Goal: Communication & Community: Ask a question

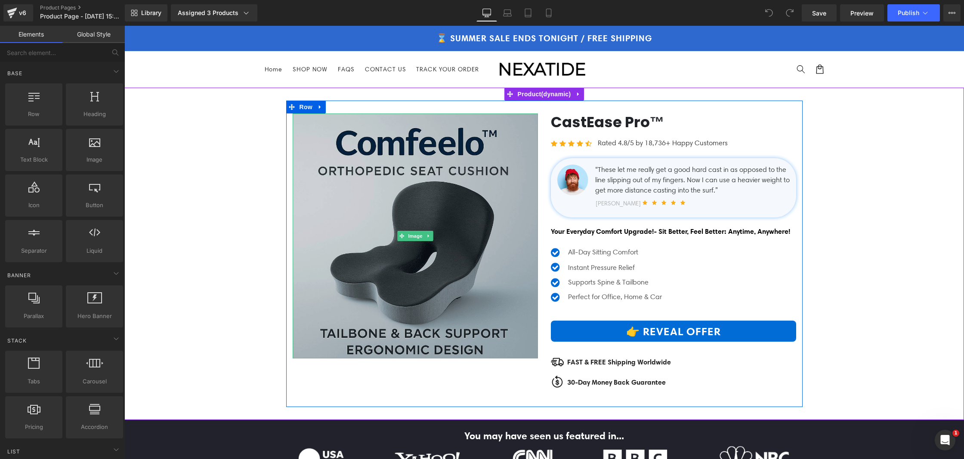
click at [451, 204] on img at bounding box center [415, 236] width 245 height 245
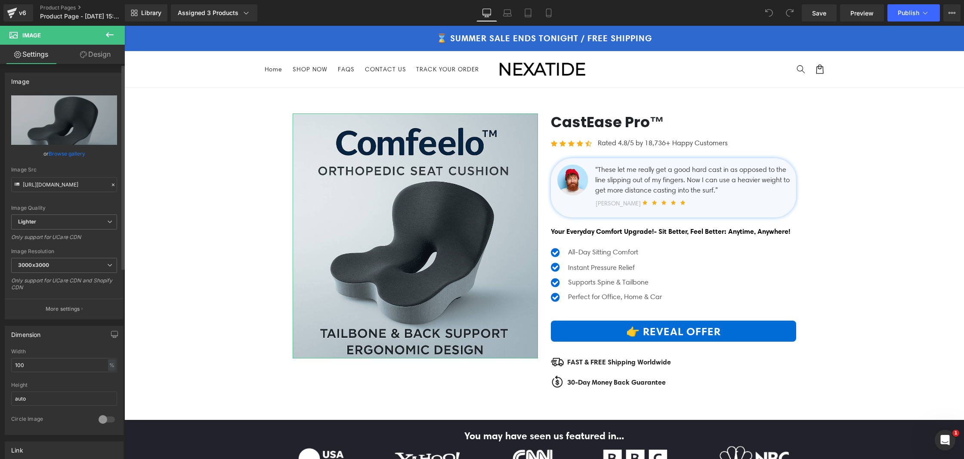
click at [81, 151] on link "Browse gallery" at bounding box center [67, 153] width 37 height 15
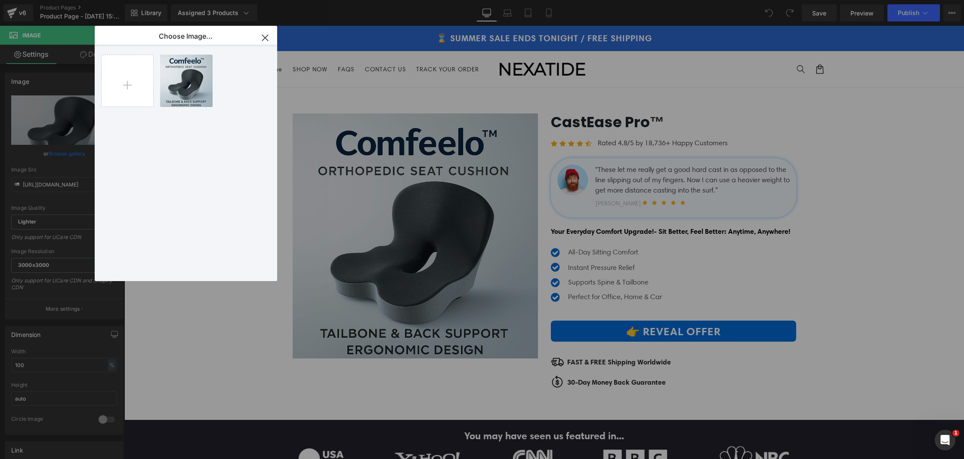
click at [256, 37] on button "button" at bounding box center [265, 38] width 24 height 24
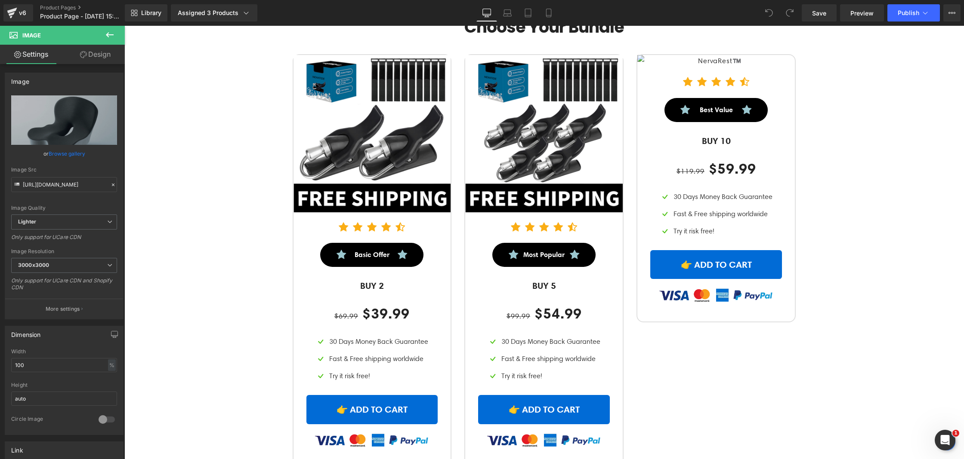
scroll to position [2797, 0]
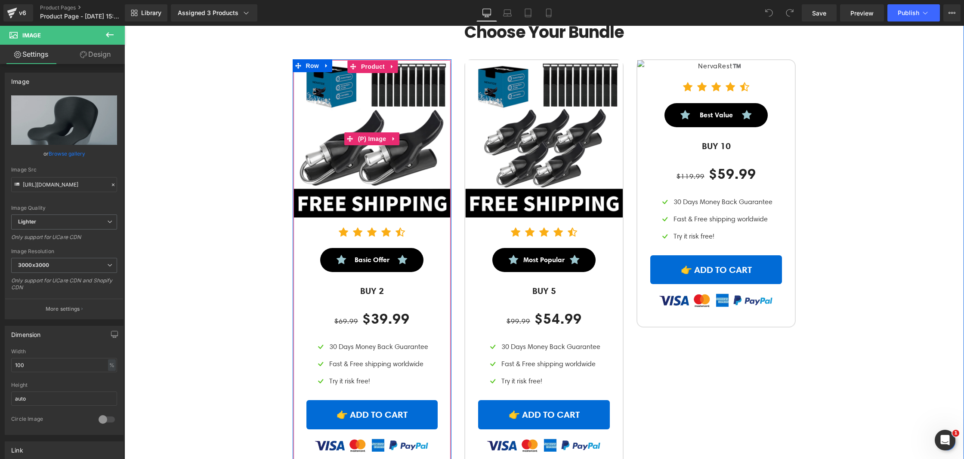
click at [311, 182] on img at bounding box center [371, 138] width 157 height 157
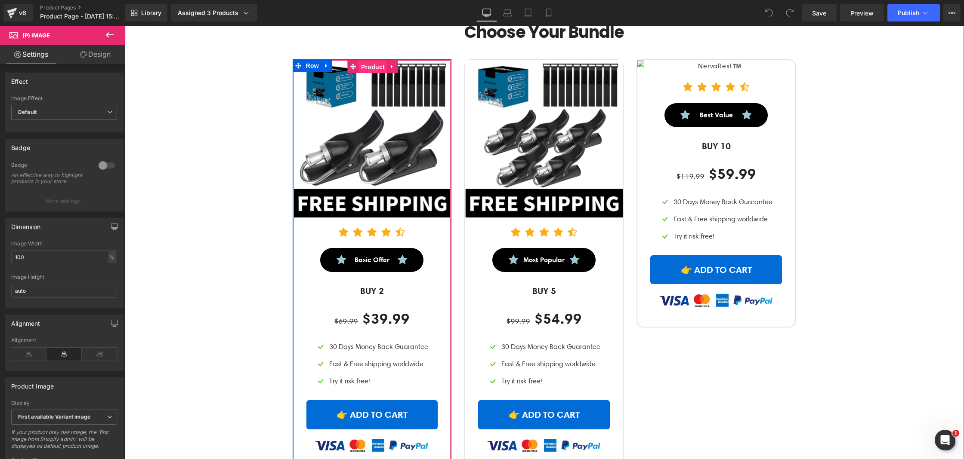
click at [370, 74] on span "Product" at bounding box center [373, 67] width 28 height 13
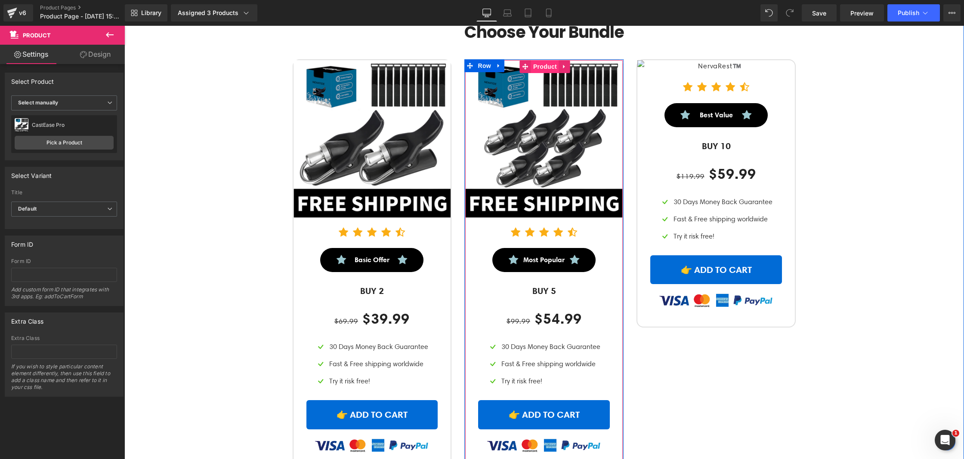
click at [542, 73] on span "Product" at bounding box center [545, 66] width 28 height 13
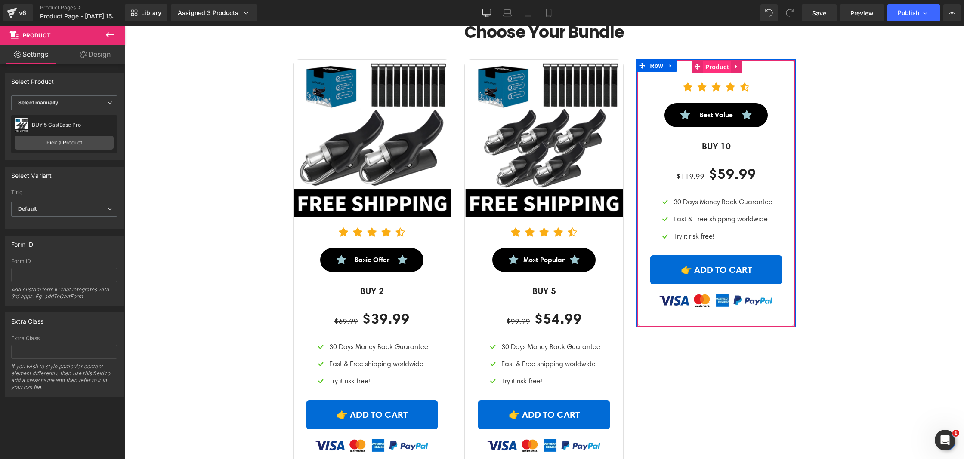
click at [717, 74] on span "Product" at bounding box center [717, 67] width 28 height 13
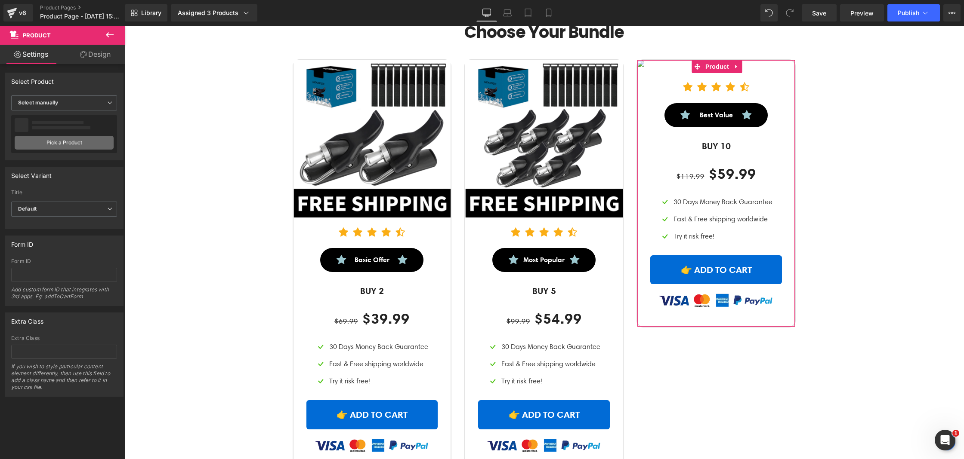
click at [55, 146] on link "Pick a Product" at bounding box center [64, 143] width 99 height 14
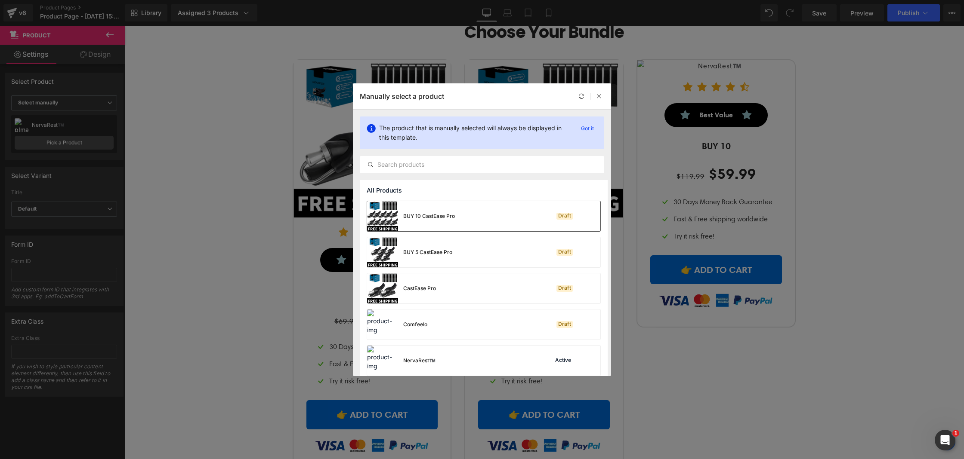
click at [462, 216] on div "BUY 10 CastEase Pro Draft" at bounding box center [483, 216] width 233 height 30
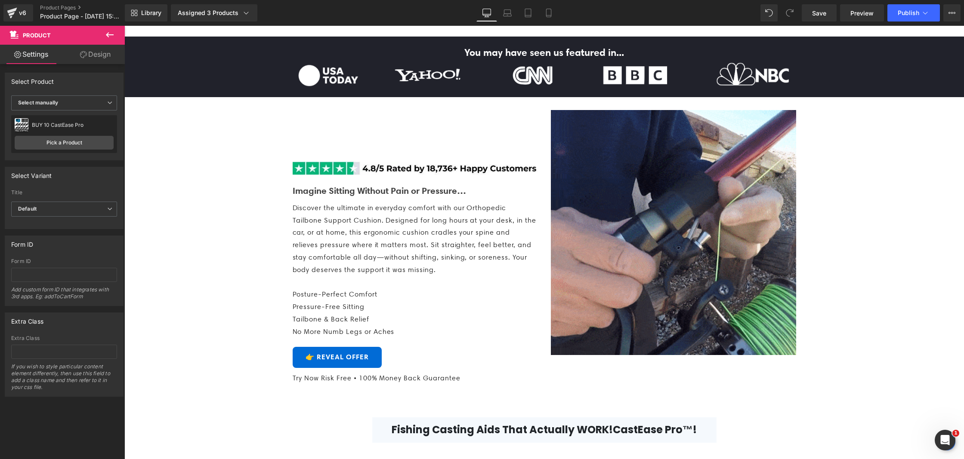
scroll to position [417, 0]
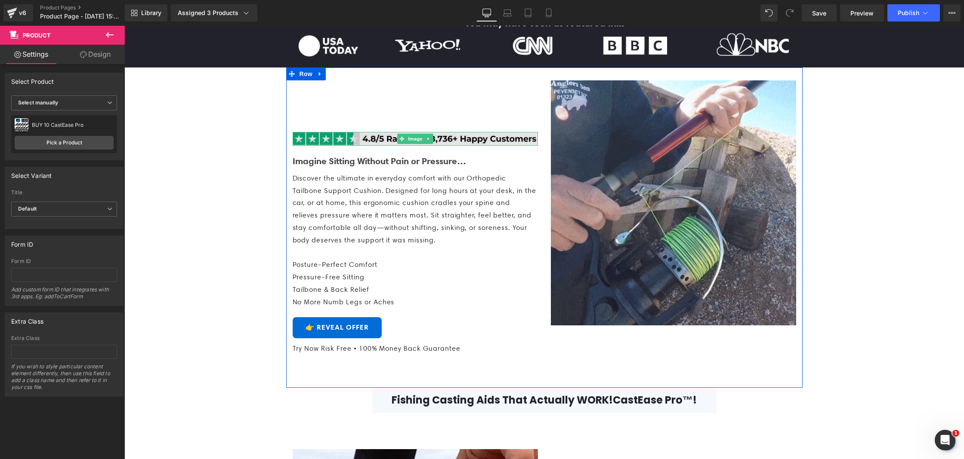
click at [391, 146] on img at bounding box center [415, 139] width 245 height 14
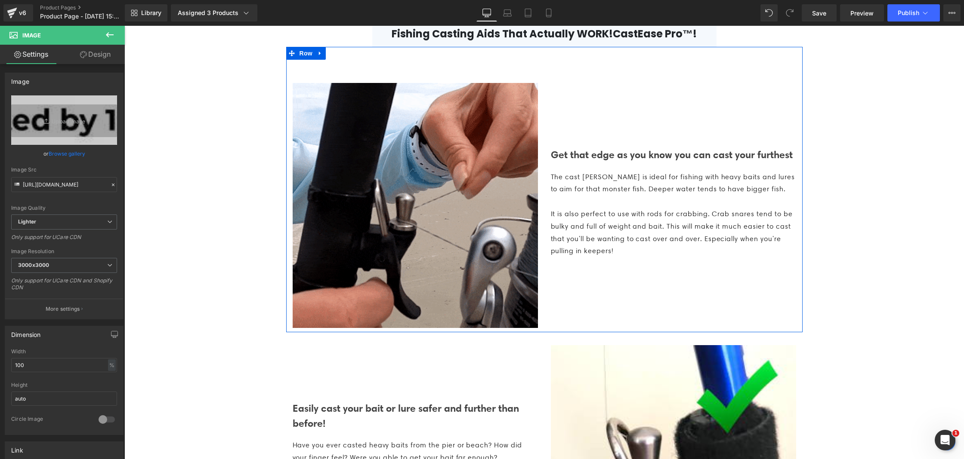
scroll to position [816, 0]
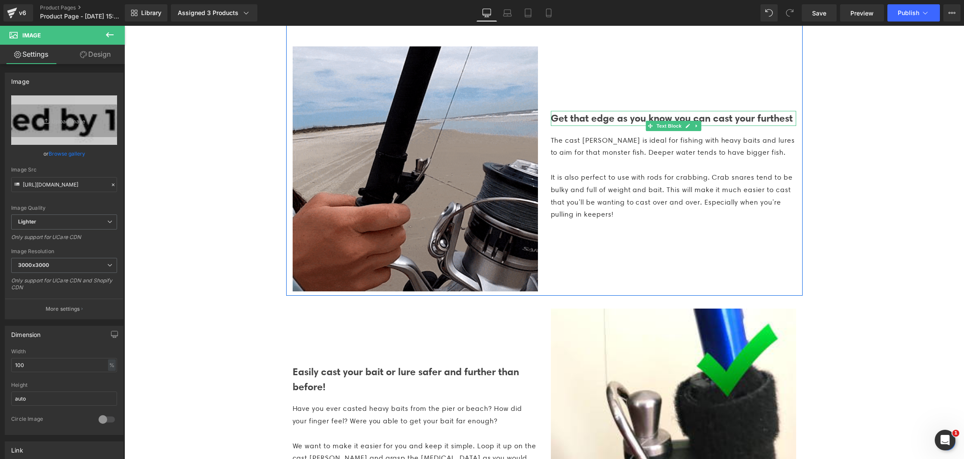
click at [559, 124] on b "Get that edge as you know you can cast your furthest" at bounding box center [672, 118] width 242 height 12
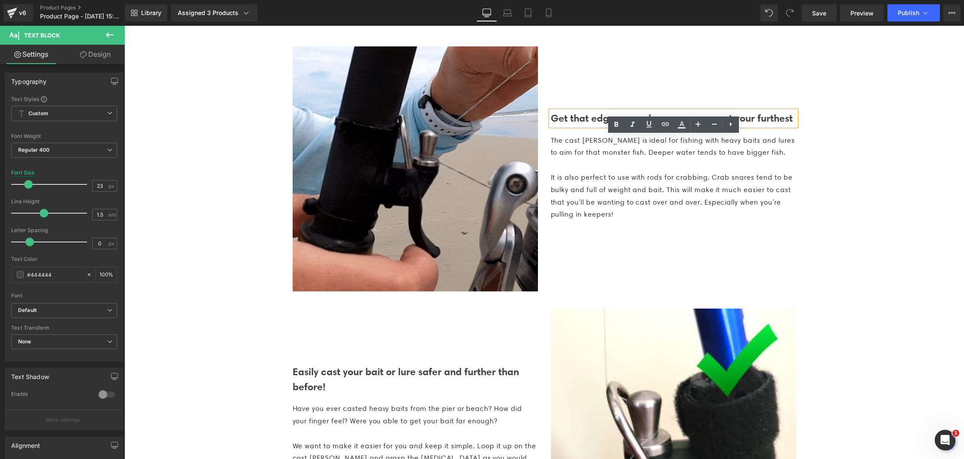
drag, startPoint x: 603, startPoint y: 160, endPoint x: 551, endPoint y: 141, distance: 55.8
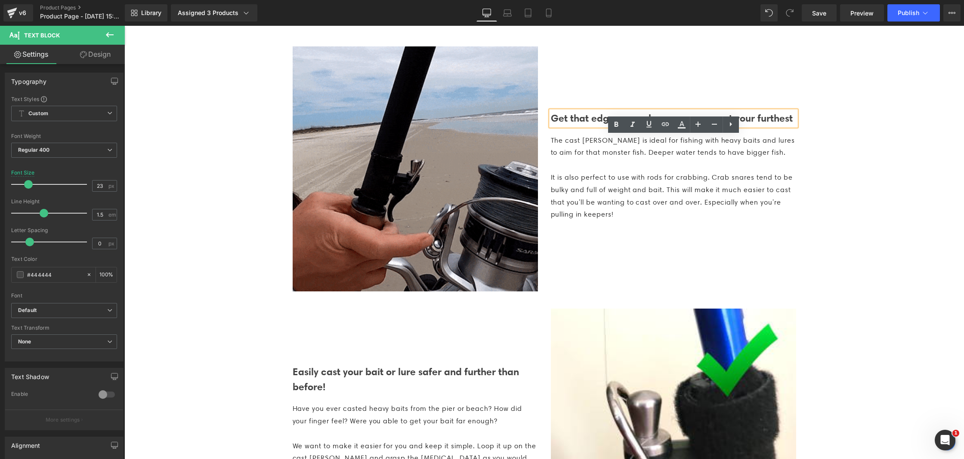
click at [551, 126] on p "Get that edge as you know you can cast your furthest" at bounding box center [673, 118] width 245 height 15
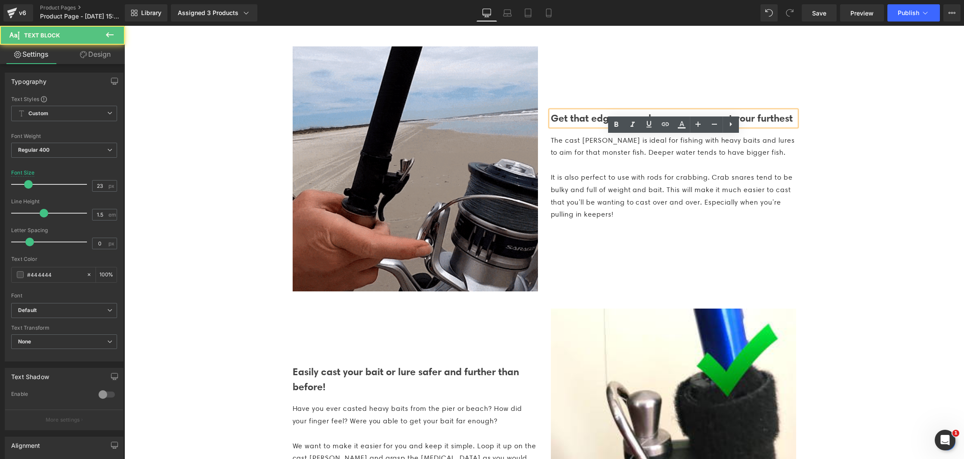
drag, startPoint x: 558, startPoint y: 145, endPoint x: 603, endPoint y: 163, distance: 49.2
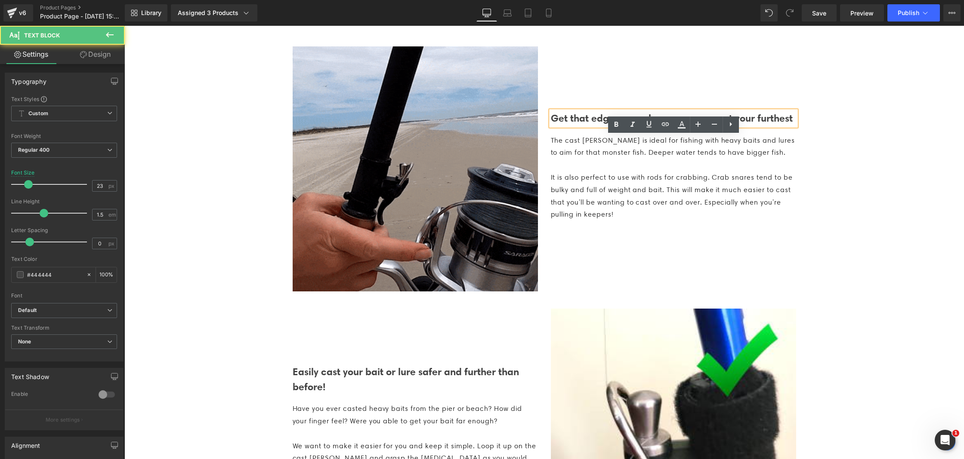
click at [603, 126] on p "Get that edge as you know you can cast your furthest" at bounding box center [673, 118] width 245 height 15
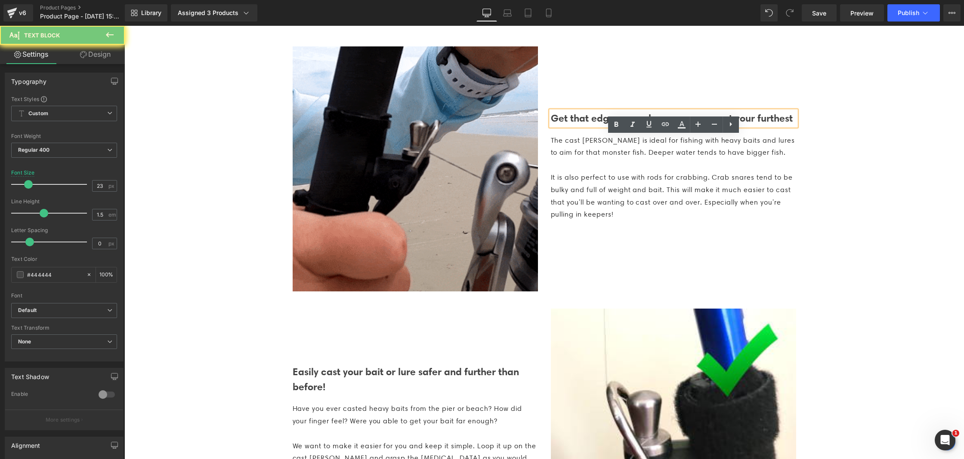
click at [603, 126] on p "Get that edge as you know you can cast your furthest" at bounding box center [673, 118] width 245 height 15
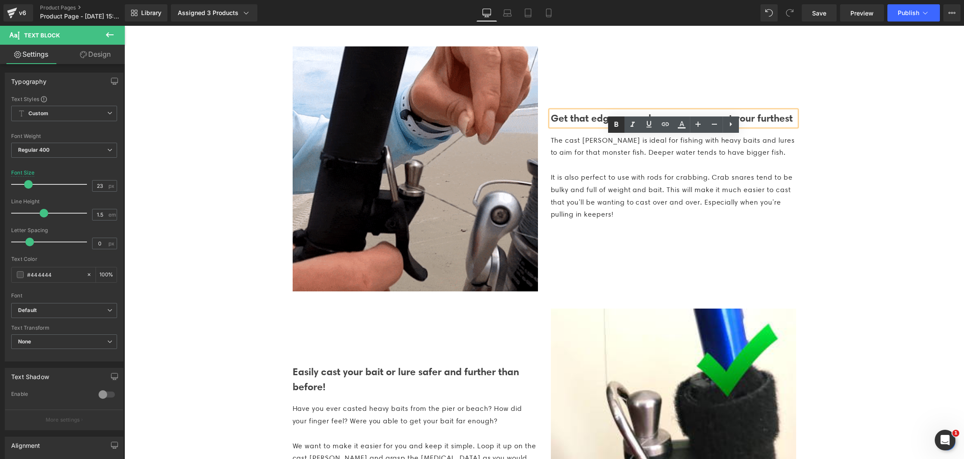
click at [613, 120] on icon at bounding box center [616, 125] width 10 height 10
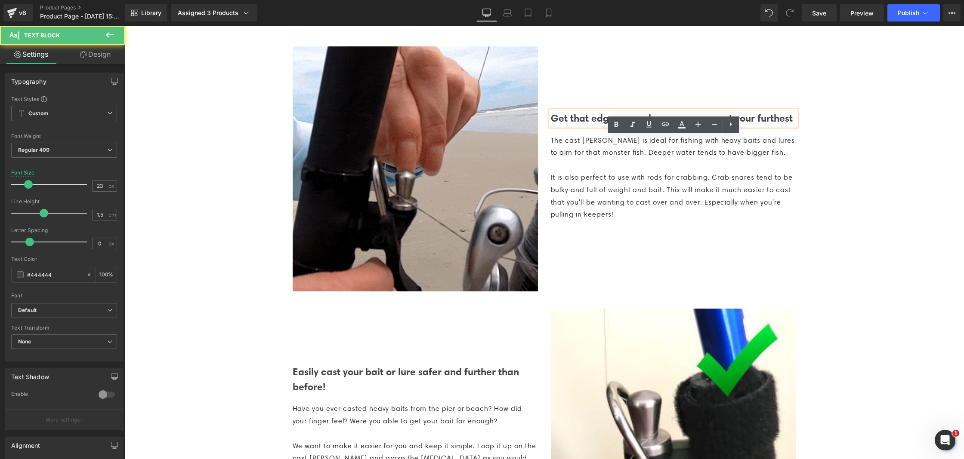
drag, startPoint x: 598, startPoint y: 156, endPoint x: 563, endPoint y: 142, distance: 38.2
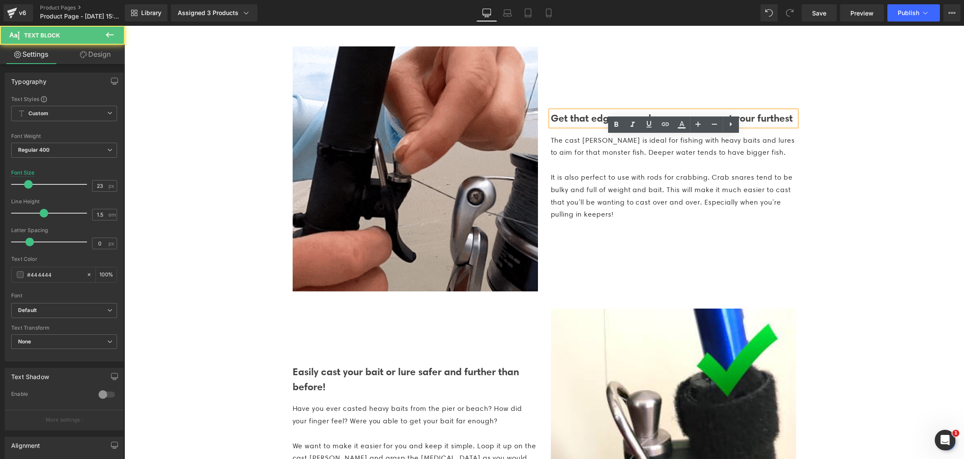
click at [564, 126] on p "Get that edge as you know you can cast your furthest" at bounding box center [673, 118] width 245 height 15
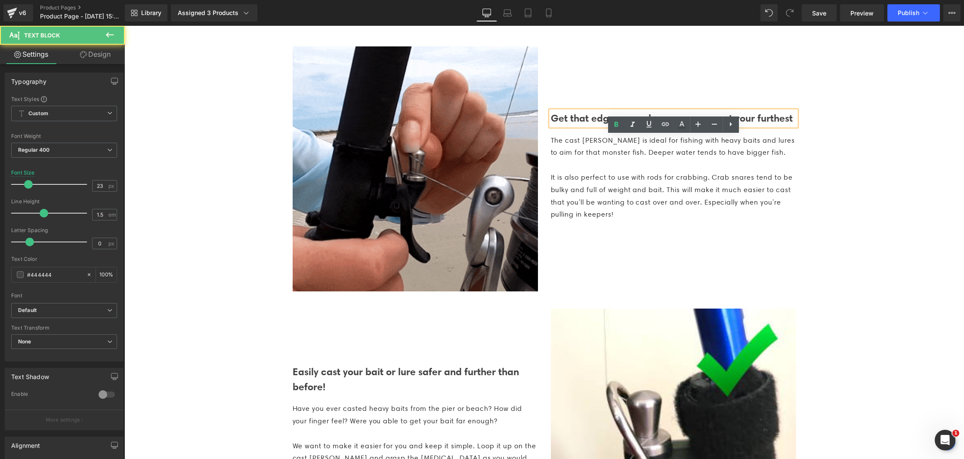
drag, startPoint x: 561, startPoint y: 144, endPoint x: 596, endPoint y: 155, distance: 37.0
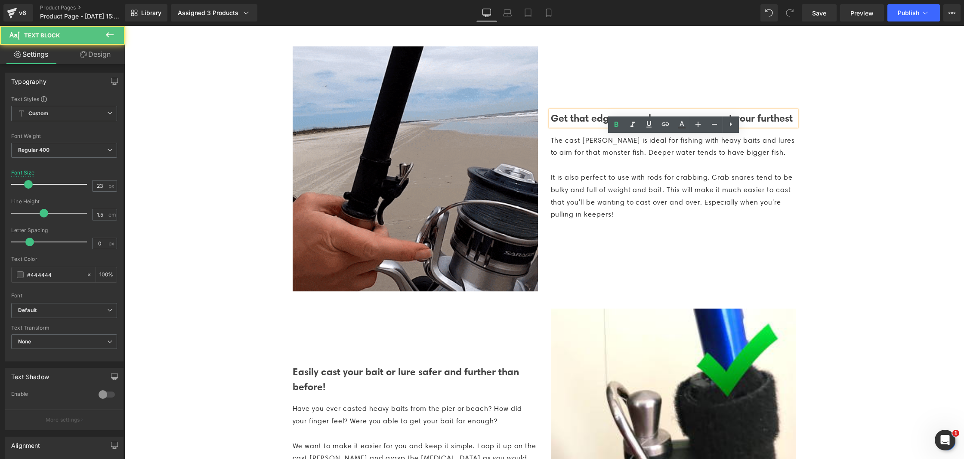
click at [595, 126] on p "Get that edge as you know you can cast your furthest" at bounding box center [673, 118] width 245 height 15
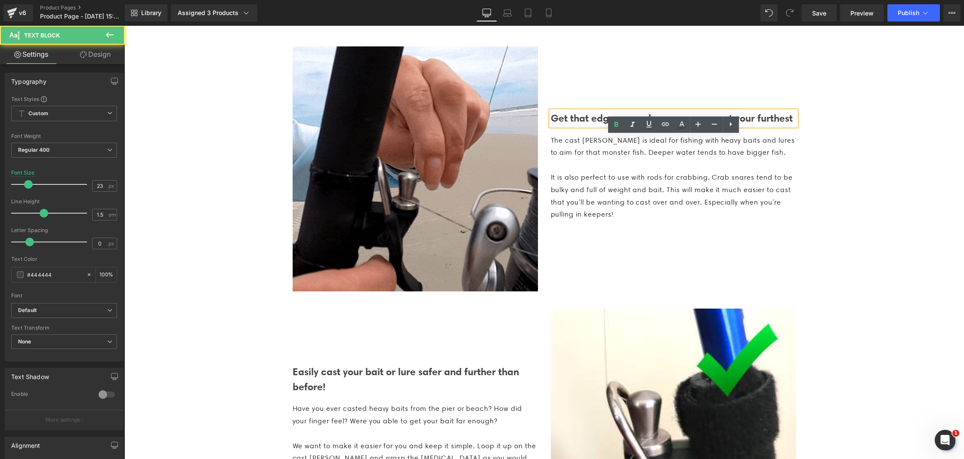
click at [597, 126] on p "Get that edge as you know you can cast your furthest" at bounding box center [673, 118] width 245 height 15
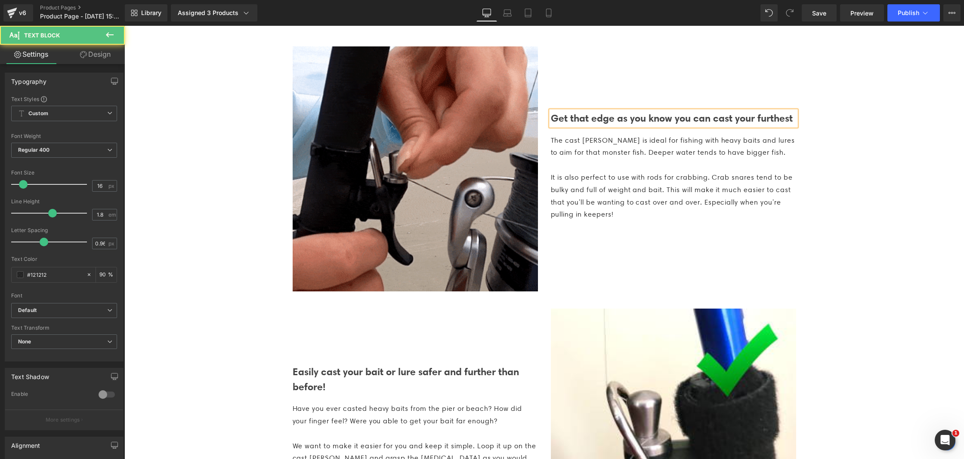
click at [589, 172] on p at bounding box center [673, 165] width 245 height 12
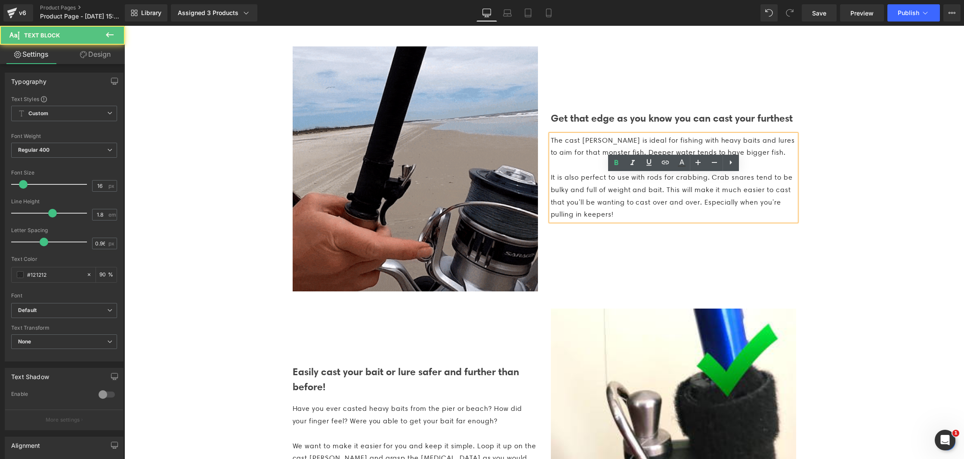
click at [591, 160] on p "The cast [PERSON_NAME] is ideal for fishing with heavy baits and lures to aim f…" at bounding box center [673, 147] width 245 height 25
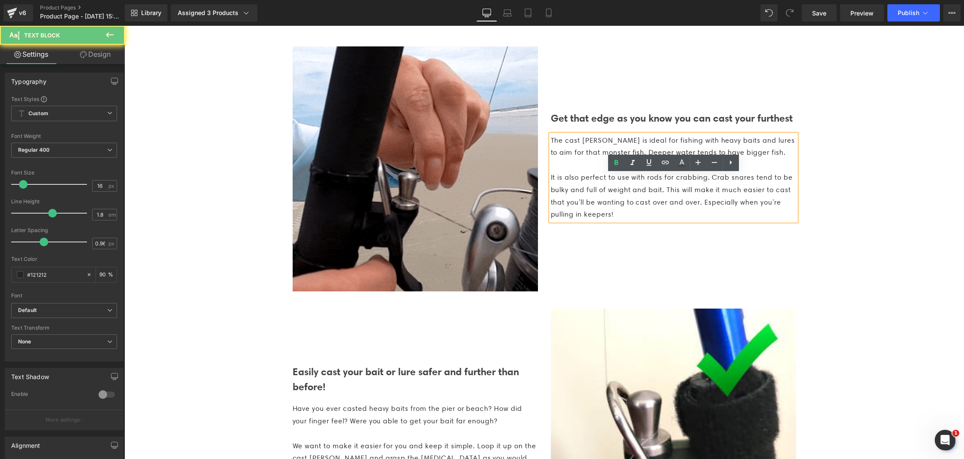
click at [591, 160] on p "The cast [PERSON_NAME] is ideal for fishing with heavy baits and lures to aim f…" at bounding box center [673, 147] width 245 height 25
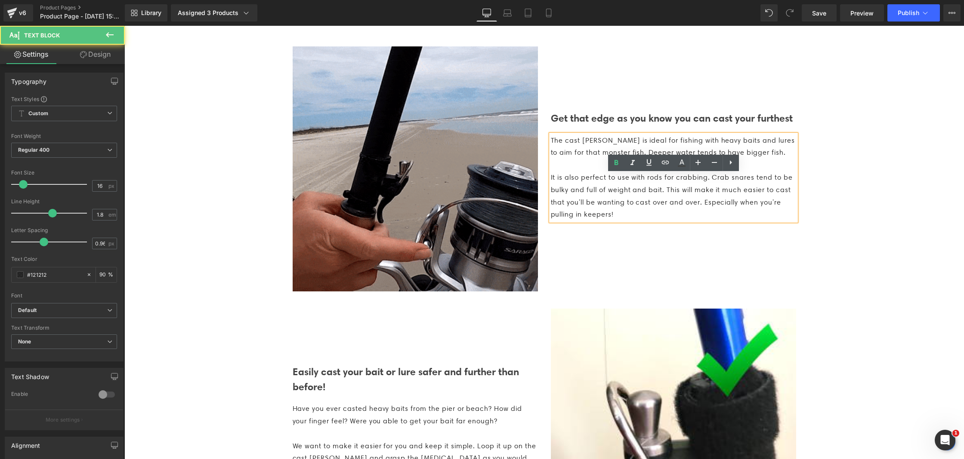
click at [591, 160] on p "The cast [PERSON_NAME] is ideal for fishing with heavy baits and lures to aim f…" at bounding box center [673, 147] width 245 height 25
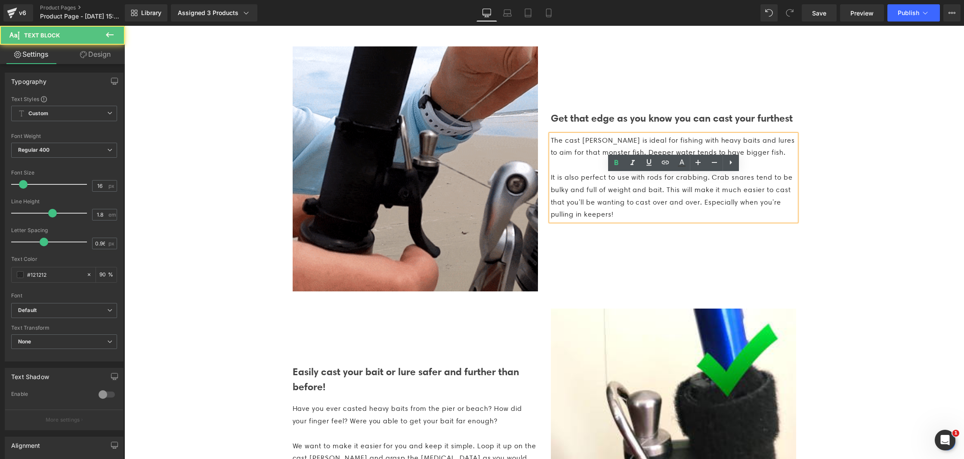
click at [591, 160] on p "The cast [PERSON_NAME] is ideal for fishing with heavy baits and lures to aim f…" at bounding box center [673, 147] width 245 height 25
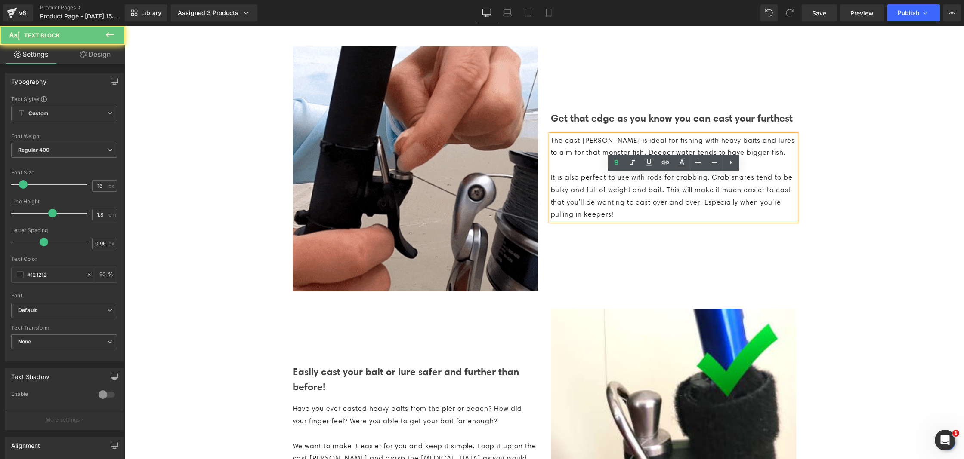
click at [591, 160] on p "The cast [PERSON_NAME] is ideal for fishing with heavy baits and lures to aim f…" at bounding box center [673, 147] width 245 height 25
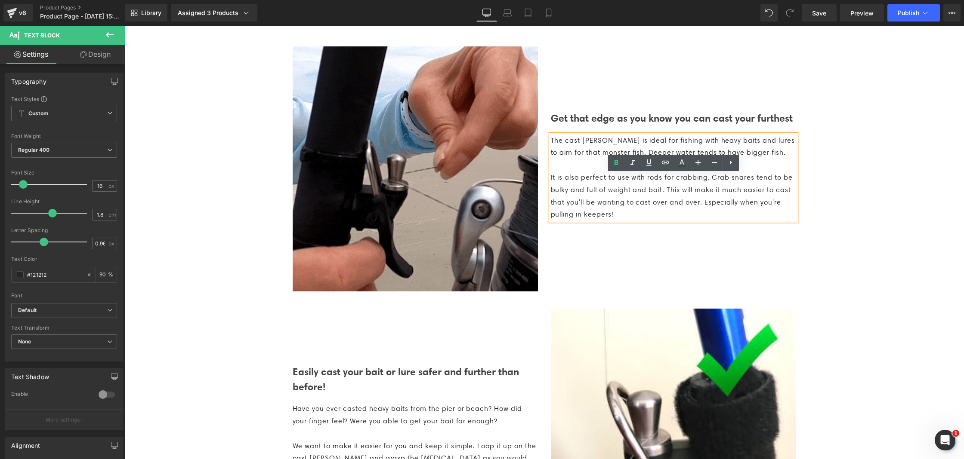
click at [591, 160] on p "The cast [PERSON_NAME] is ideal for fishing with heavy baits and lures to aim f…" at bounding box center [673, 147] width 245 height 25
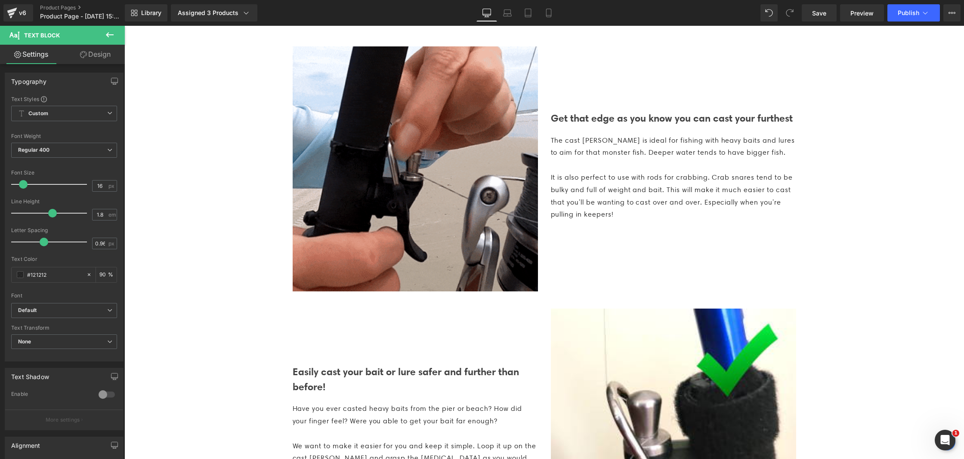
click at [112, 31] on icon at bounding box center [110, 35] width 10 height 10
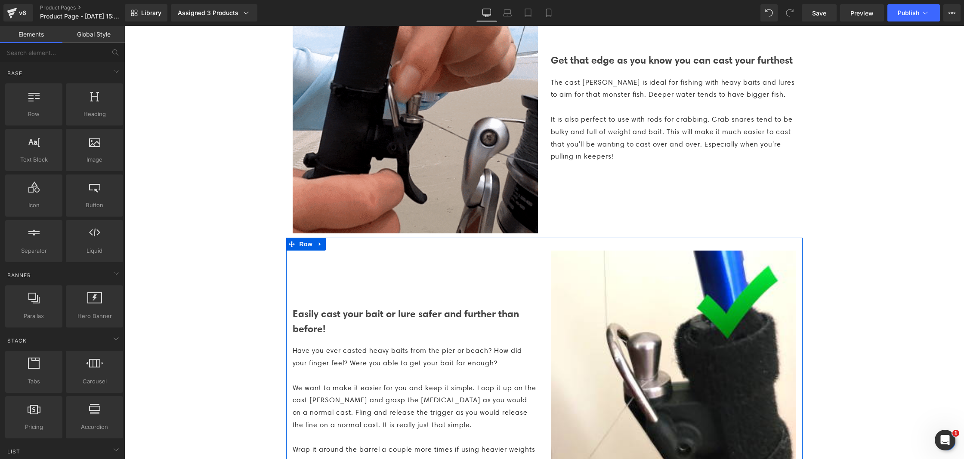
scroll to position [889, 0]
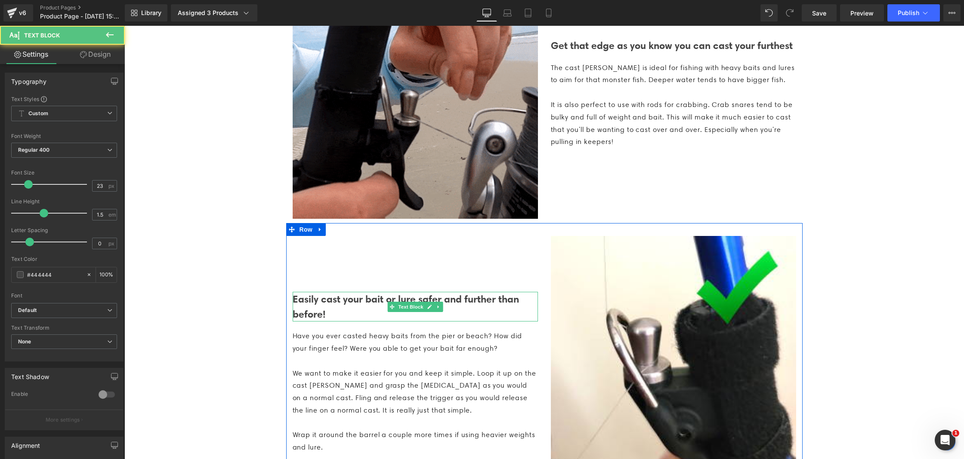
click at [309, 320] on b "Easily cast your bait or lure safer and further than before!" at bounding box center [406, 307] width 226 height 28
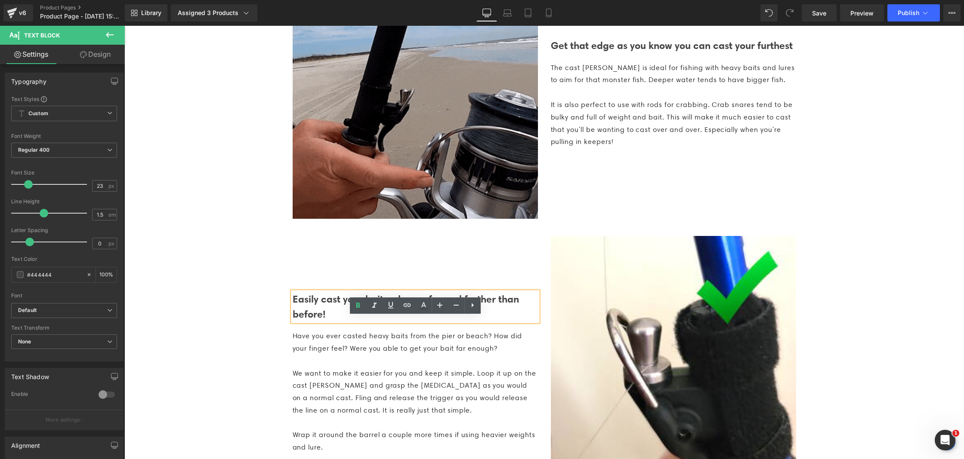
drag, startPoint x: 330, startPoint y: 339, endPoint x: 282, endPoint y: 327, distance: 49.9
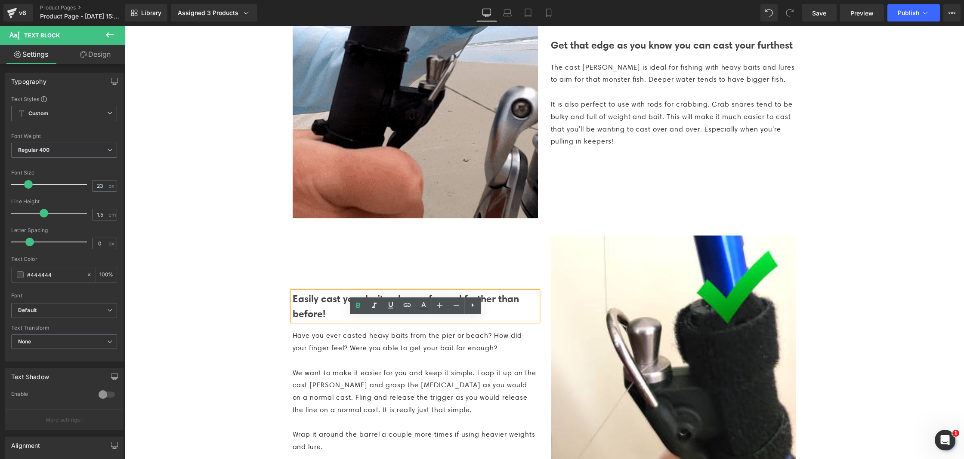
scroll to position [888, 0]
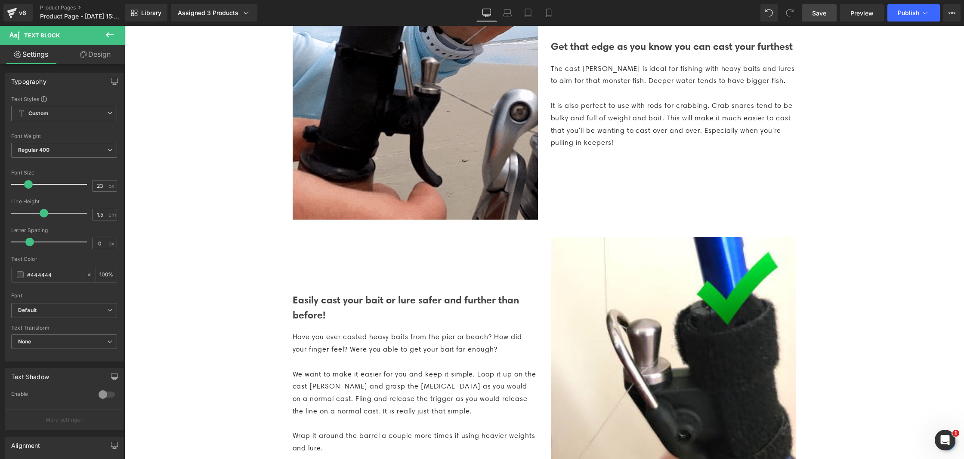
drag, startPoint x: 818, startPoint y: 13, endPoint x: 408, endPoint y: 204, distance: 452.5
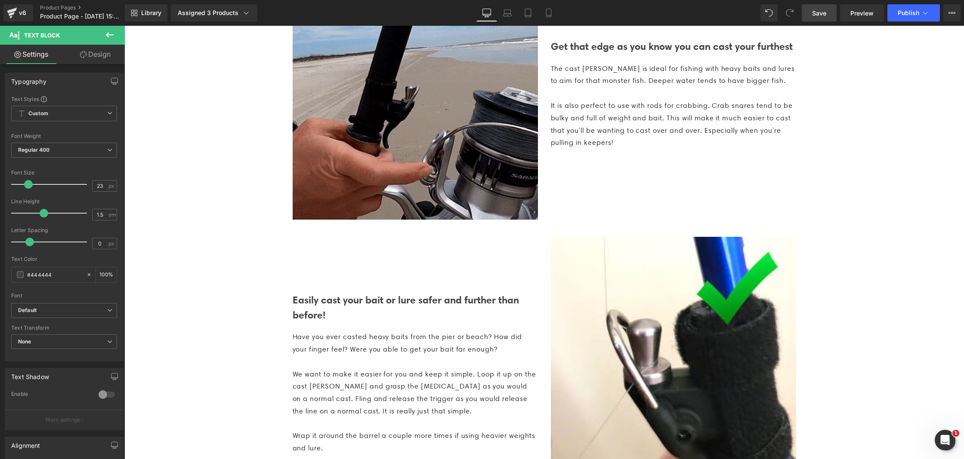
click at [818, 13] on span "Save" at bounding box center [819, 13] width 14 height 9
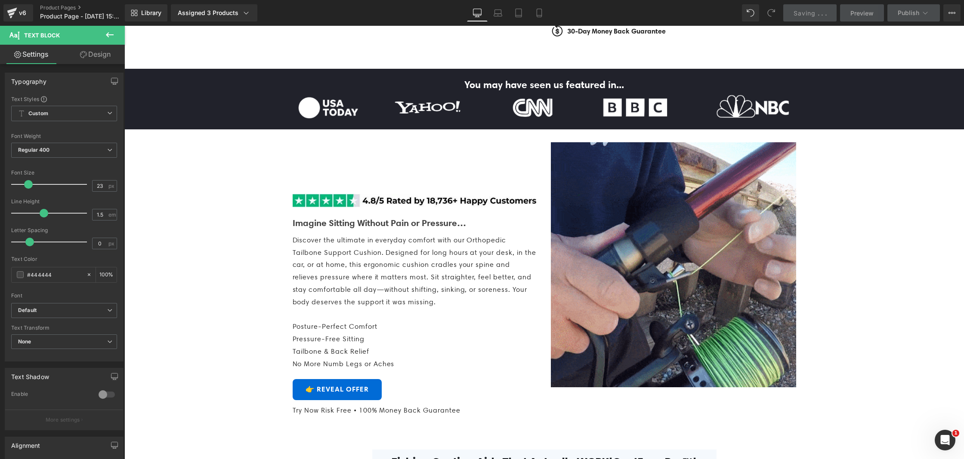
scroll to position [0, 0]
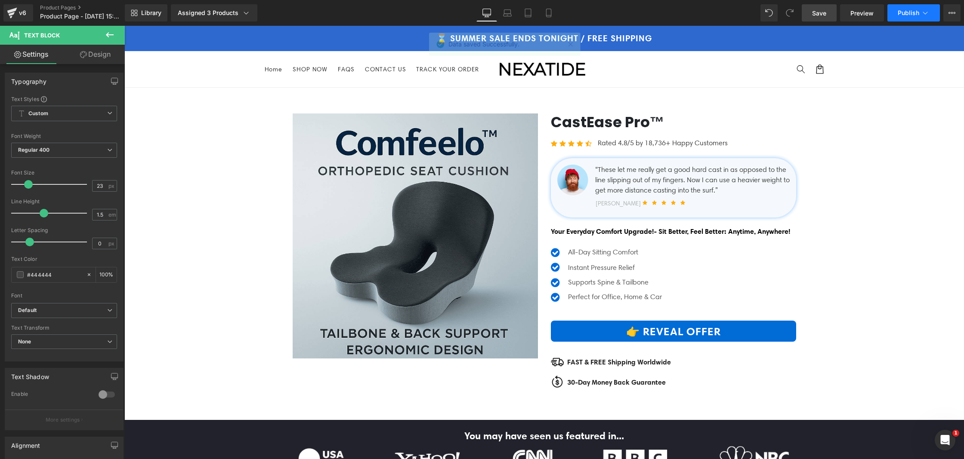
click at [921, 11] on icon at bounding box center [925, 13] width 9 height 9
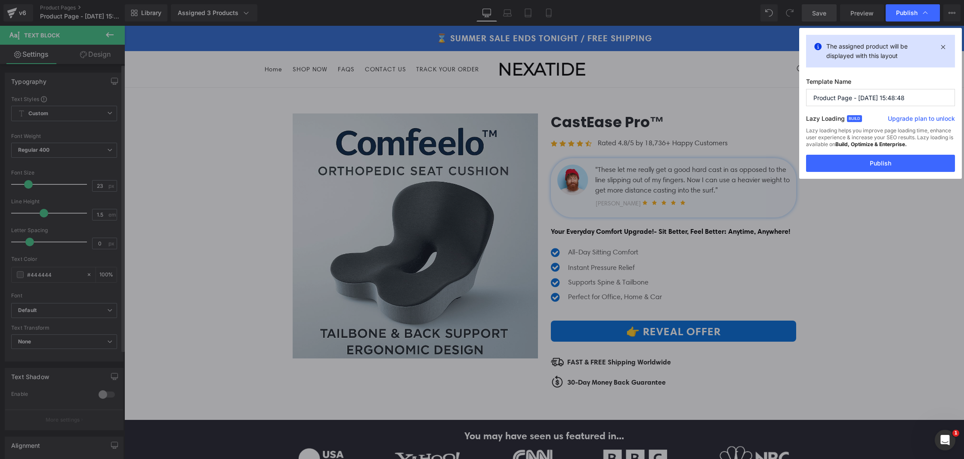
drag, startPoint x: 870, startPoint y: 160, endPoint x: 110, endPoint y: 64, distance: 766.2
click at [870, 160] on button "Publish" at bounding box center [880, 163] width 149 height 17
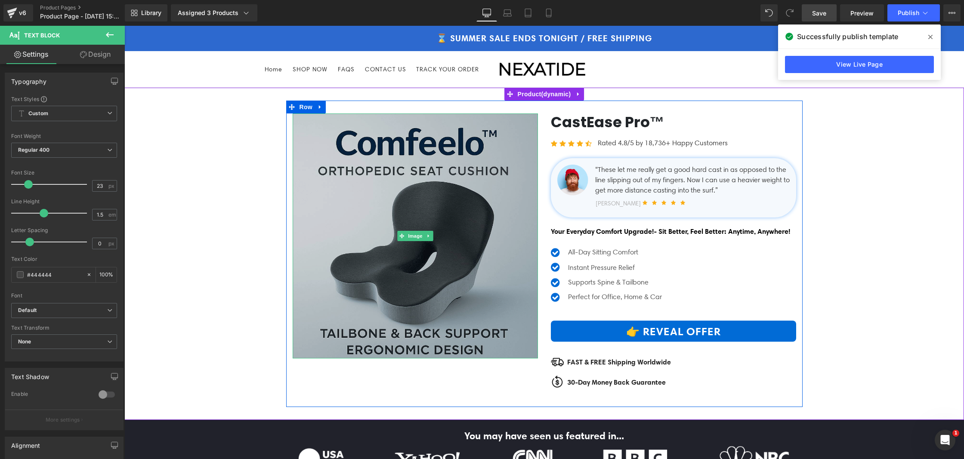
click at [345, 173] on img at bounding box center [415, 236] width 245 height 245
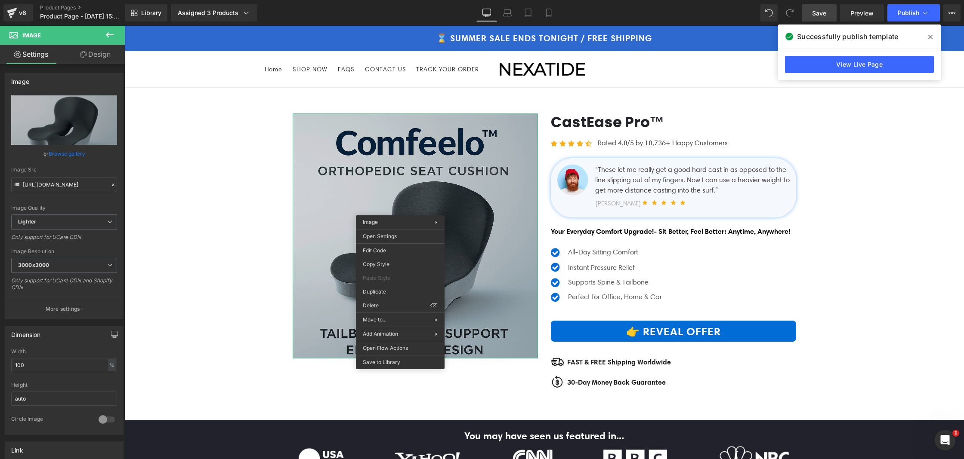
scroll to position [2, 0]
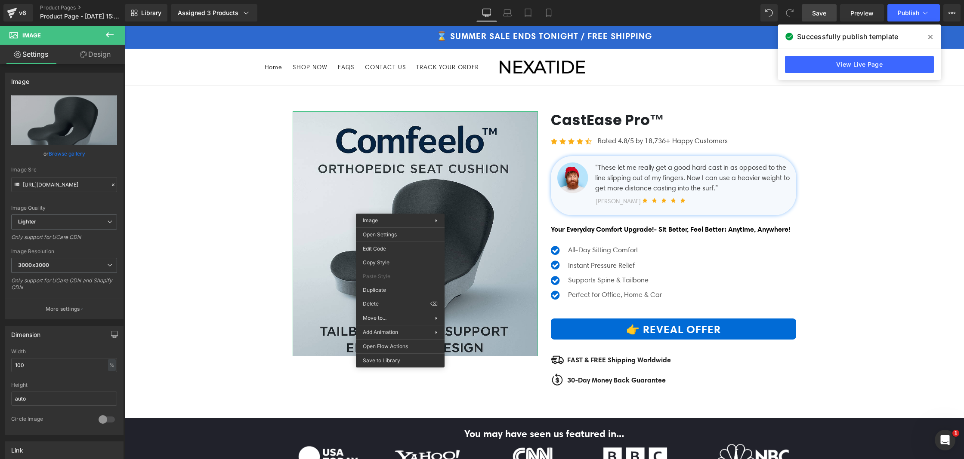
click at [115, 40] on button at bounding box center [110, 35] width 30 height 19
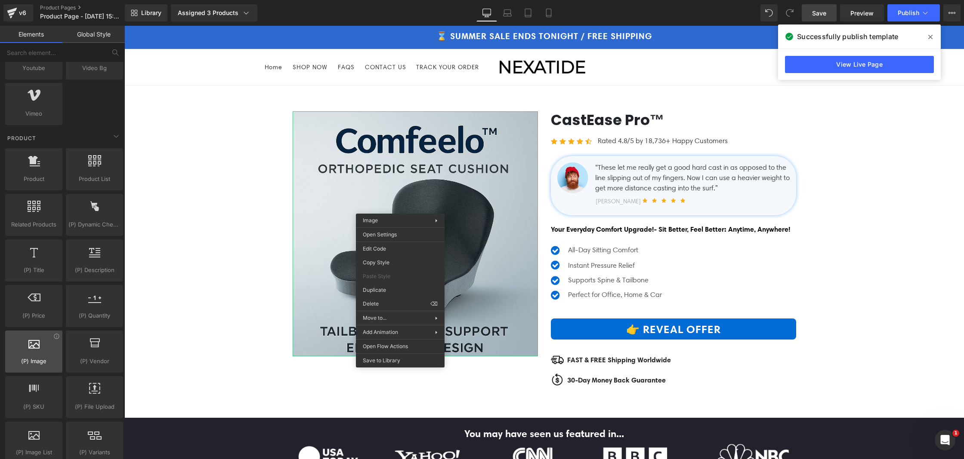
scroll to position [663, 0]
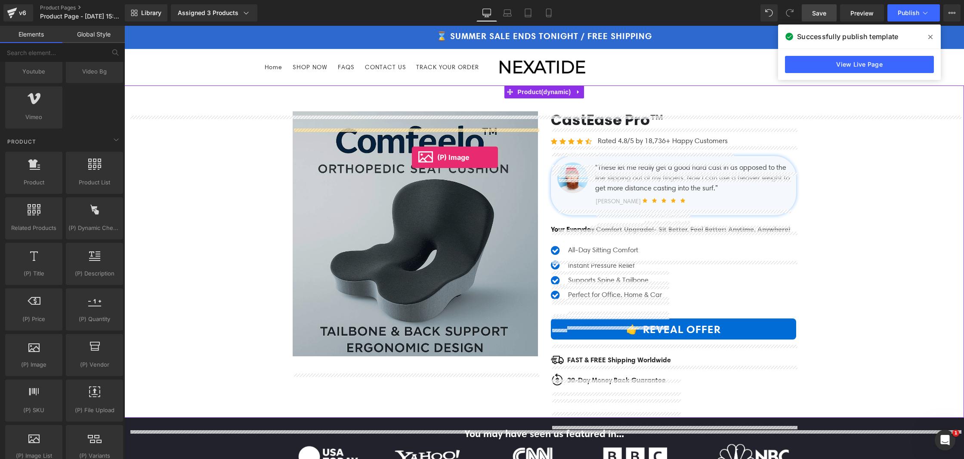
drag, startPoint x: 177, startPoint y: 365, endPoint x: 412, endPoint y: 157, distance: 313.6
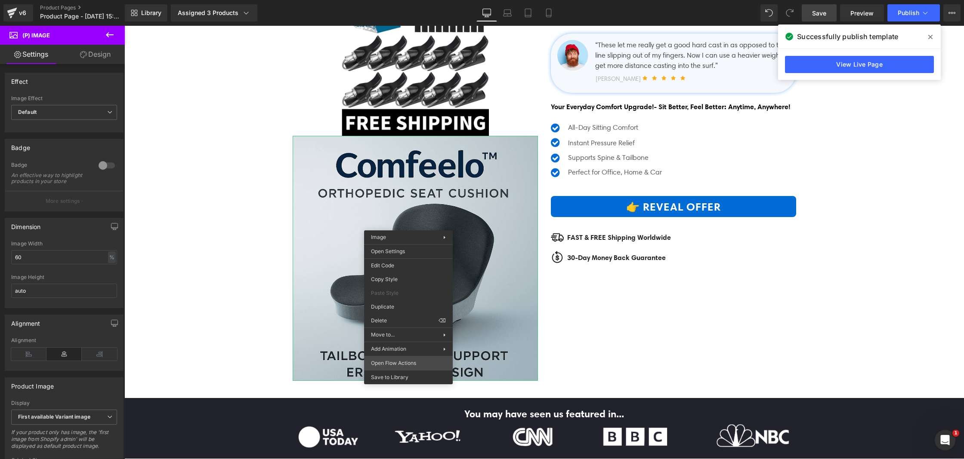
scroll to position [131, 0]
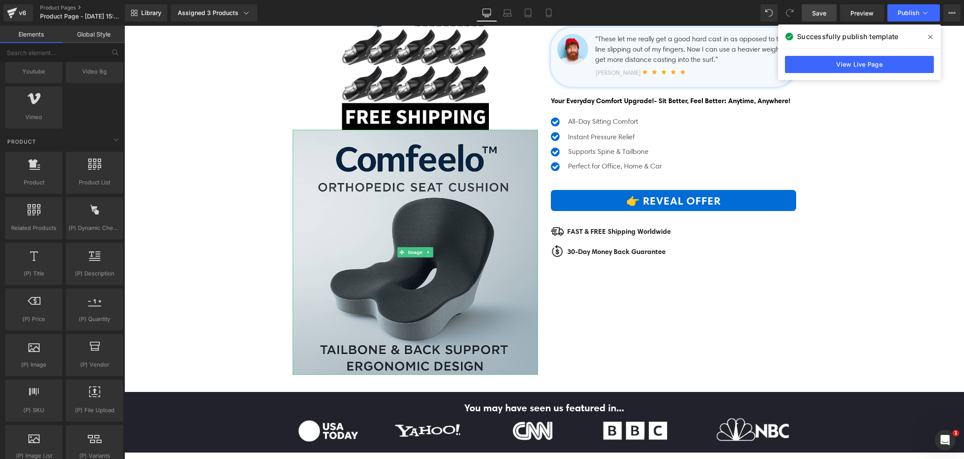
drag, startPoint x: 519, startPoint y: 344, endPoint x: 396, endPoint y: 318, distance: 126.1
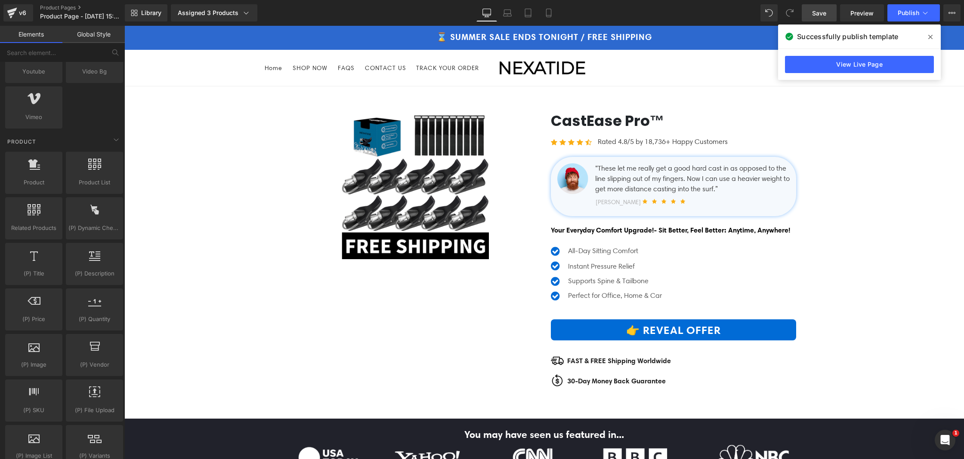
scroll to position [0, 0]
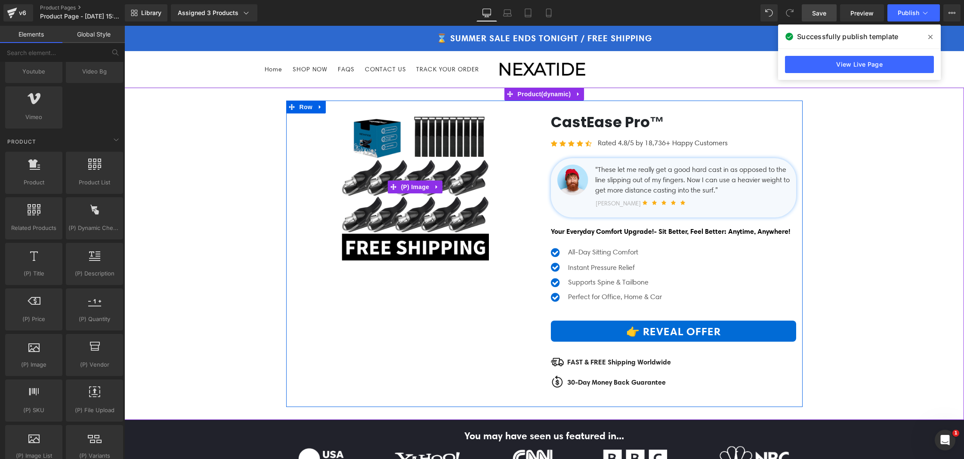
click at [408, 239] on img at bounding box center [415, 187] width 147 height 147
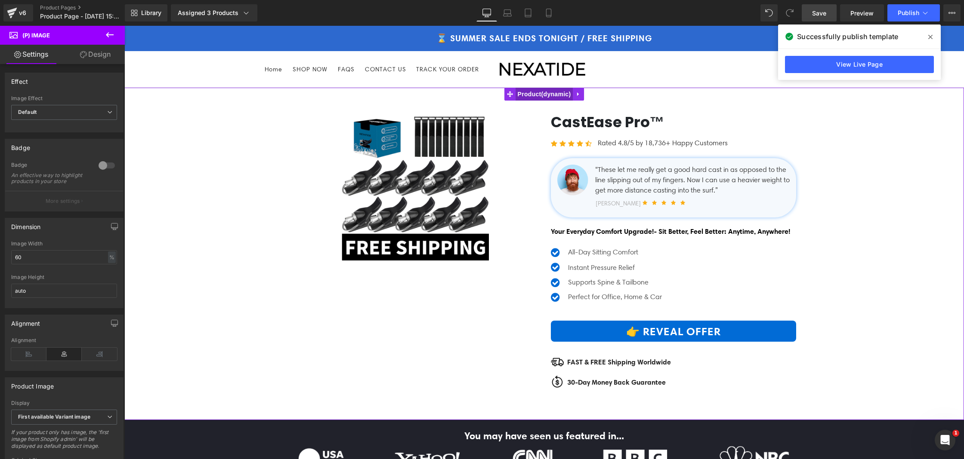
click at [559, 101] on span "Product" at bounding box center [544, 94] width 58 height 13
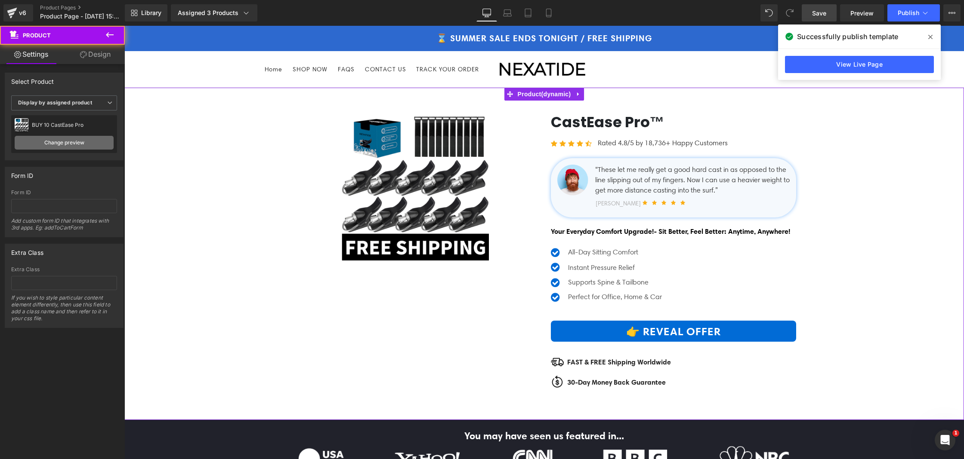
click at [48, 146] on link "Change preview" at bounding box center [64, 143] width 99 height 14
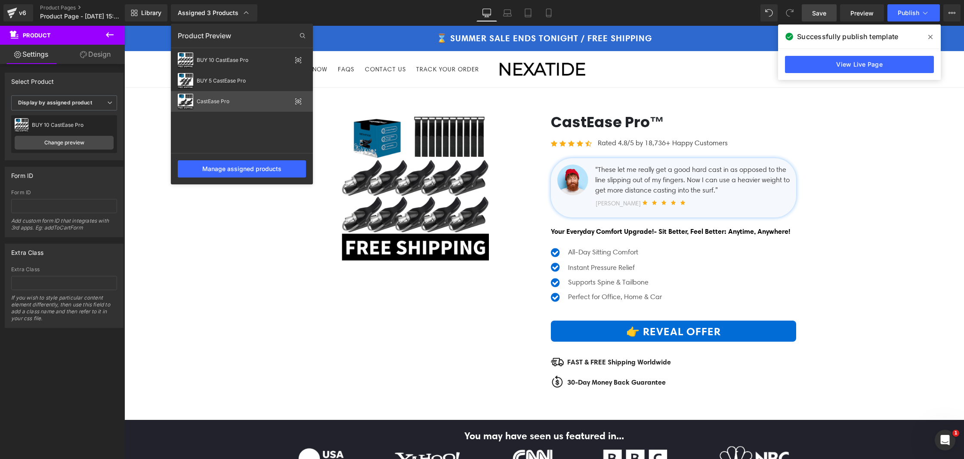
click at [233, 101] on div "CastEase Pro" at bounding box center [244, 102] width 95 height 6
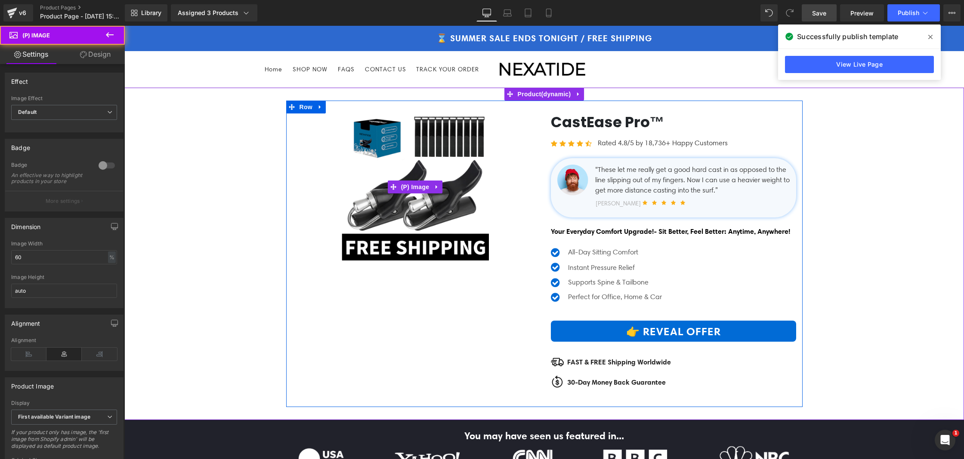
click at [426, 239] on img at bounding box center [415, 187] width 147 height 147
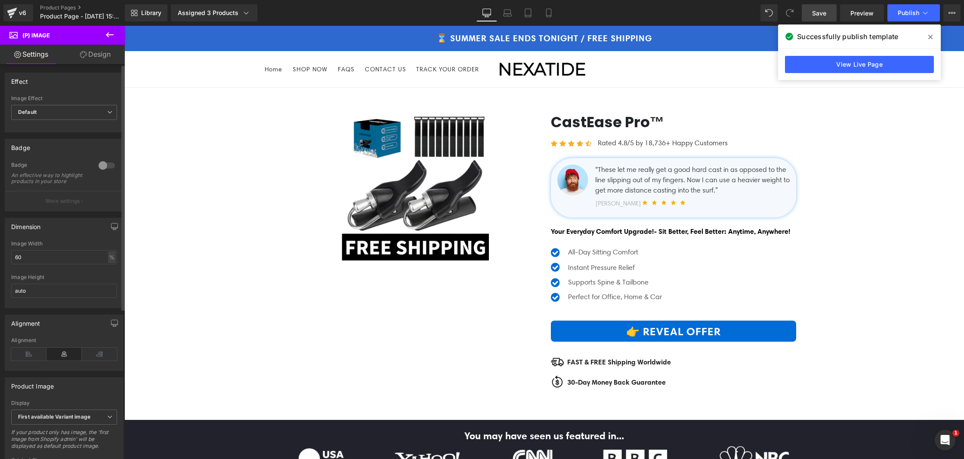
click at [108, 167] on div at bounding box center [106, 166] width 21 height 14
click at [108, 166] on div at bounding box center [106, 166] width 21 height 14
drag, startPoint x: 64, startPoint y: 266, endPoint x: 0, endPoint y: 260, distance: 64.4
click at [0, 260] on div "Dimension 60% Image Width 60 % % px auto Image Height auto" at bounding box center [64, 260] width 129 height 97
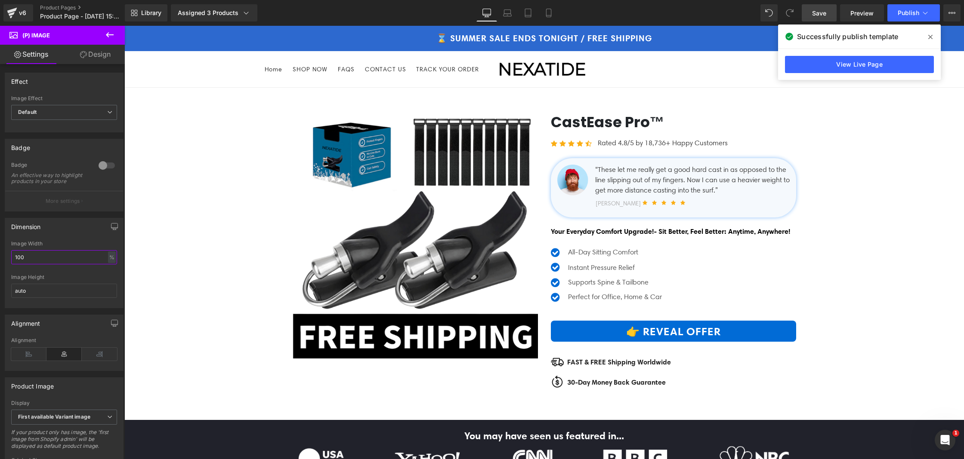
type input "100"
click at [932, 35] on icon at bounding box center [930, 37] width 4 height 4
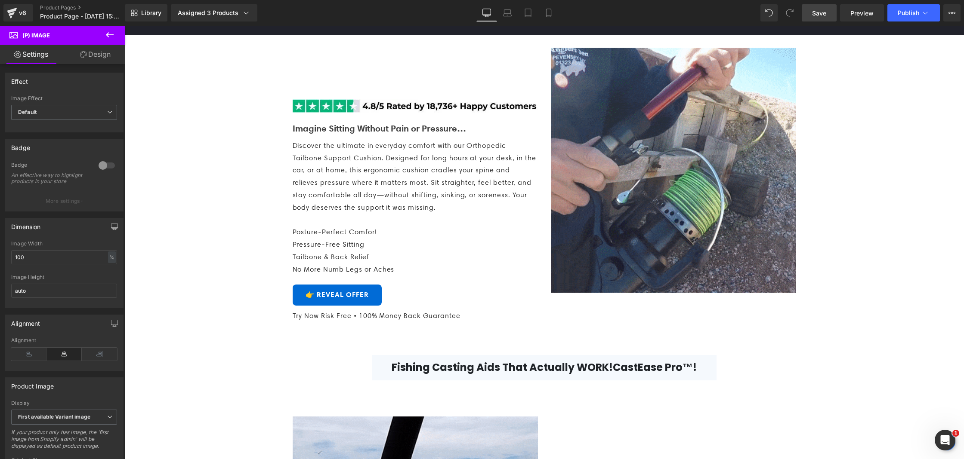
scroll to position [457, 0]
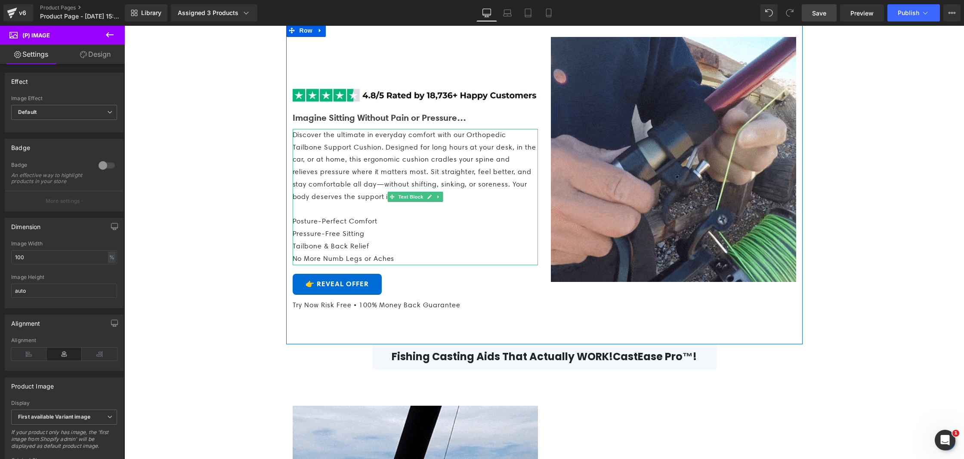
click at [378, 175] on span "Discover the ultimate in everyday comfort with our Orthopedic Tailbone Support …" at bounding box center [414, 166] width 243 height 70
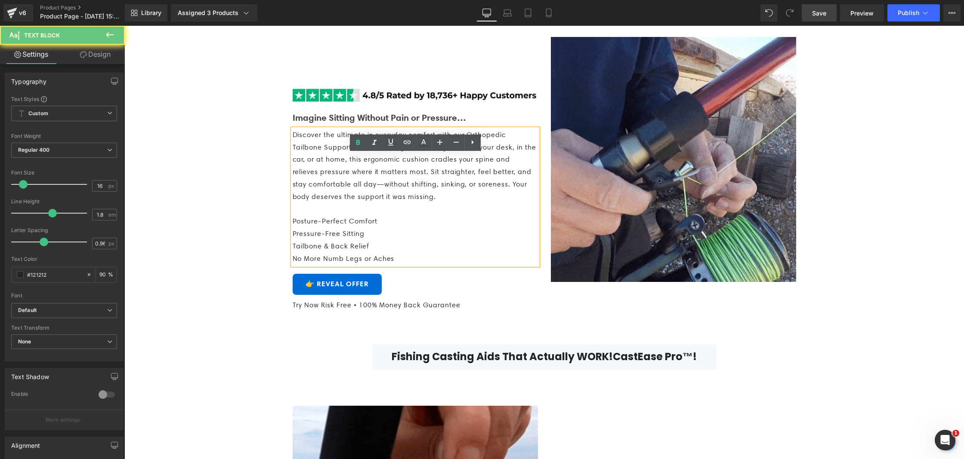
drag, startPoint x: 392, startPoint y: 175, endPoint x: 425, endPoint y: 176, distance: 32.3
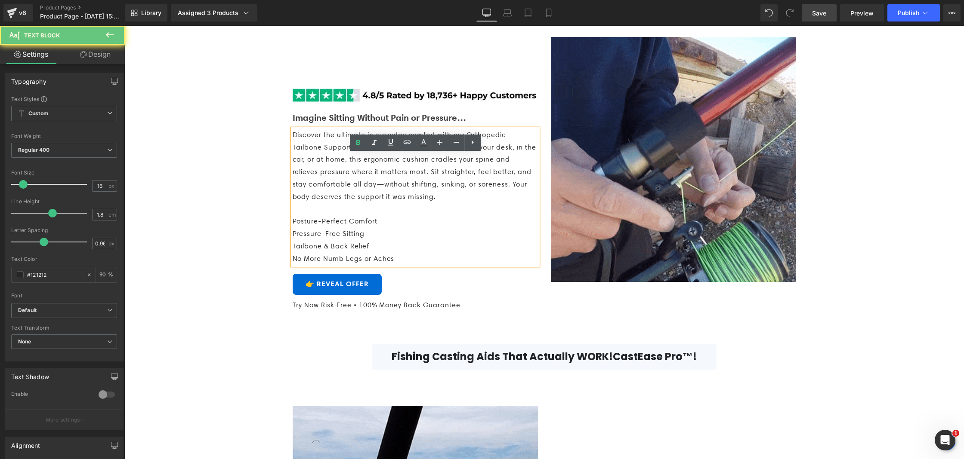
click at [425, 176] on span "Discover the ultimate in everyday comfort with our Orthopedic Tailbone Support …" at bounding box center [414, 166] width 243 height 70
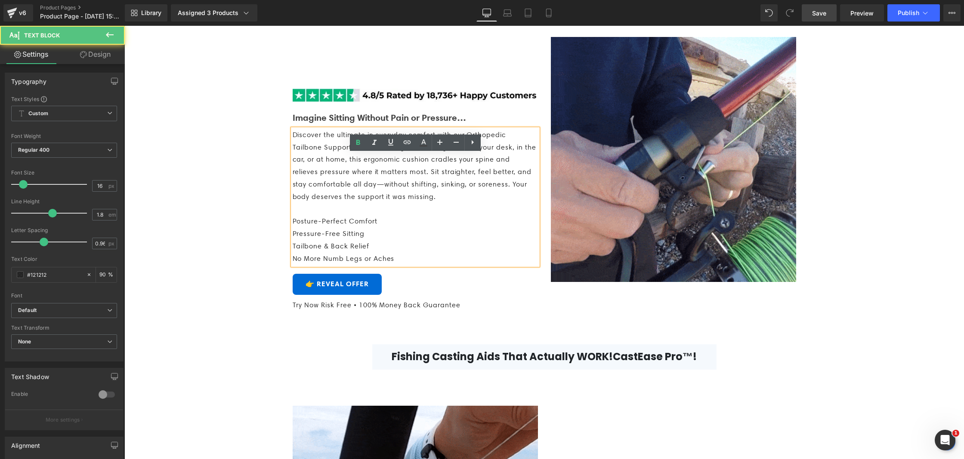
click at [425, 176] on span "Discover the ultimate in everyday comfort with our Orthopedic Tailbone Support …" at bounding box center [414, 166] width 243 height 70
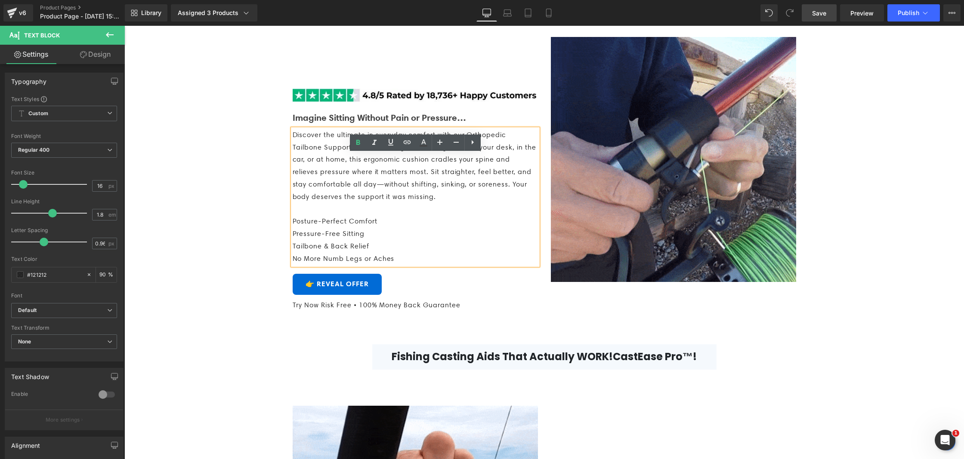
click at [505, 203] on p "Discover the ultimate in everyday comfort with our Orthopedic Tailbone Support …" at bounding box center [415, 166] width 245 height 74
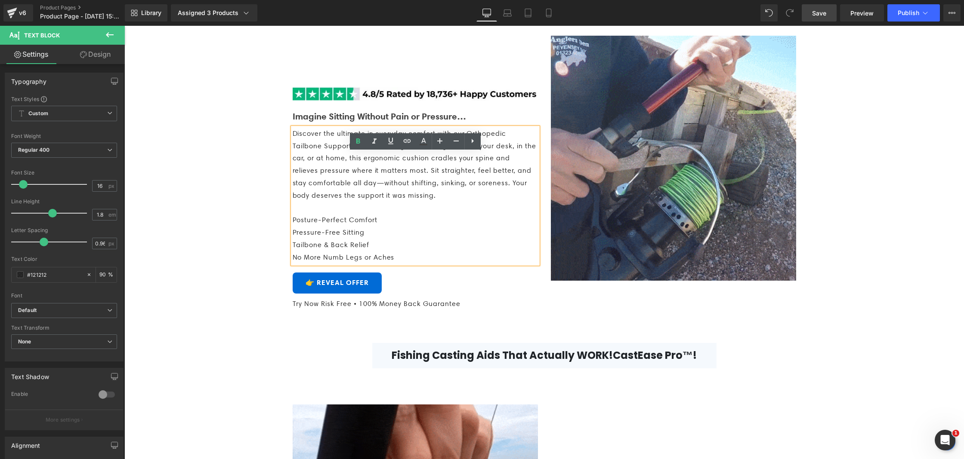
click at [505, 202] on p "Discover the ultimate in everyday comfort with our Orthopedic Tailbone Support …" at bounding box center [415, 165] width 245 height 74
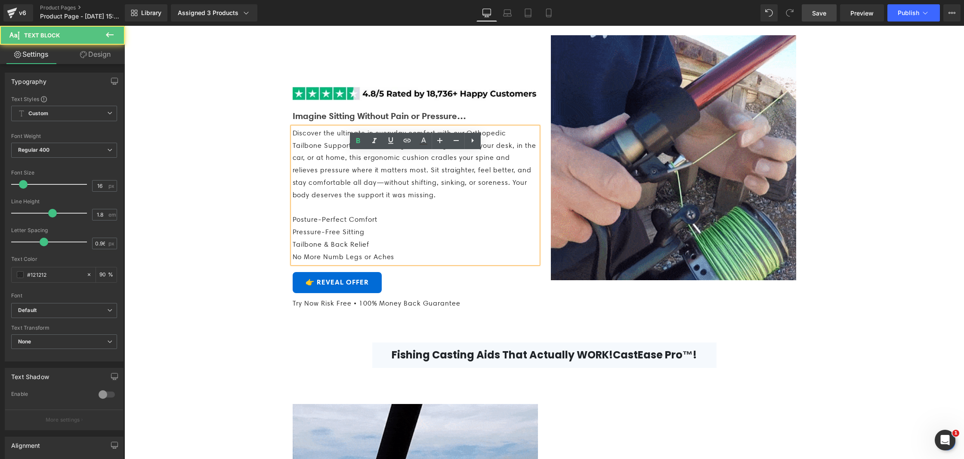
click at [505, 202] on p "Discover the ultimate in everyday comfort with our Orthopedic Tailbone Support …" at bounding box center [415, 164] width 245 height 74
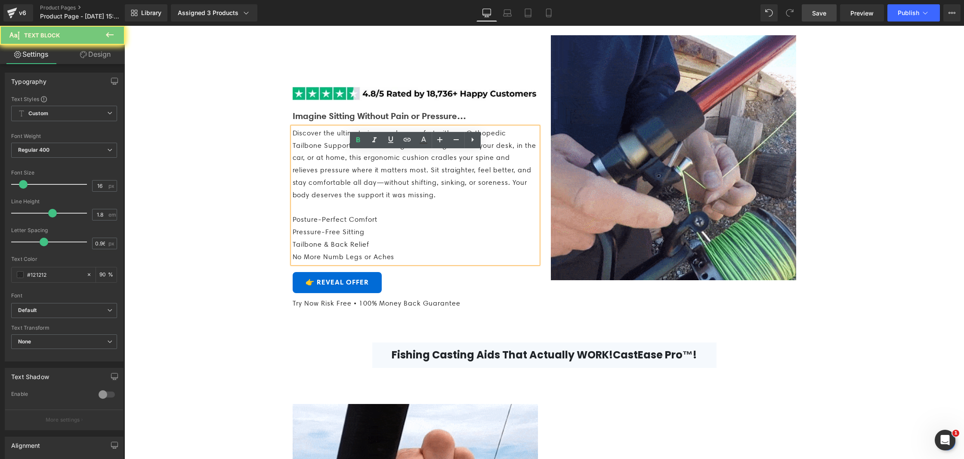
click at [505, 202] on p "Discover the ultimate in everyday comfort with our Orthopedic Tailbone Support …" at bounding box center [415, 164] width 245 height 74
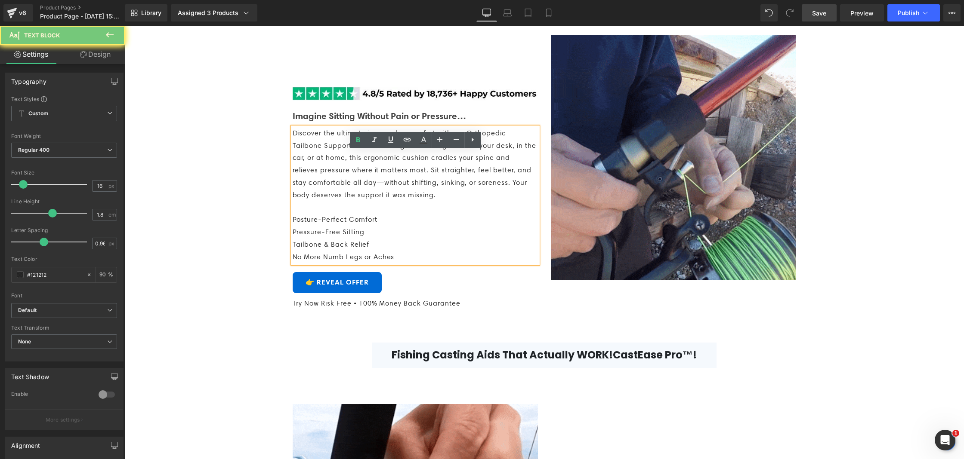
scroll to position [459, 0]
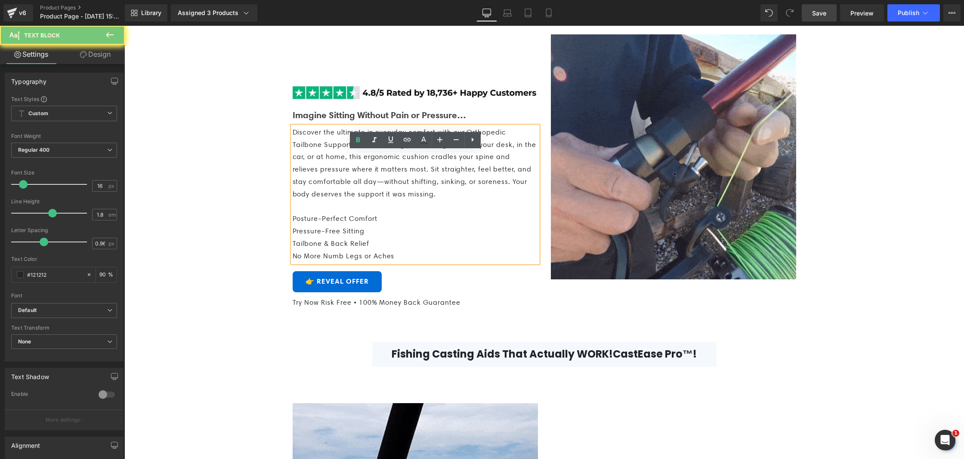
click at [505, 201] on p "Discover the ultimate in everyday comfort with our Orthopedic Tailbone Support …" at bounding box center [415, 163] width 245 height 74
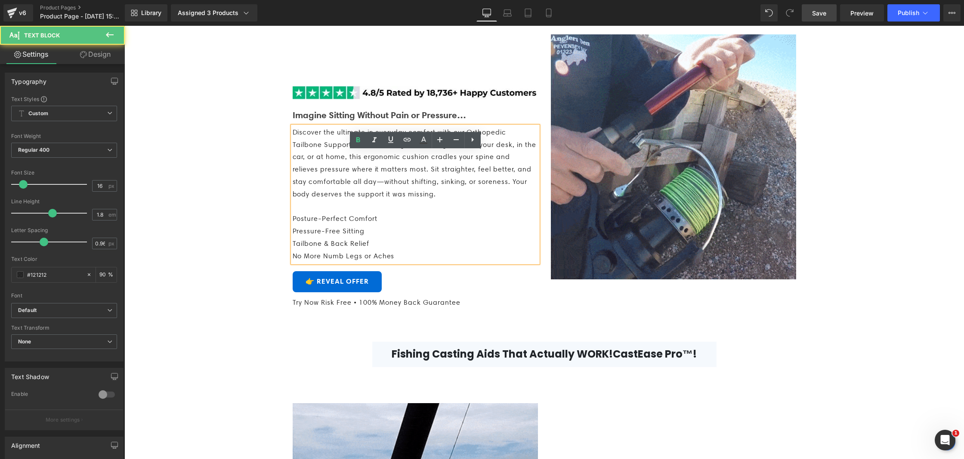
click at [505, 201] on p "Discover the ultimate in everyday comfort with our Orthopedic Tailbone Support …" at bounding box center [415, 163] width 245 height 74
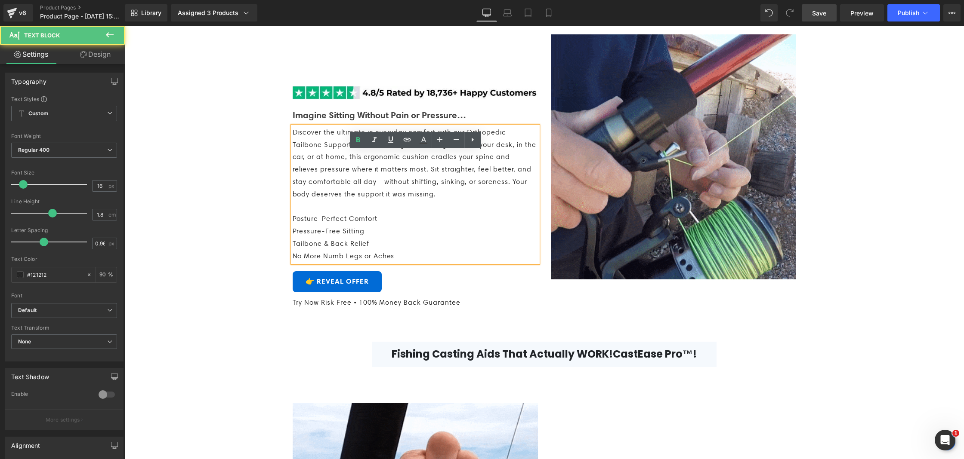
click at [505, 201] on p "Discover the ultimate in everyday comfort with our Orthopedic Tailbone Support …" at bounding box center [415, 163] width 245 height 74
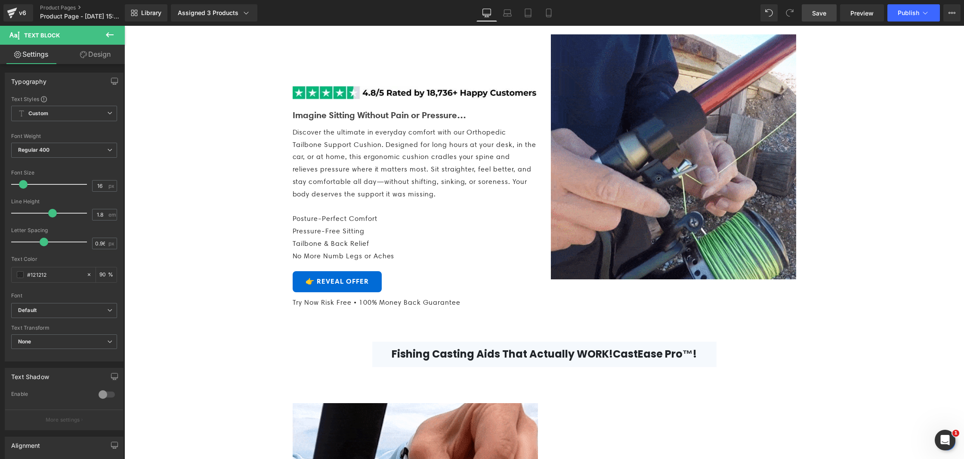
click at [34, 38] on span "Text Block" at bounding box center [42, 35] width 36 height 7
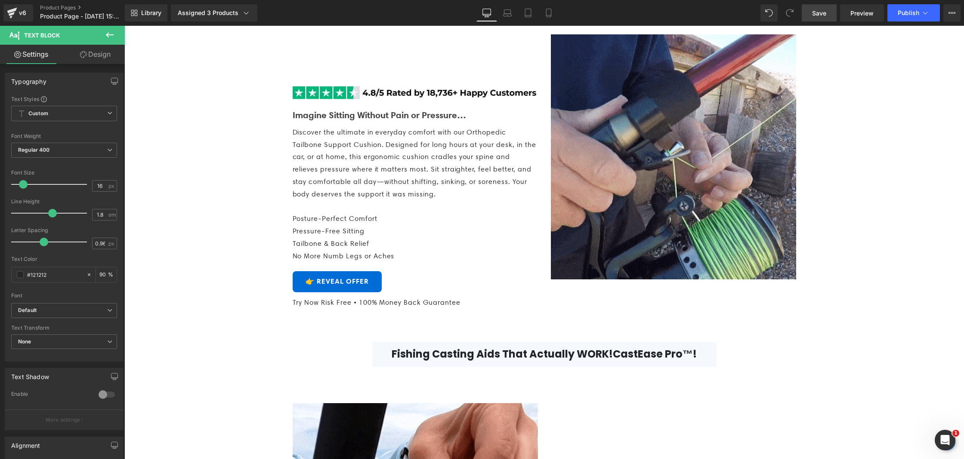
click at [12, 37] on icon at bounding box center [14, 34] width 10 height 10
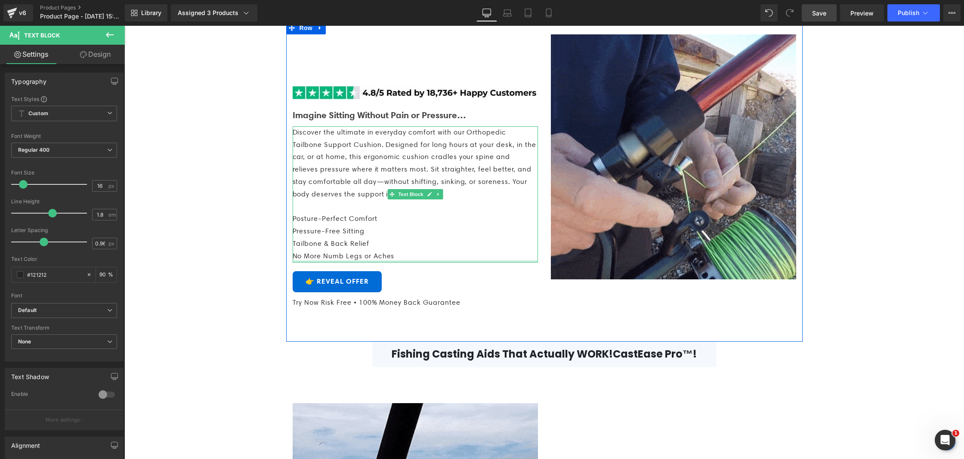
drag, startPoint x: 416, startPoint y: 286, endPoint x: 344, endPoint y: 266, distance: 75.5
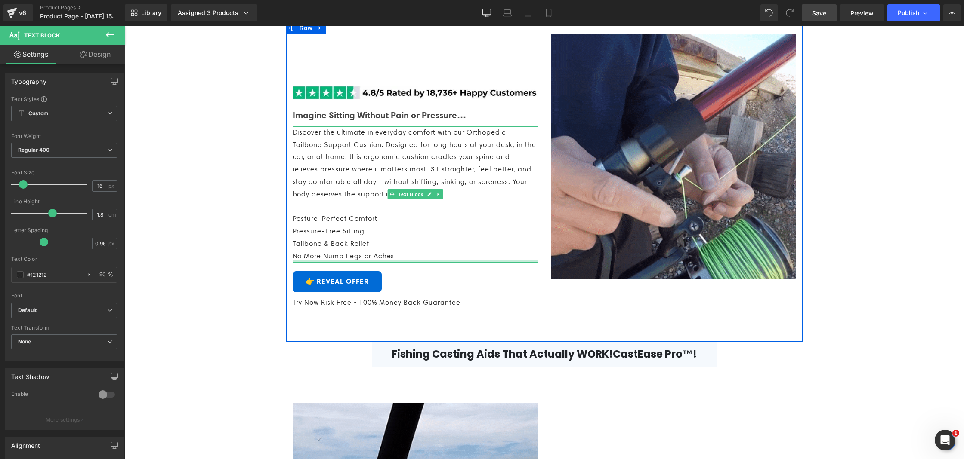
click at [344, 263] on div "Discover the ultimate in everyday comfort with our Orthopedic Tailbone Support …" at bounding box center [415, 194] width 245 height 136
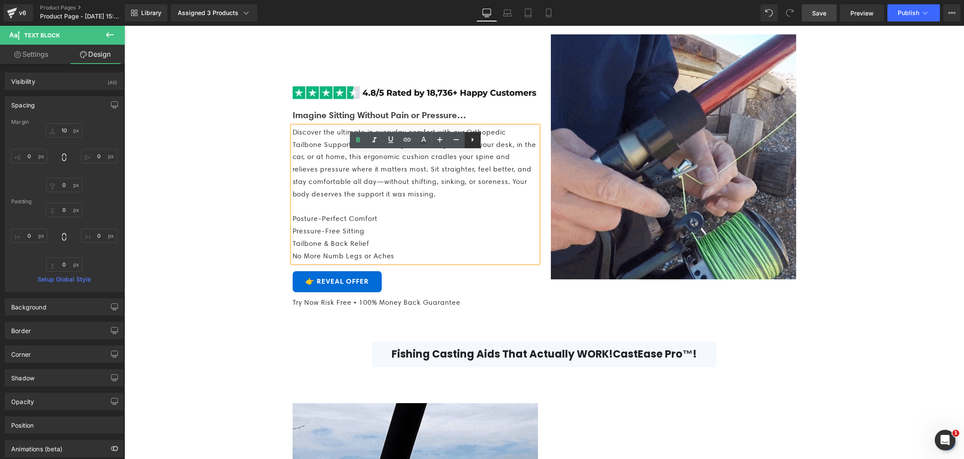
click at [471, 143] on icon at bounding box center [472, 140] width 10 height 10
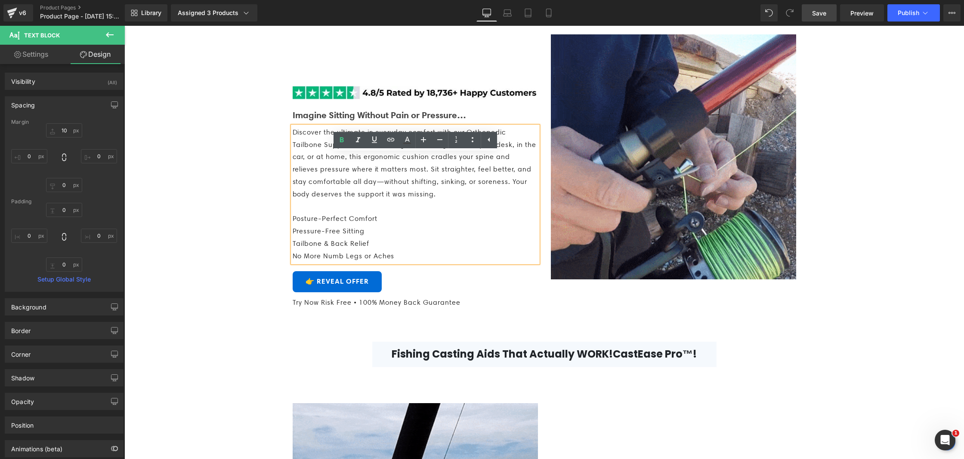
click at [450, 195] on span "Discover the ultimate in everyday comfort with our Orthopedic Tailbone Support …" at bounding box center [414, 163] width 243 height 70
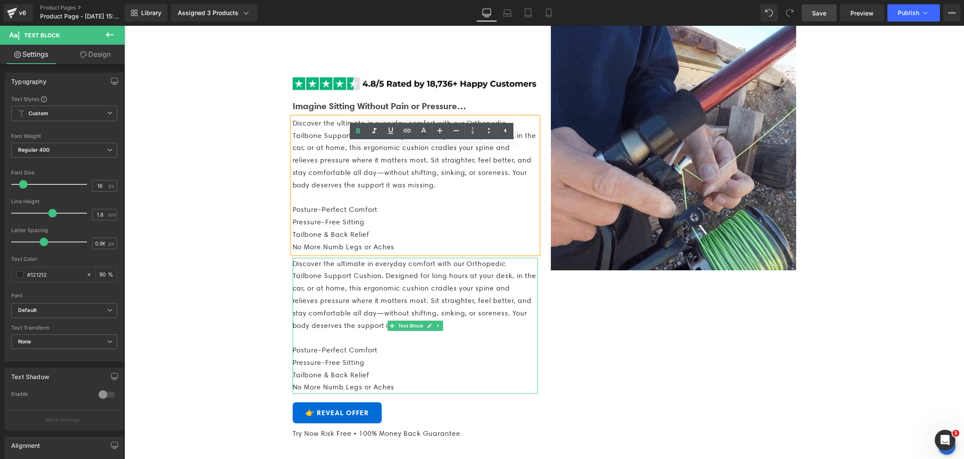
scroll to position [470, 0]
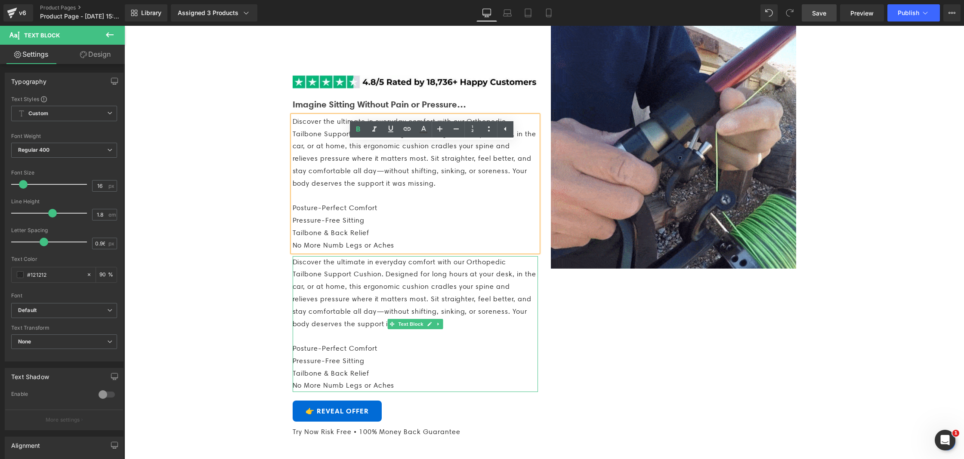
click at [447, 331] on p "Discover the ultimate in everyday comfort with our Orthopedic Tailbone Support …" at bounding box center [415, 293] width 245 height 74
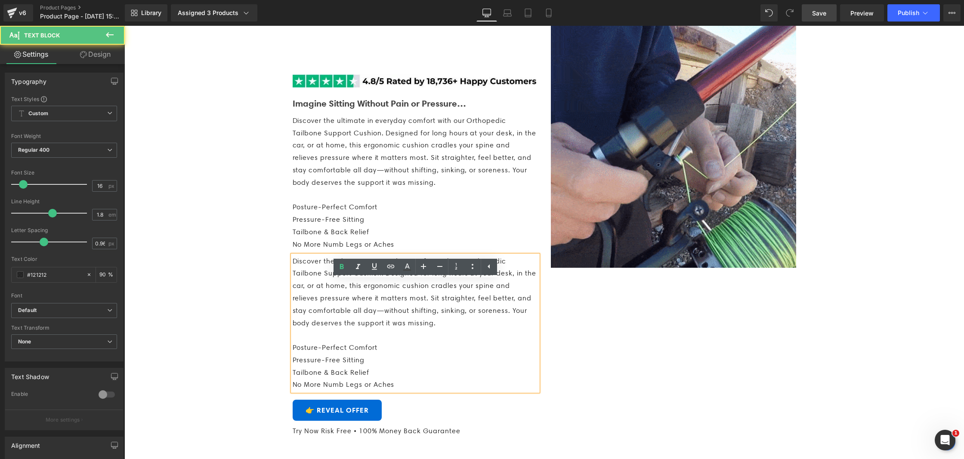
click at [447, 330] on p "Discover the ultimate in everyday comfort with our Orthopedic Tailbone Support …" at bounding box center [415, 293] width 245 height 74
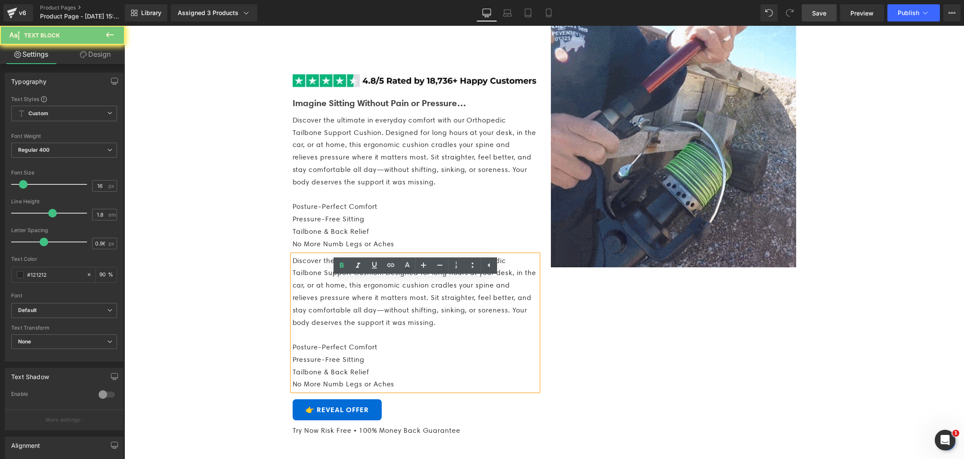
drag, startPoint x: 447, startPoint y: 326, endPoint x: 483, endPoint y: 333, distance: 36.4
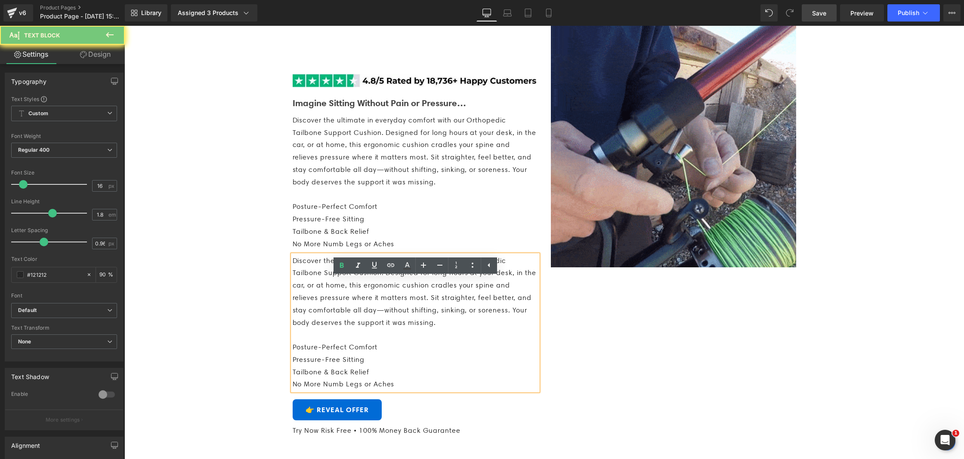
click at [483, 327] on span "Discover the ultimate in everyday comfort with our Orthopedic Tailbone Support …" at bounding box center [414, 292] width 243 height 70
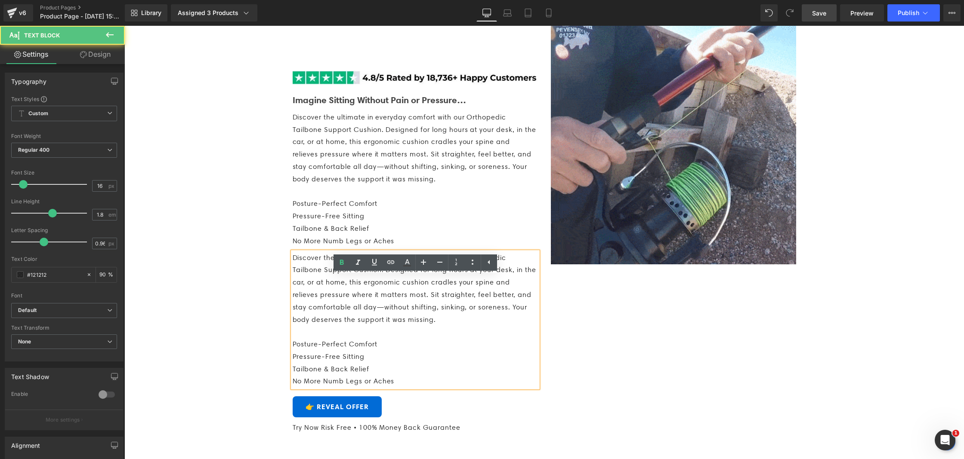
click at [481, 324] on span "Discover the ultimate in everyday comfort with our Orthopedic Tailbone Support …" at bounding box center [414, 289] width 243 height 70
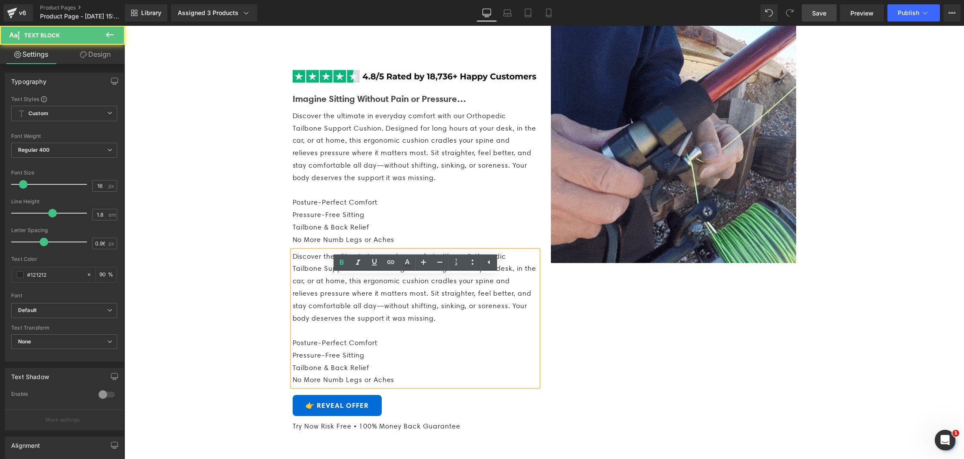
click at [481, 323] on span "Discover the ultimate in everyday comfort with our Orthopedic Tailbone Support …" at bounding box center [414, 288] width 243 height 70
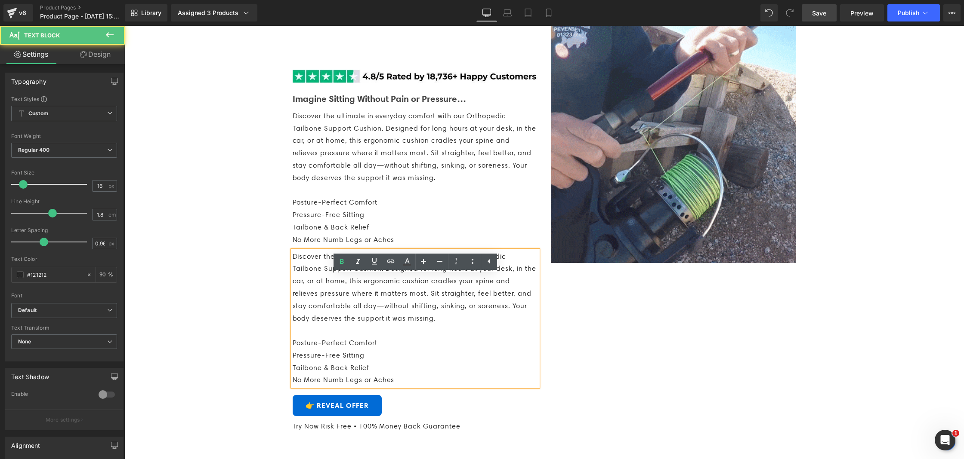
click at [481, 323] on span "Discover the ultimate in everyday comfort with our Orthopedic Tailbone Support …" at bounding box center [414, 288] width 243 height 70
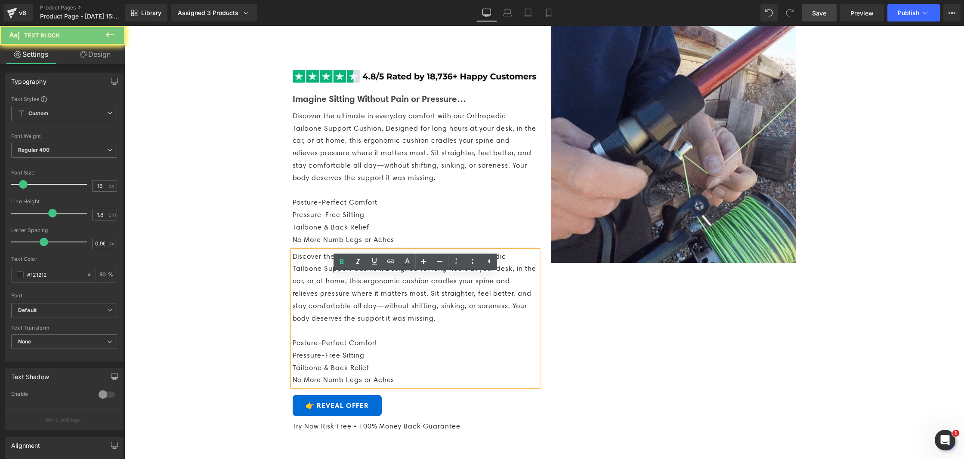
drag, startPoint x: 481, startPoint y: 333, endPoint x: 471, endPoint y: 333, distance: 9.5
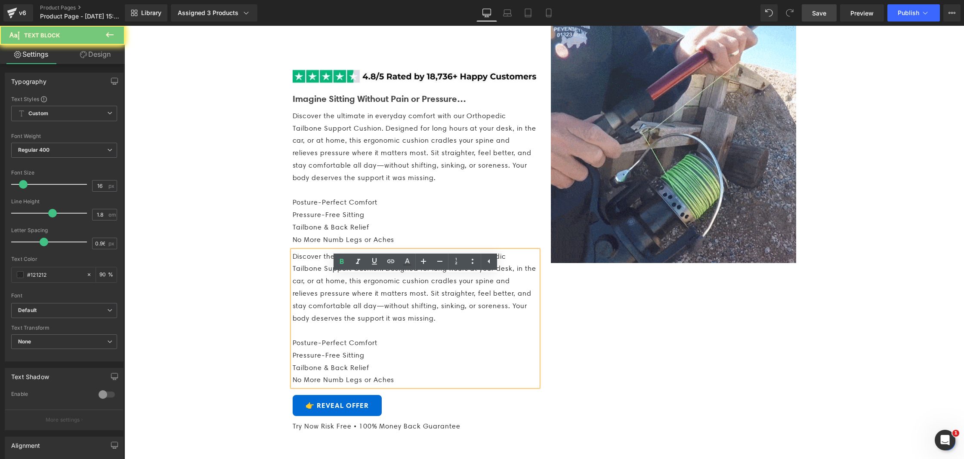
click at [473, 323] on span "Discover the ultimate in everyday comfort with our Orthopedic Tailbone Support …" at bounding box center [414, 288] width 243 height 70
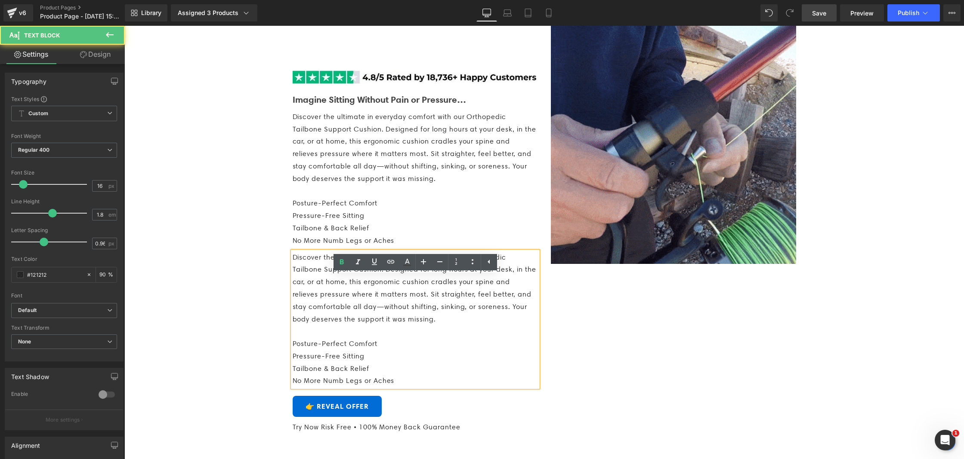
click at [470, 323] on span "Discover the ultimate in everyday comfort with our Orthopedic Tailbone Support …" at bounding box center [414, 288] width 243 height 70
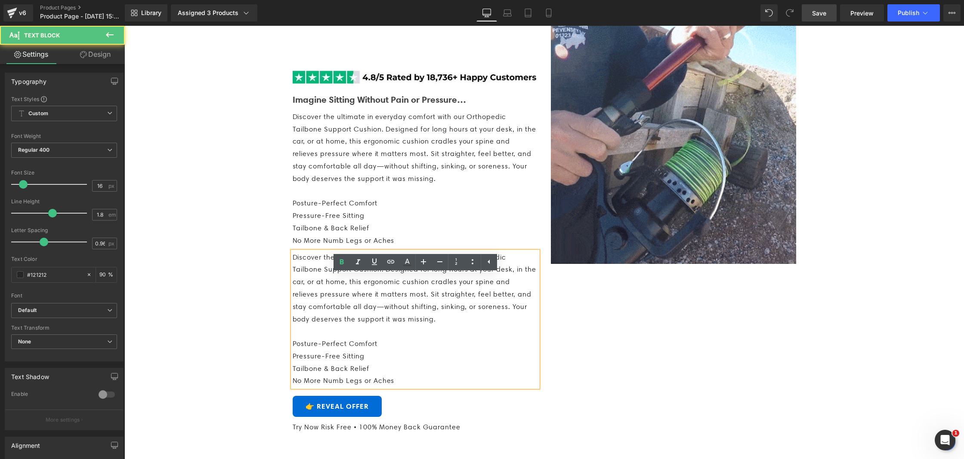
scroll to position [476, 0]
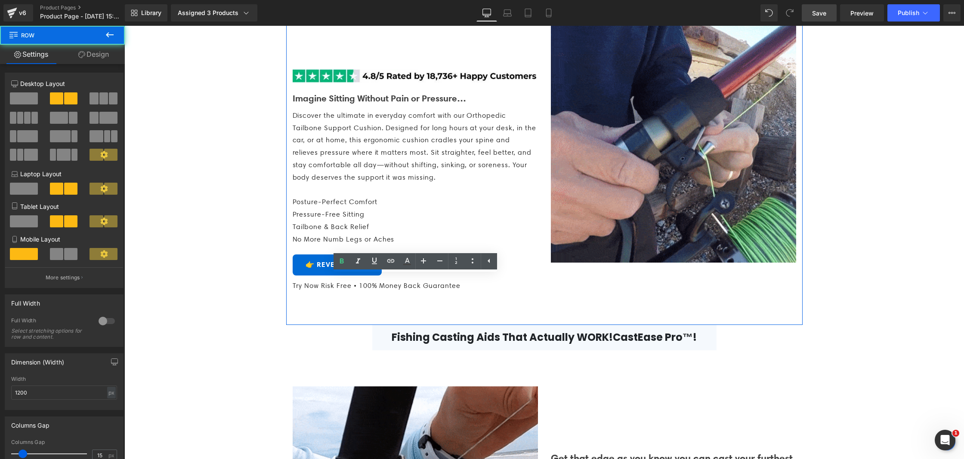
click at [473, 317] on div "Image Imagine Sitting Without Pain or Pressure… Text Block Discover the ultimat…" at bounding box center [544, 165] width 516 height 320
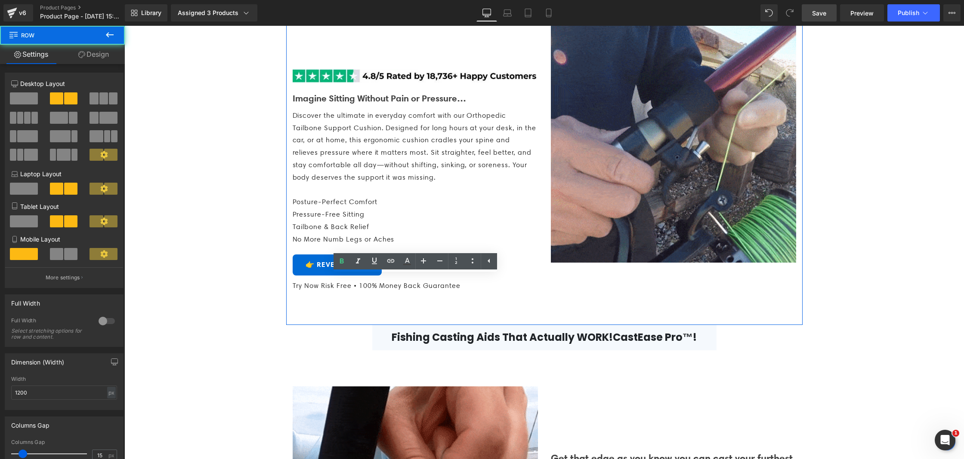
click at [473, 317] on div "Image Imagine Sitting Without Pain or Pressure… Text Block Discover the ultimat…" at bounding box center [544, 165] width 516 height 320
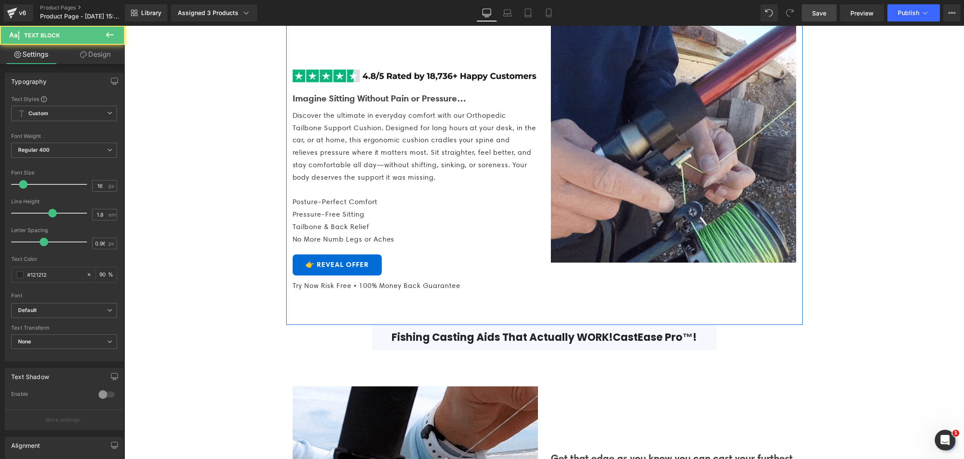
click at [436, 182] on span "Discover the ultimate in everyday comfort with our Orthopedic Tailbone Support …" at bounding box center [414, 146] width 243 height 70
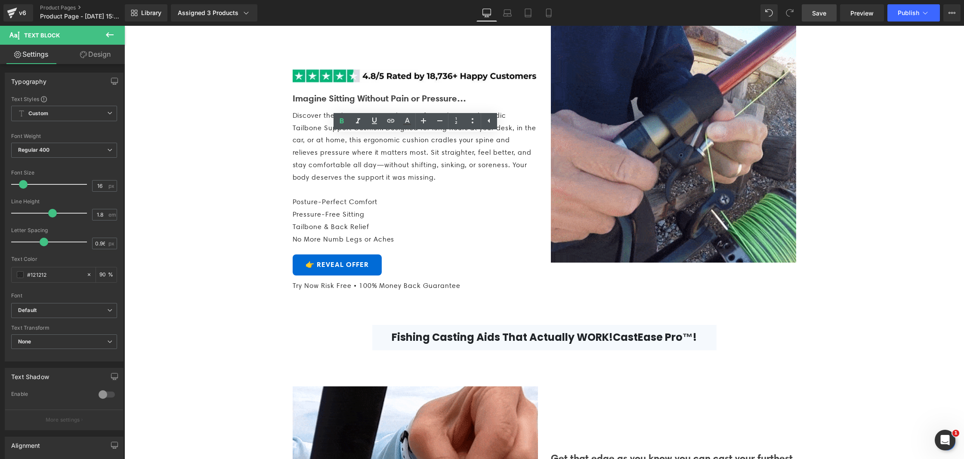
drag, startPoint x: 548, startPoint y: 17, endPoint x: 548, endPoint y: 22, distance: 5.2
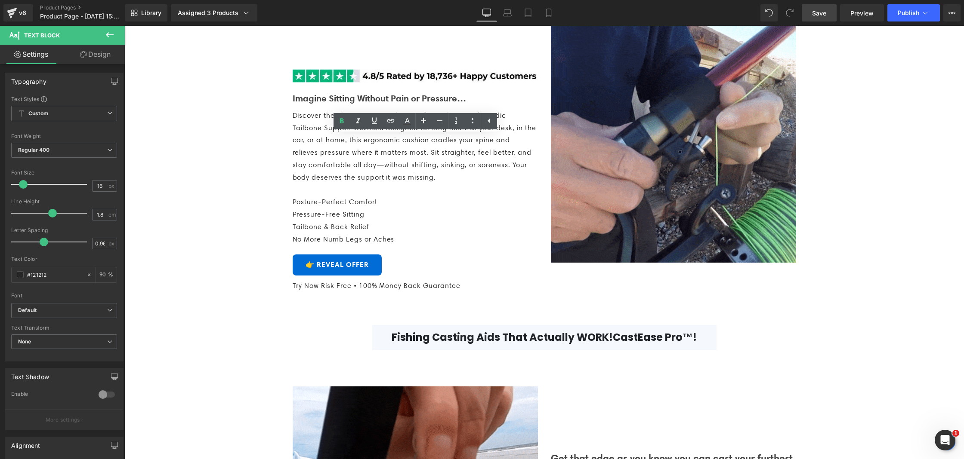
click at [548, 17] on icon at bounding box center [548, 13] width 5 height 8
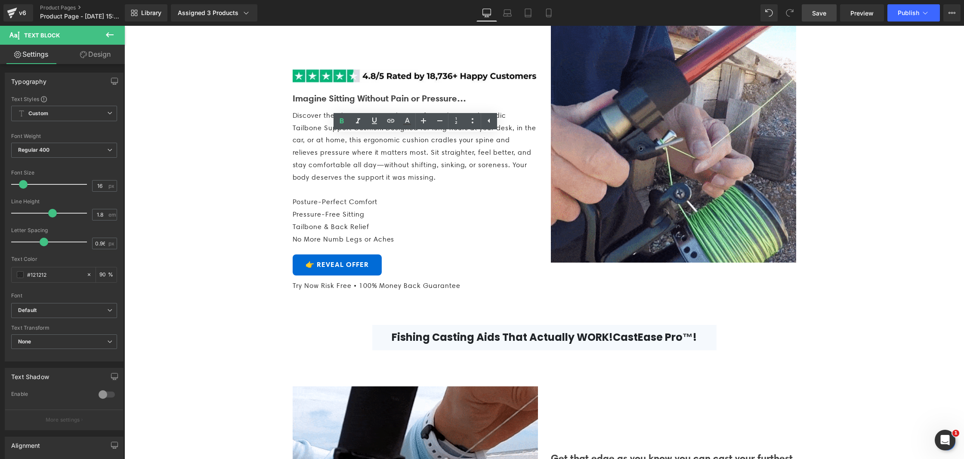
type input "15"
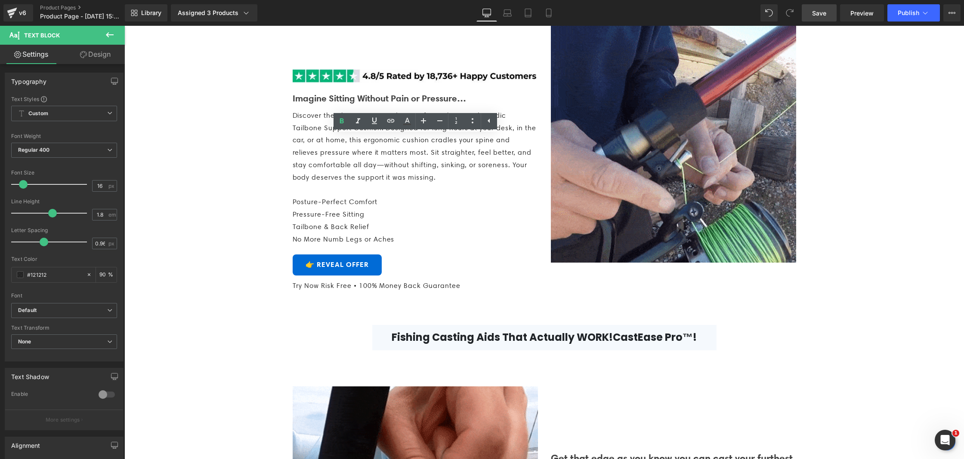
type input "0.9"
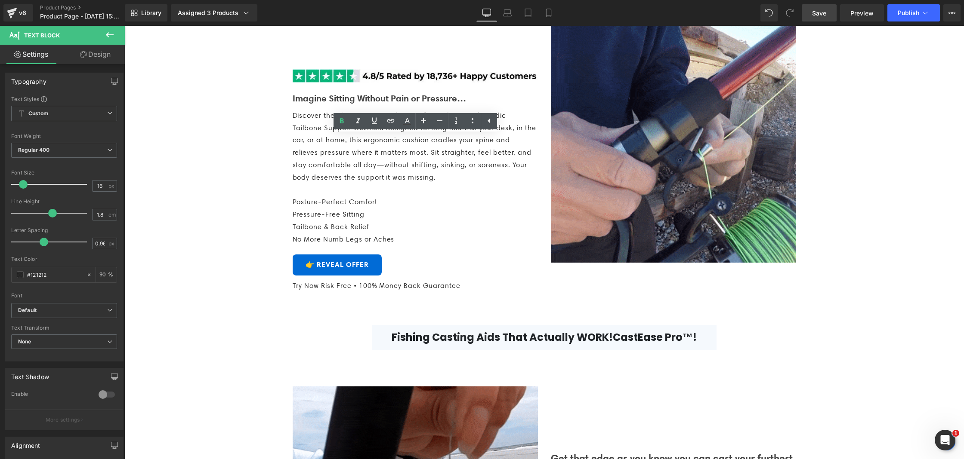
type input "90"
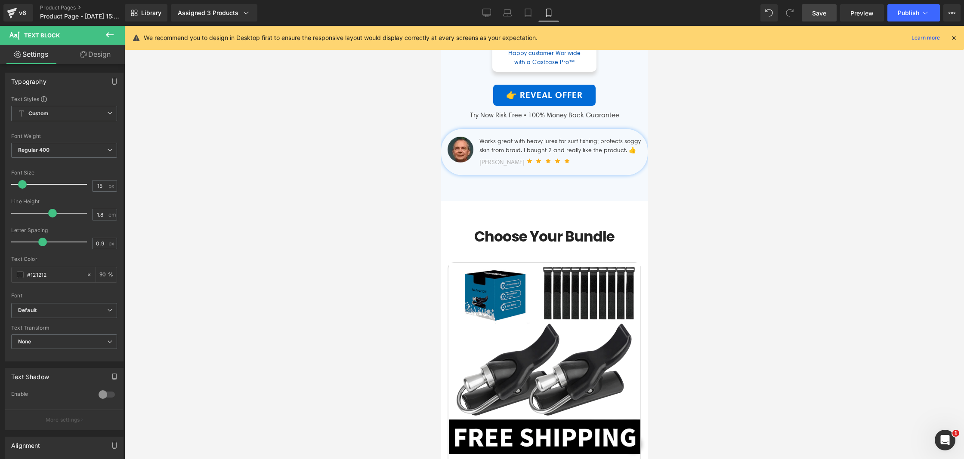
scroll to position [3133, 0]
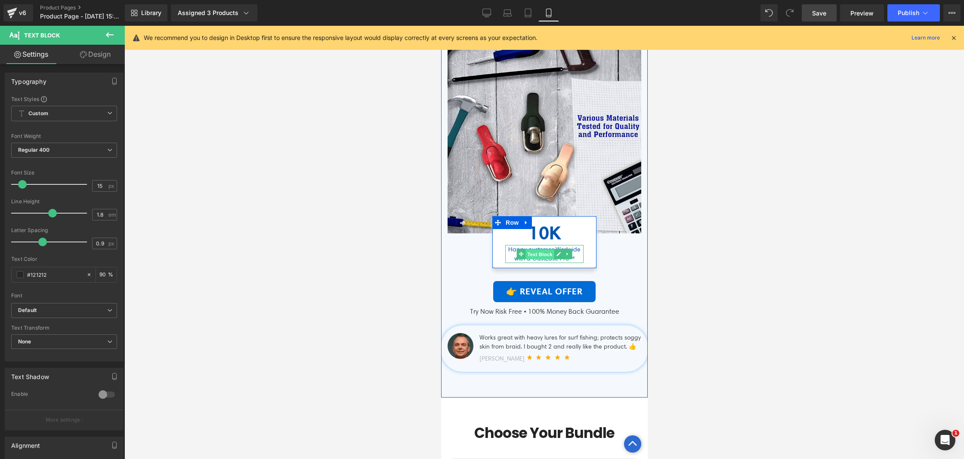
click at [537, 259] on span "Text Block" at bounding box center [539, 254] width 28 height 10
click at [511, 263] on div "Happy customer Worlwide with a CastEase Pro™" at bounding box center [544, 254] width 78 height 18
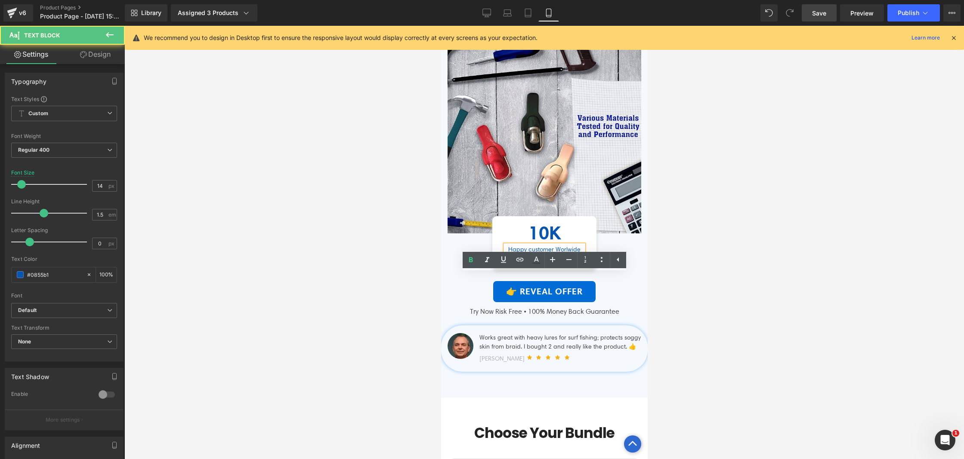
click at [511, 263] on div "Happy customer Worlwide with a CastEase Pro™" at bounding box center [544, 254] width 78 height 18
drag, startPoint x: 515, startPoint y: 280, endPoint x: 531, endPoint y: 280, distance: 15.9
click at [531, 263] on div "Happy customer Worlwide with a CastEase Pro™" at bounding box center [544, 254] width 78 height 18
drag, startPoint x: 511, startPoint y: 280, endPoint x: 501, endPoint y: 280, distance: 10.8
click at [501, 263] on div "10K Text Block Happy customer Worlwide with a CastEase Pro™ Text Block" at bounding box center [543, 243] width 91 height 42
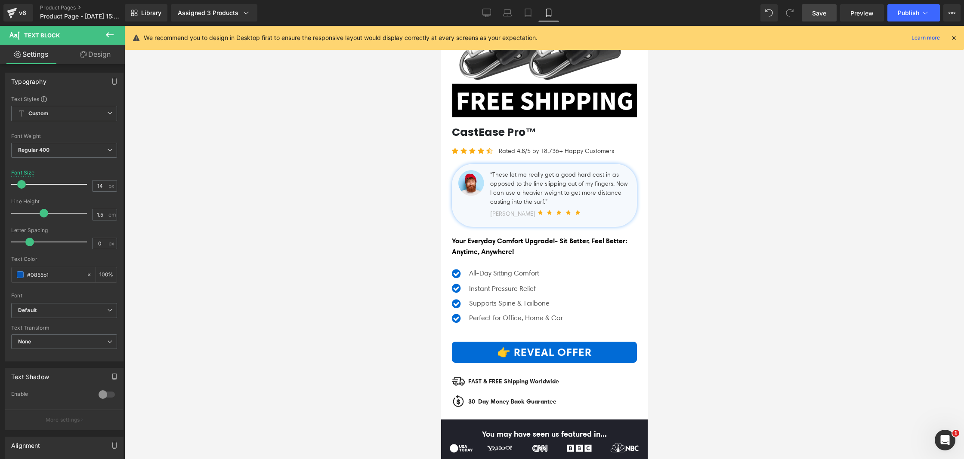
scroll to position [0, 0]
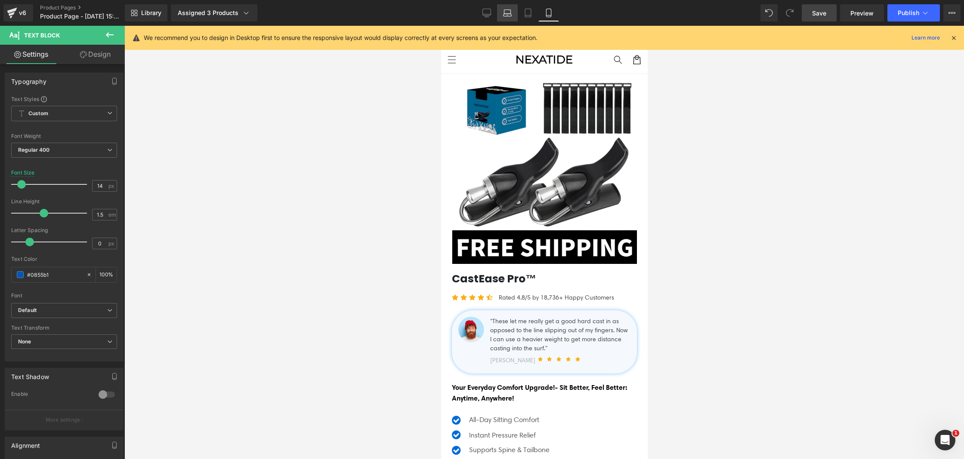
drag, startPoint x: 512, startPoint y: 12, endPoint x: 517, endPoint y: 16, distance: 5.8
click at [512, 12] on link "Laptop" at bounding box center [507, 12] width 21 height 17
type input "16"
type input "100"
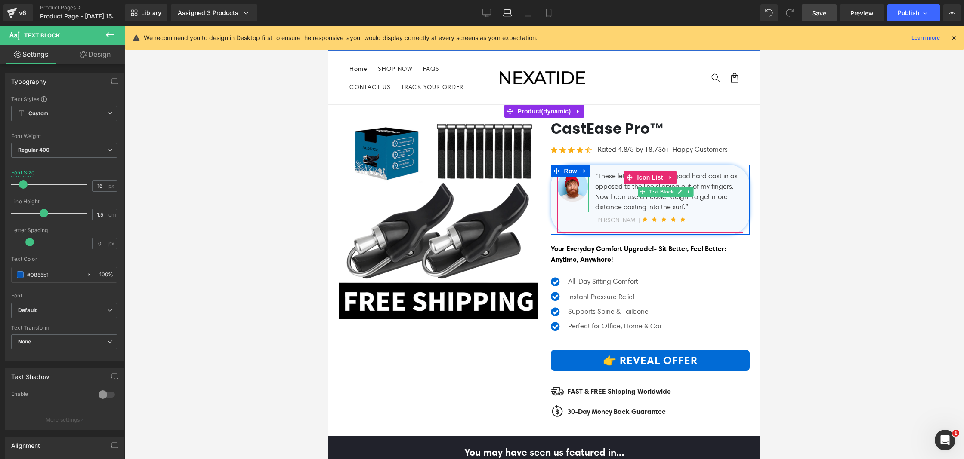
click at [643, 200] on div "“These let me really get a good hard cast in as opposed to the line slipping ou…" at bounding box center [665, 191] width 155 height 41
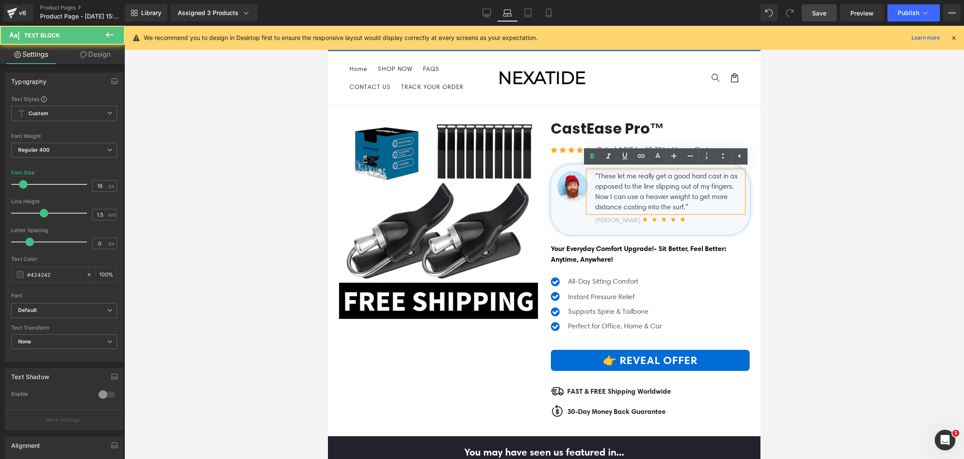
click at [635, 204] on div "“These let me really get a good hard cast in as opposed to the line slipping ou…" at bounding box center [665, 191] width 155 height 41
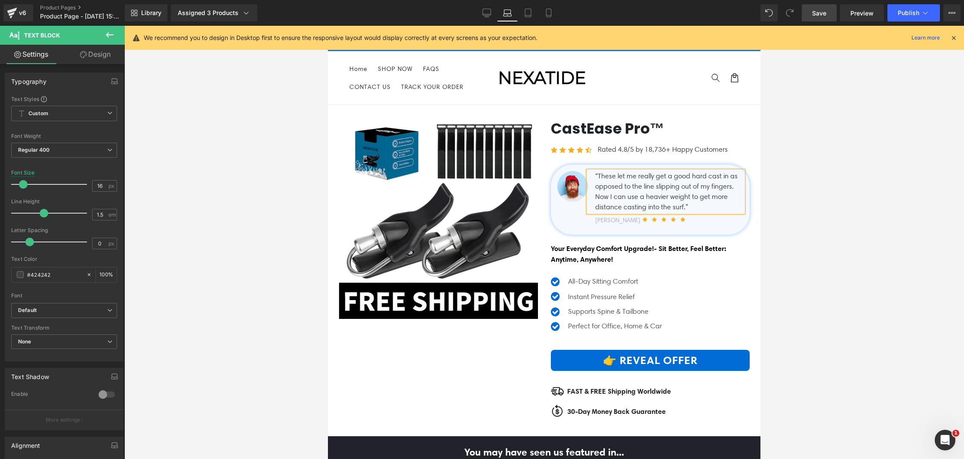
click at [635, 204] on div "“These let me really get a good hard cast in as opposed to the line slipping ou…" at bounding box center [665, 191] width 155 height 41
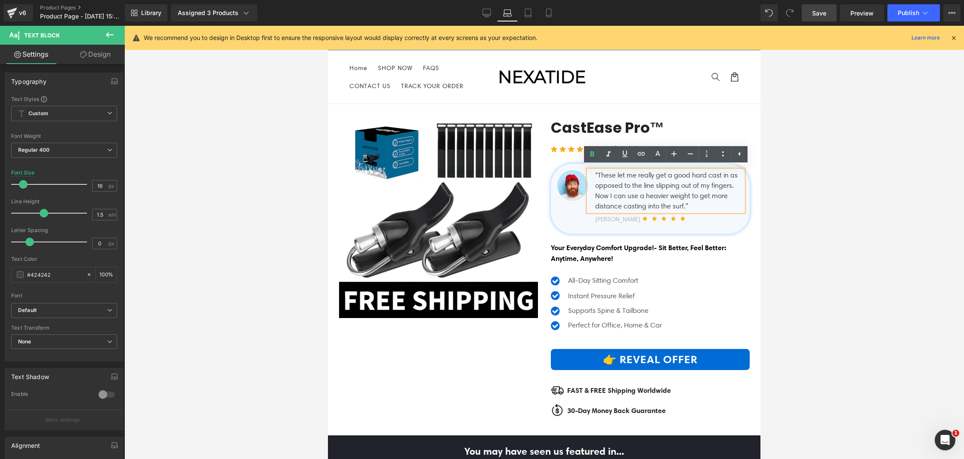
click at [635, 205] on div "“These let me really get a good hard cast in as opposed to the line slipping ou…" at bounding box center [665, 190] width 155 height 41
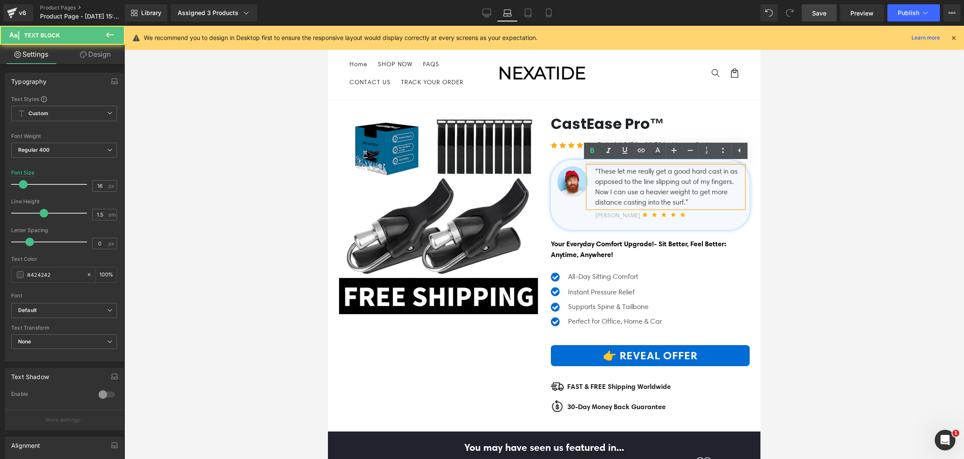
click at [715, 200] on div "“These let me really get a good hard cast in as opposed to the line slipping ou…" at bounding box center [665, 186] width 155 height 41
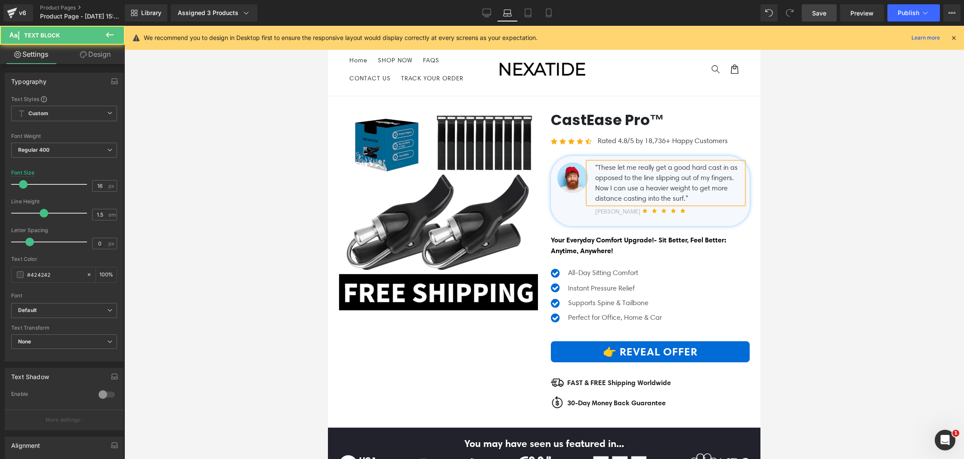
click at [716, 199] on div "“These let me really get a good hard cast in as opposed to the line slipping ou…" at bounding box center [665, 183] width 155 height 41
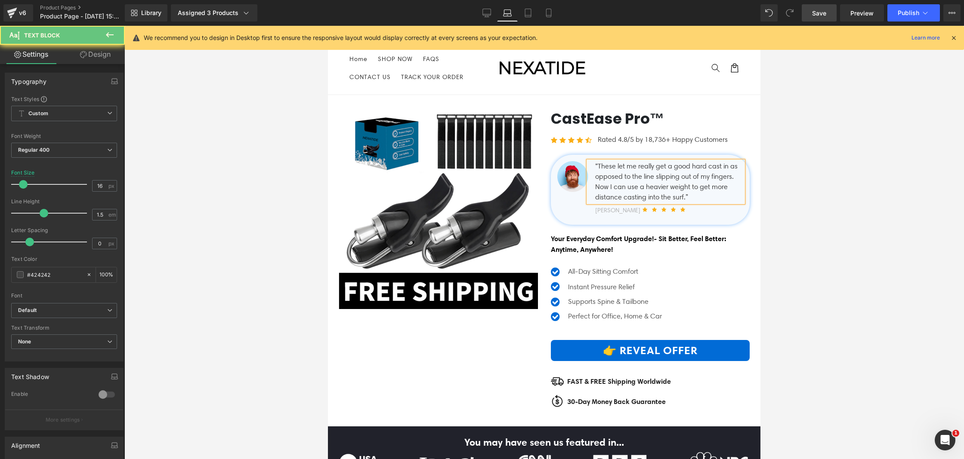
click at [716, 199] on div "“These let me really get a good hard cast in as opposed to the line slipping ou…" at bounding box center [665, 181] width 155 height 41
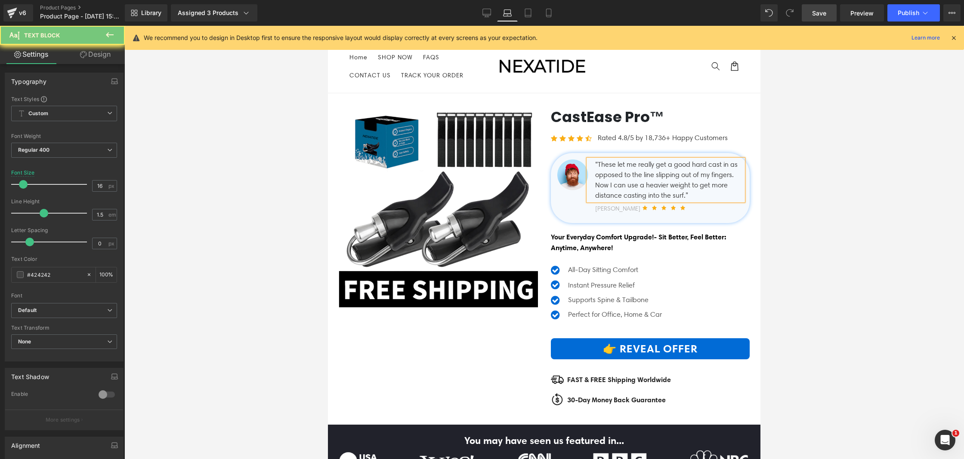
click at [716, 199] on div "“These let me really get a good hard cast in as opposed to the line slipping ou…" at bounding box center [665, 180] width 155 height 41
click at [718, 194] on div "“These let me really get a good hard cast in as opposed to the line slipping ou…" at bounding box center [665, 180] width 155 height 41
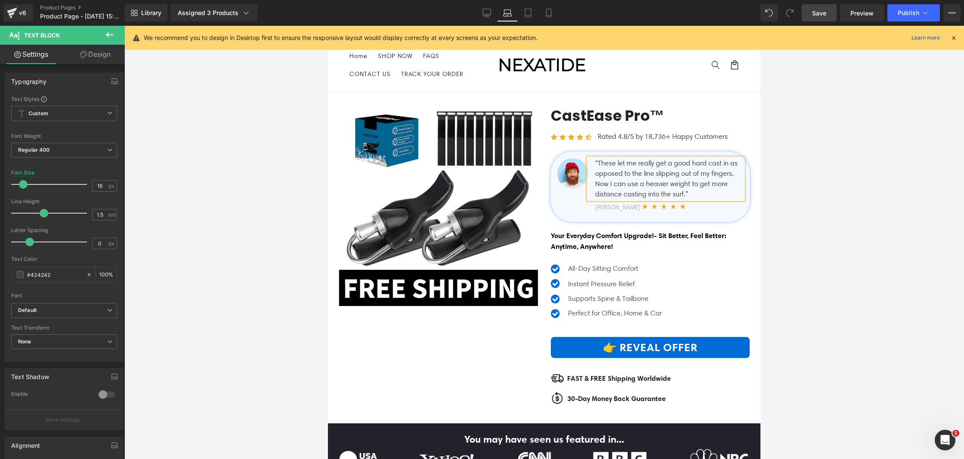
click at [718, 194] on div "“These let me really get a good hard cast in as opposed to the line slipping ou…" at bounding box center [665, 178] width 155 height 41
click at [28, 35] on span "Text Block" at bounding box center [42, 35] width 36 height 7
click at [111, 35] on icon at bounding box center [110, 35] width 10 height 10
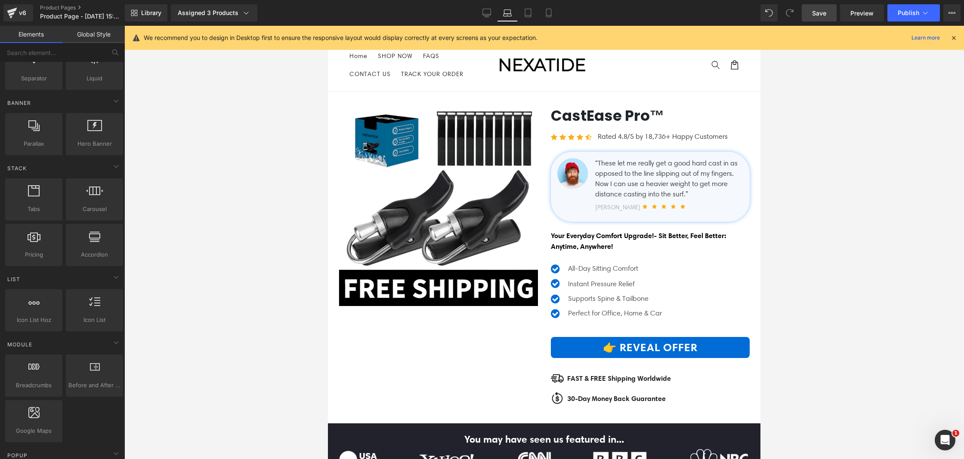
scroll to position [0, 0]
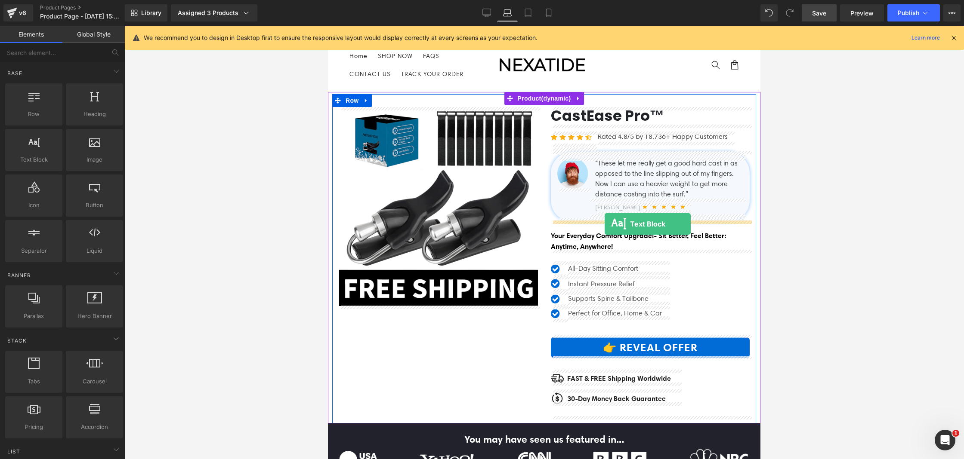
drag, startPoint x: 367, startPoint y: 190, endPoint x: 604, endPoint y: 224, distance: 239.9
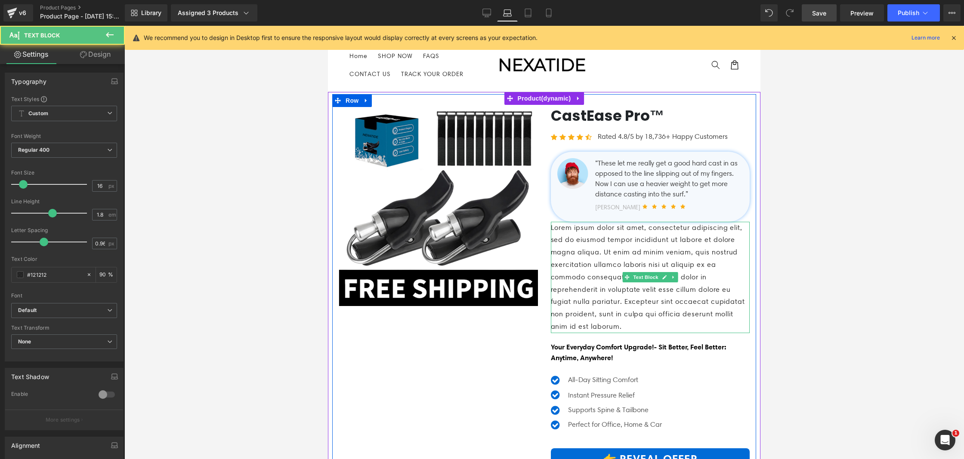
click at [592, 250] on p "Lorem ipsum dolor sit amet, consectetur adipiscing elit, sed do eiusmod tempor …" at bounding box center [650, 277] width 199 height 111
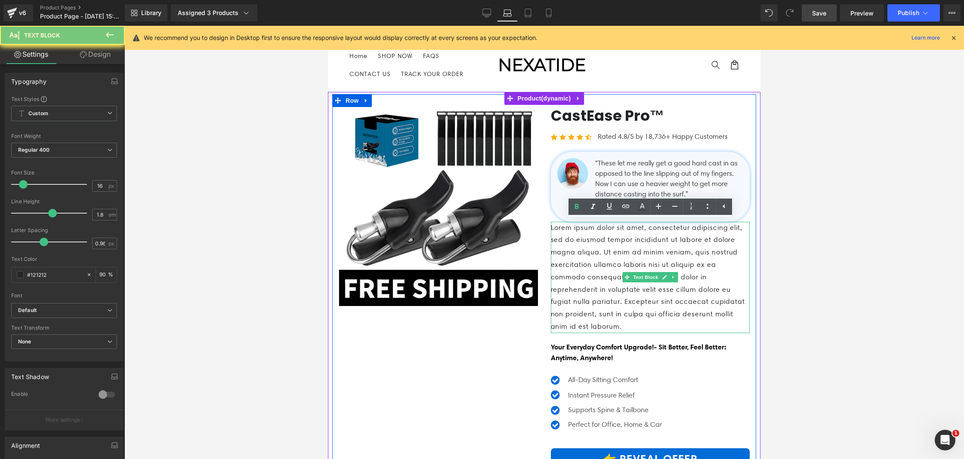
click at [592, 250] on p "Lorem ipsum dolor sit amet, consectetur adipiscing elit, sed do eiusmod tempor …" at bounding box center [650, 277] width 199 height 111
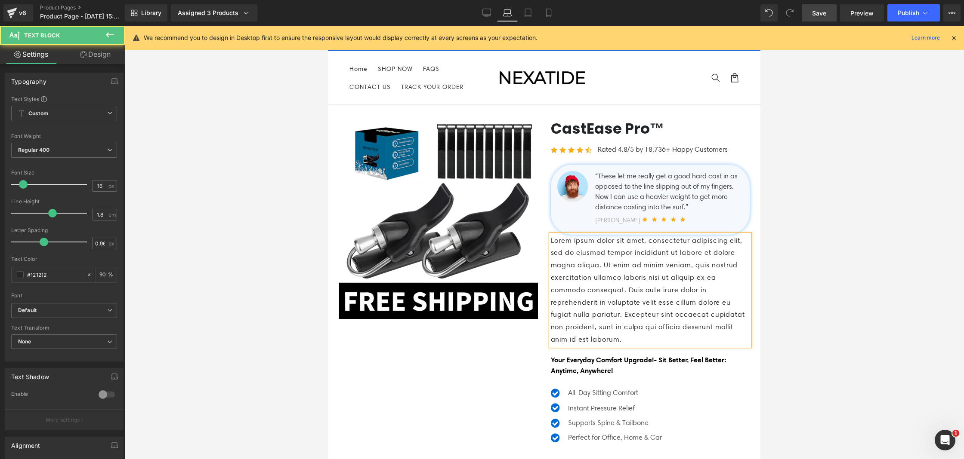
click at [614, 254] on p "Lorem ipsum dolor sit amet, consectetur adipiscing elit, sed do eiusmod tempor …" at bounding box center [650, 290] width 199 height 111
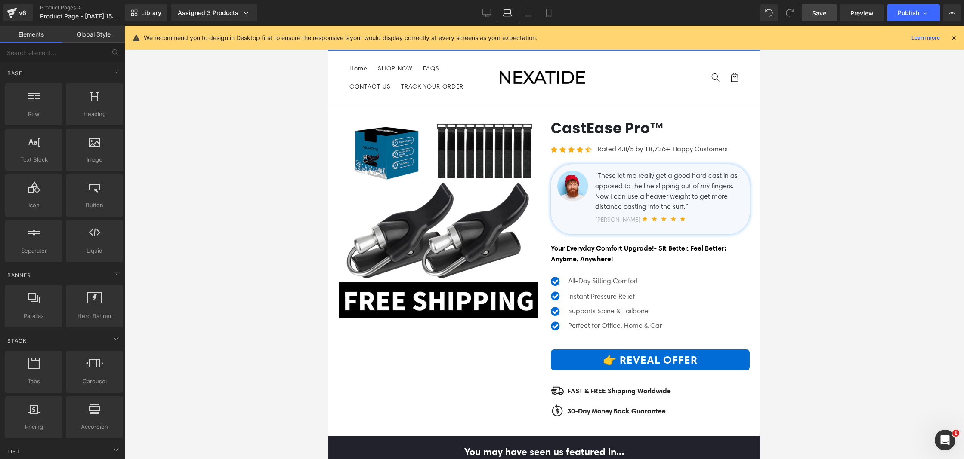
scroll to position [2, 0]
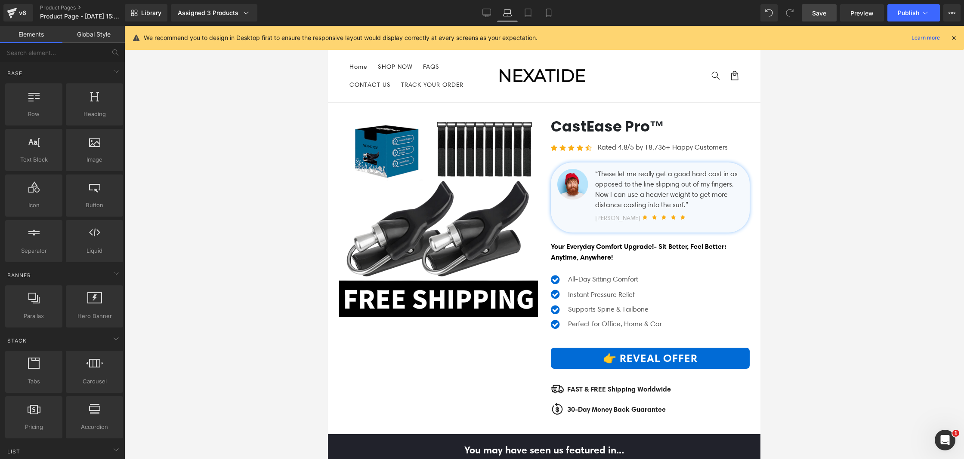
click at [809, 8] on link "Save" at bounding box center [818, 12] width 35 height 17
click at [903, 15] on span "Publish" at bounding box center [908, 12] width 22 height 7
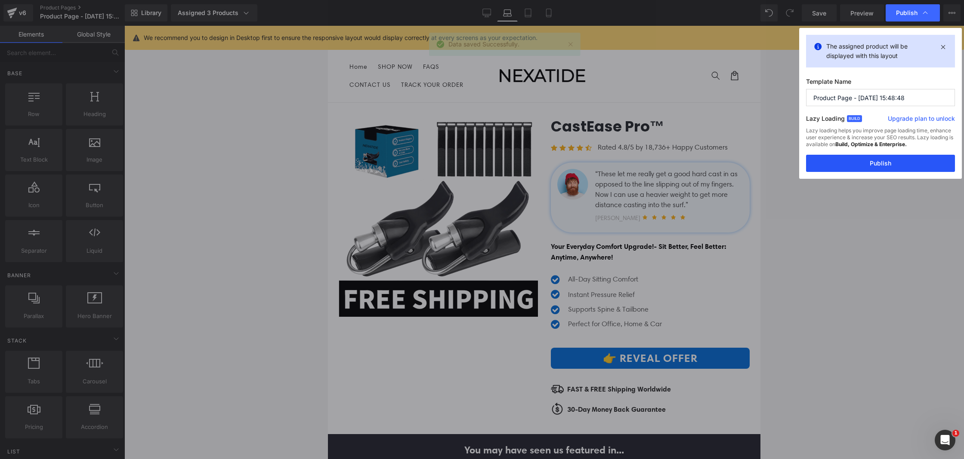
drag, startPoint x: 853, startPoint y: 168, endPoint x: 91, endPoint y: 75, distance: 767.0
click at [853, 168] on button "Publish" at bounding box center [880, 163] width 149 height 17
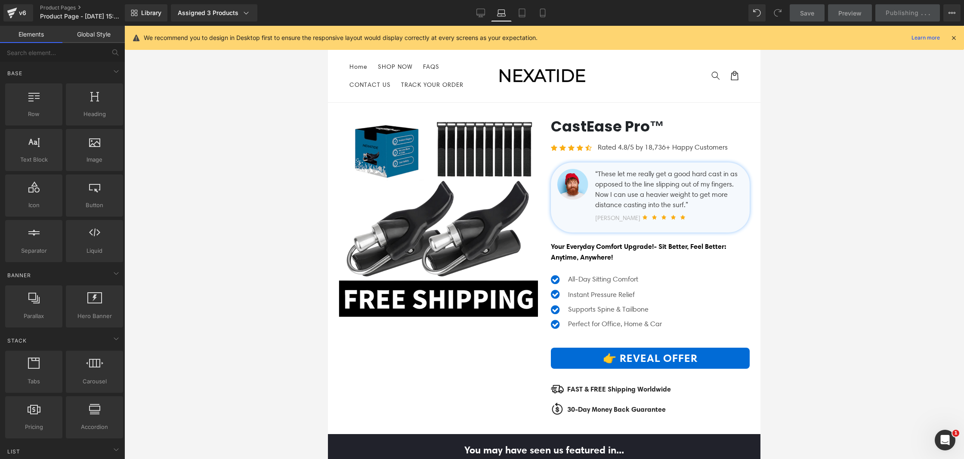
click at [476, 22] on div "Library Assigned 3 Products Product Preview CastEase Pro BUY 10 CastEase Pro BU…" at bounding box center [544, 13] width 839 height 26
click at [481, 15] on icon at bounding box center [480, 12] width 8 height 6
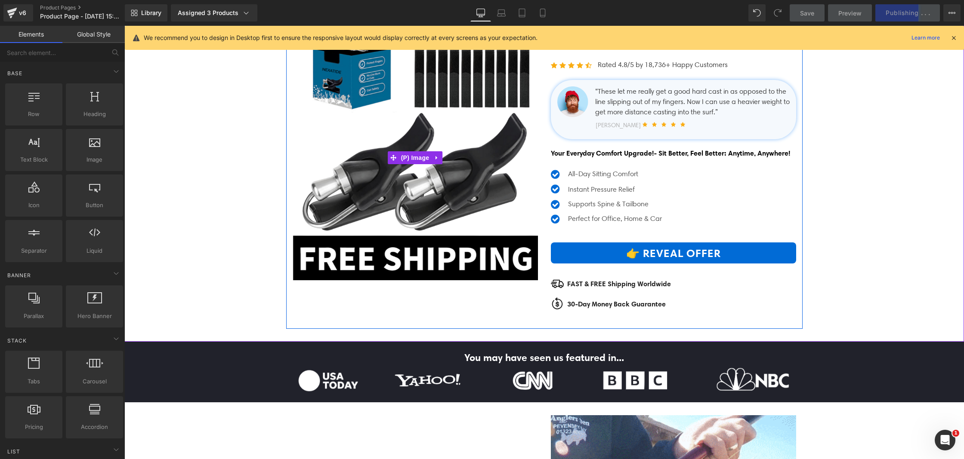
scroll to position [0, 0]
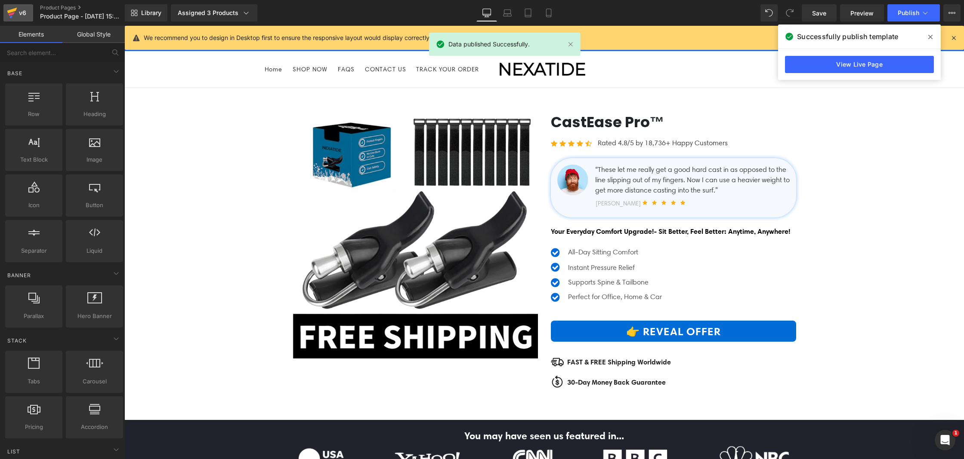
click at [9, 11] on icon at bounding box center [12, 11] width 10 height 6
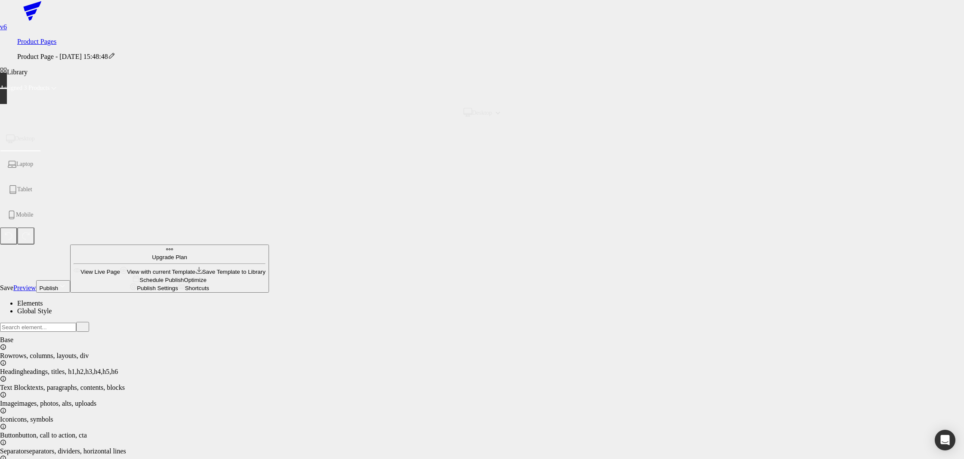
click at [15, 18] on icon at bounding box center [32, 11] width 65 height 22
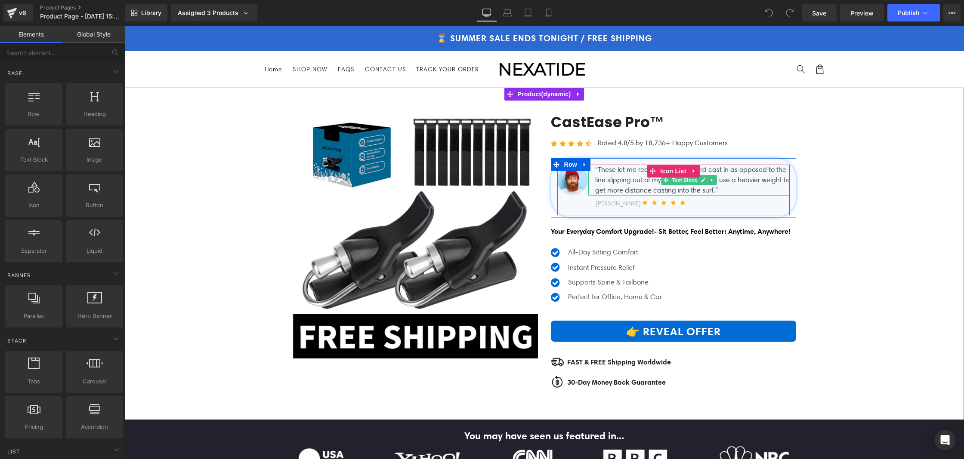
click at [628, 190] on div "“These let me really get a good hard cast in as opposed to the line slipping ou…" at bounding box center [688, 180] width 201 height 31
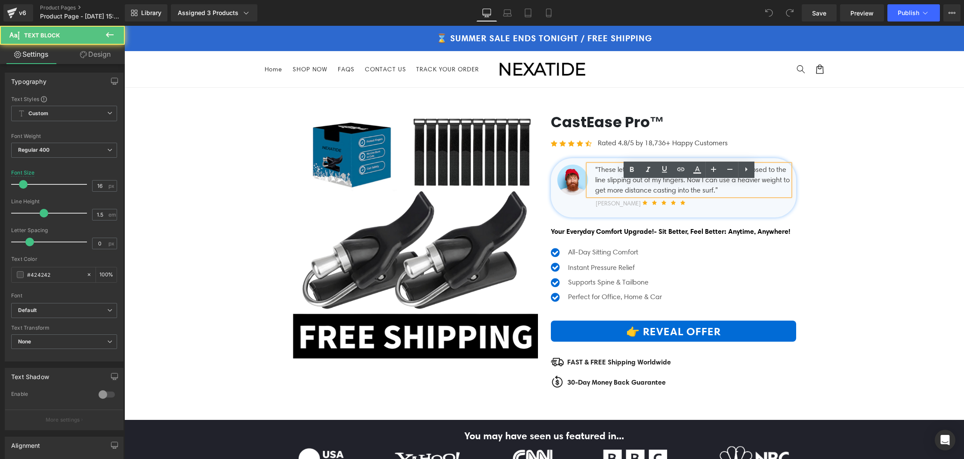
click at [628, 190] on div "“These let me really get a good hard cast in as opposed to the line slipping ou…" at bounding box center [688, 180] width 201 height 31
click at [628, 191] on div "“These let me really get a good hard cast in as opposed to the line slipping ou…" at bounding box center [688, 180] width 201 height 31
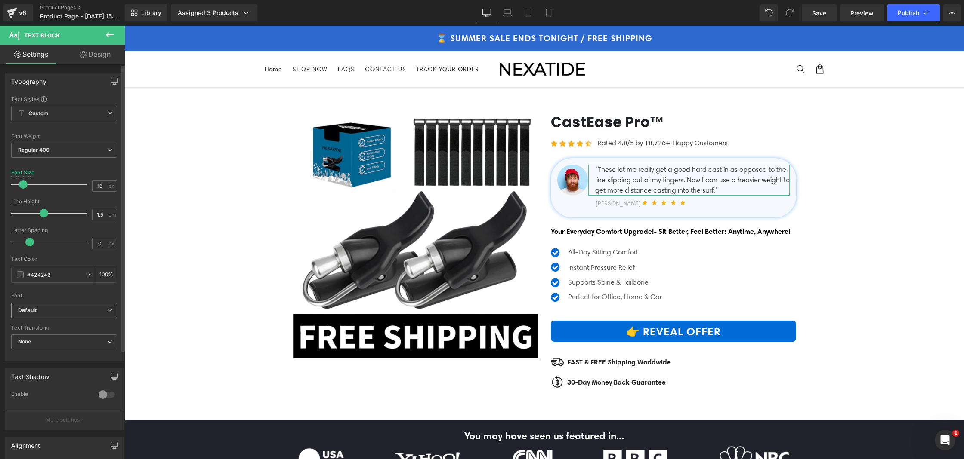
click at [73, 312] on b "Default" at bounding box center [62, 310] width 89 height 7
click at [61, 326] on li "Default" at bounding box center [62, 327] width 102 height 14
click at [59, 339] on span "None" at bounding box center [64, 342] width 106 height 15
click at [59, 339] on span "None" at bounding box center [62, 342] width 102 height 15
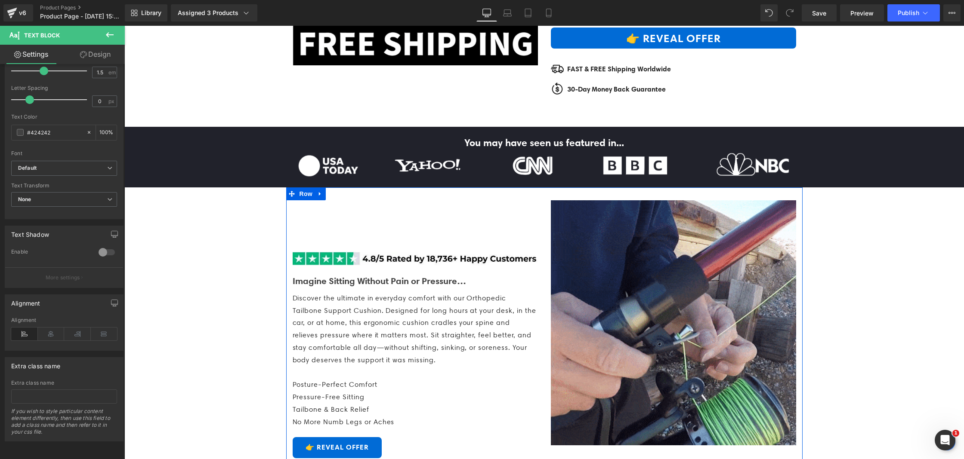
scroll to position [304, 0]
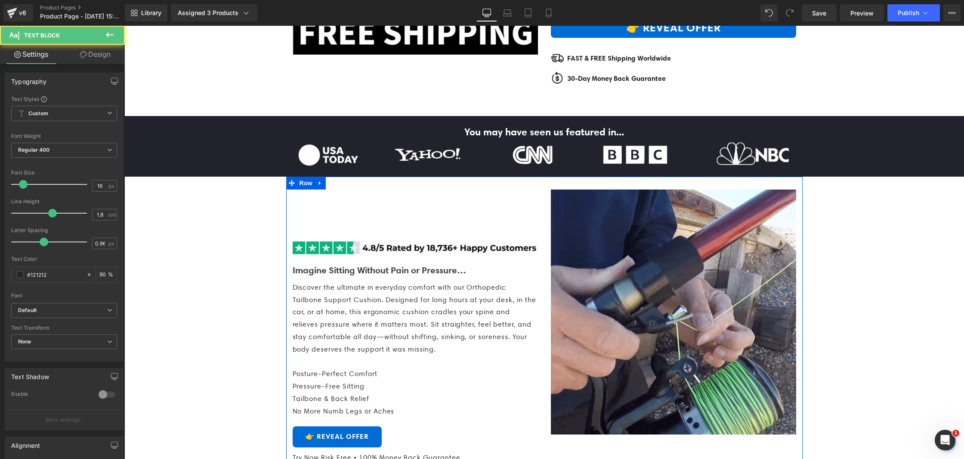
click at [419, 356] on p "Discover the ultimate in everyday comfort with our Orthopedic Tailbone Support …" at bounding box center [415, 319] width 245 height 74
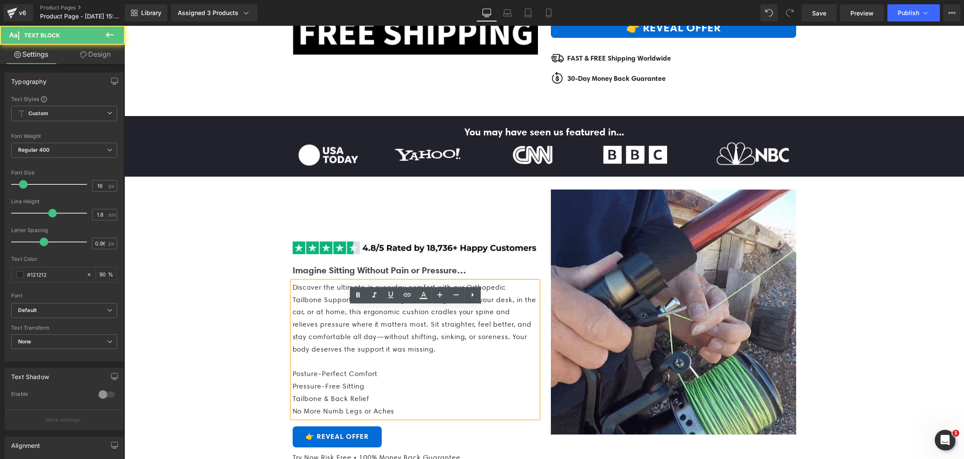
click at [418, 354] on span "Discover the ultimate in everyday comfort with our Orthopedic Tailbone Support …" at bounding box center [414, 318] width 243 height 70
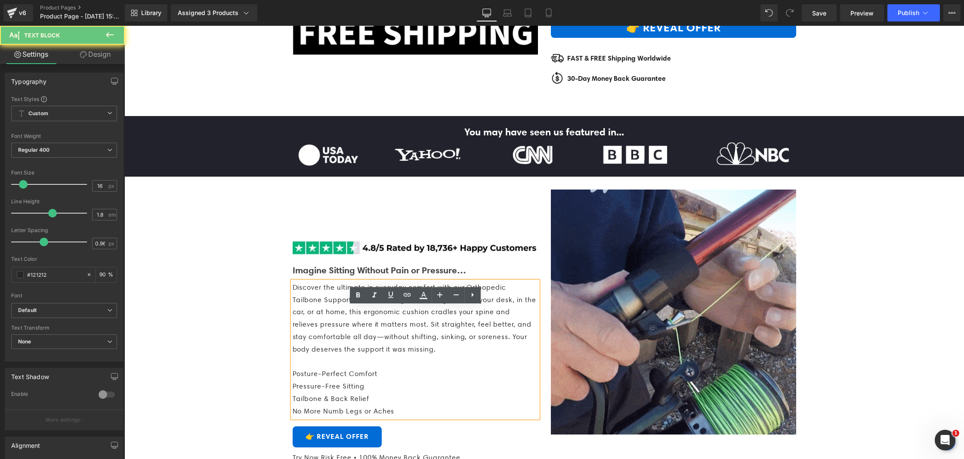
click at [418, 354] on span "Discover the ultimate in everyday comfort with our Orthopedic Tailbone Support …" at bounding box center [414, 318] width 243 height 70
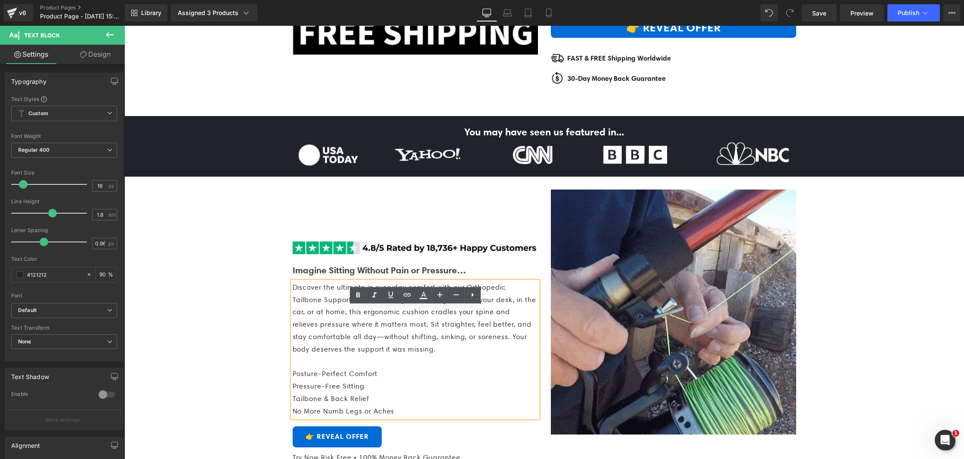
click at [418, 354] on span "Discover the ultimate in everyday comfort with our Orthopedic Tailbone Support …" at bounding box center [414, 318] width 243 height 70
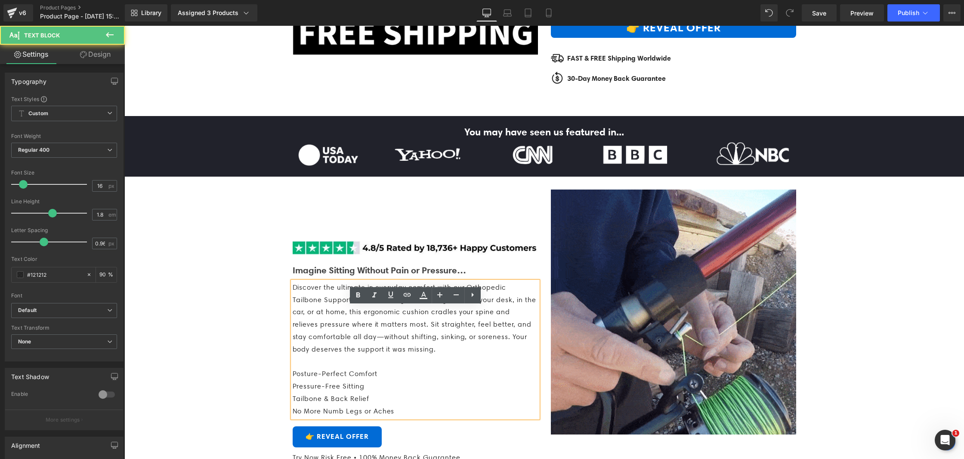
click at [418, 354] on span "Discover the ultimate in everyday comfort with our Orthopedic Tailbone Support …" at bounding box center [414, 318] width 243 height 70
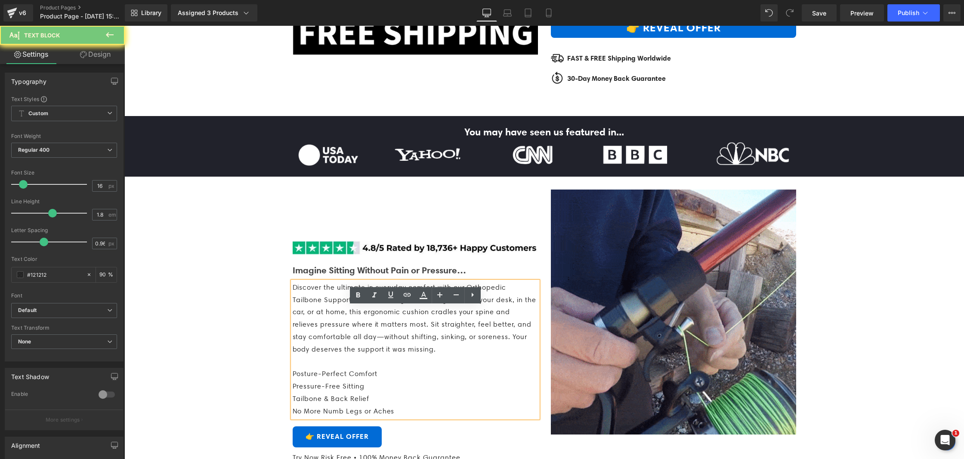
click at [418, 354] on span "Discover the ultimate in everyday comfort with our Orthopedic Tailbone Support …" at bounding box center [414, 318] width 243 height 70
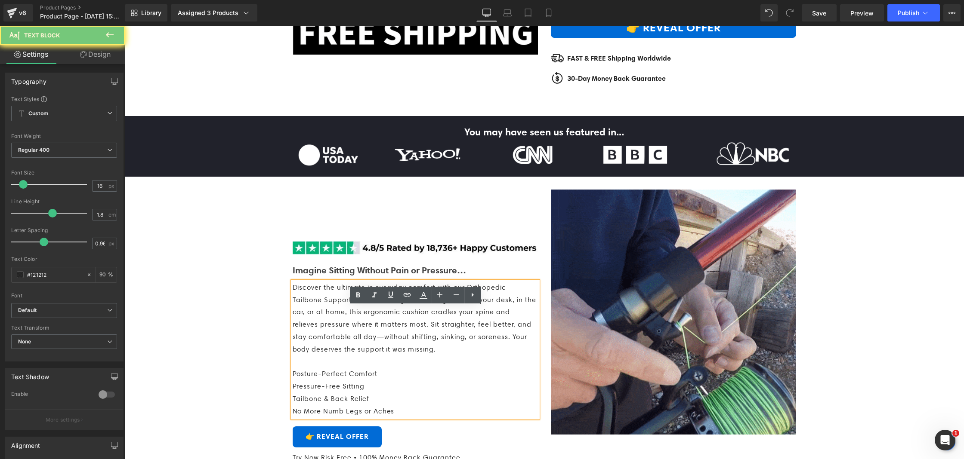
click at [418, 354] on span "Discover the ultimate in everyday comfort with our Orthopedic Tailbone Support …" at bounding box center [414, 318] width 243 height 70
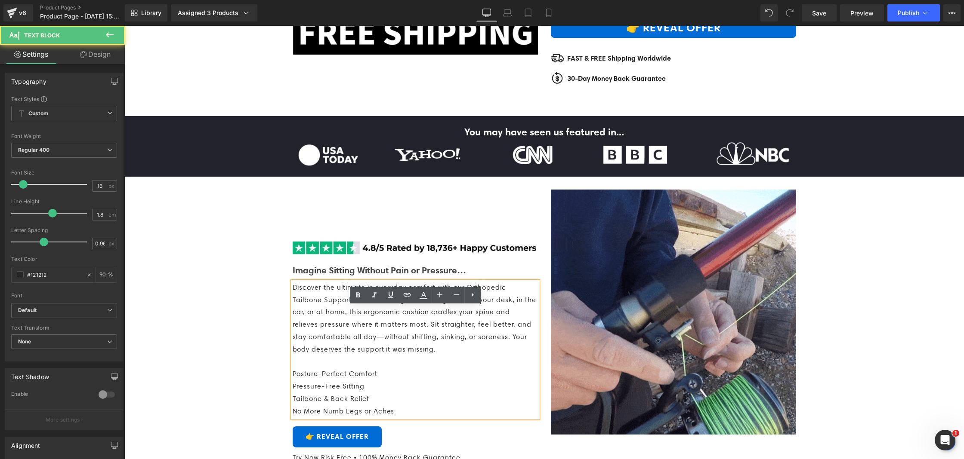
click at [418, 354] on span "Discover the ultimate in everyday comfort with our Orthopedic Tailbone Support …" at bounding box center [414, 318] width 243 height 70
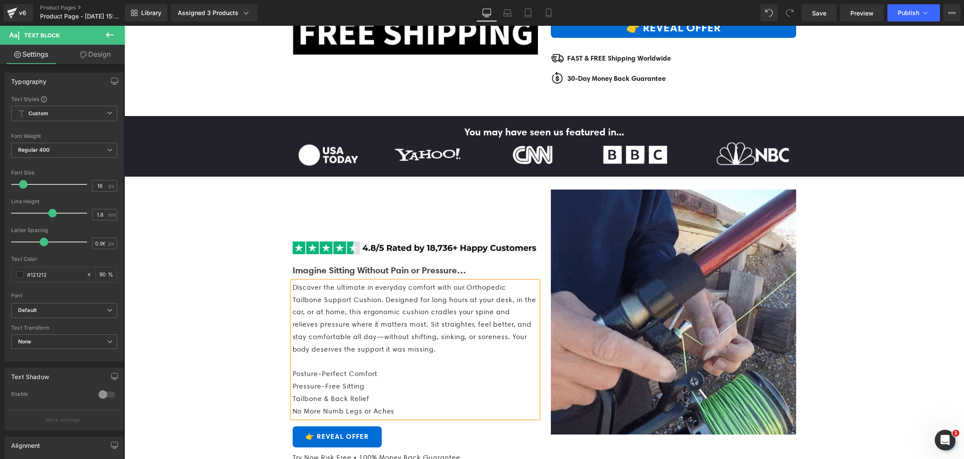
click at [418, 354] on span "Discover the ultimate in everyday comfort with our Orthopedic Tailbone Support …" at bounding box center [414, 318] width 243 height 70
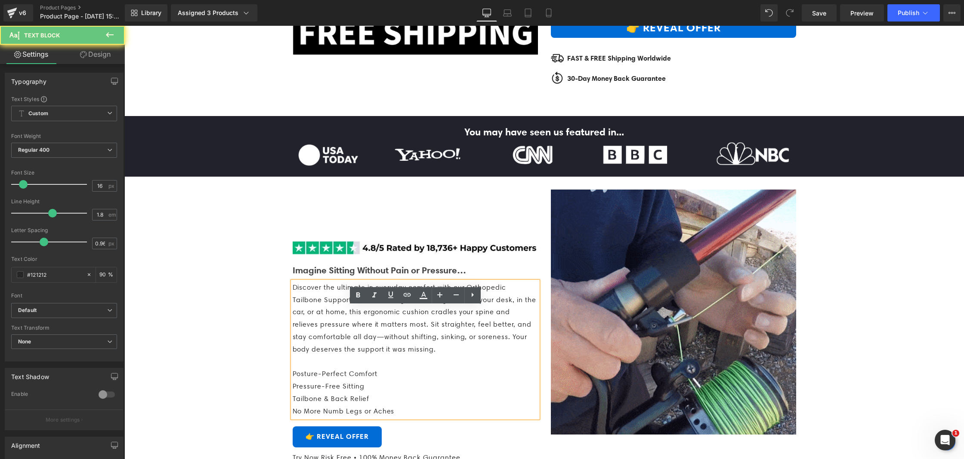
click at [418, 354] on span "Discover the ultimate in everyday comfort with our Orthopedic Tailbone Support …" at bounding box center [414, 318] width 243 height 70
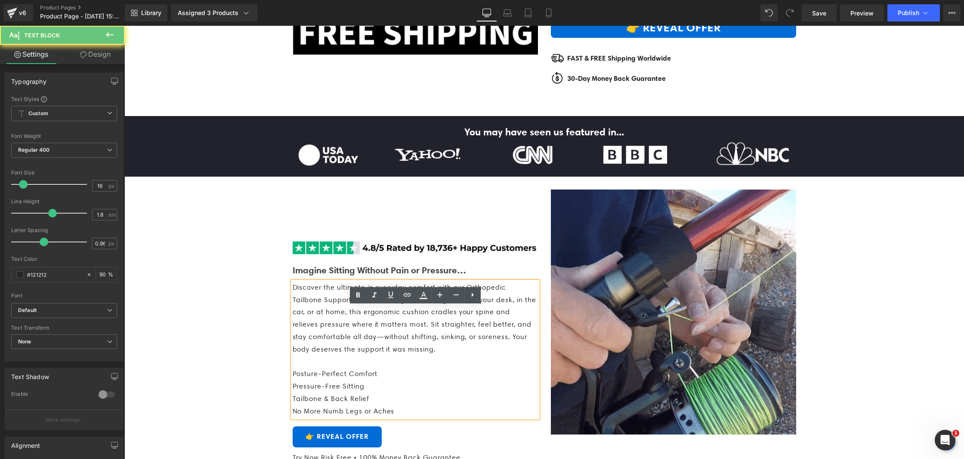
click at [418, 354] on span "Discover the ultimate in everyday comfort with our Orthopedic Tailbone Support …" at bounding box center [414, 318] width 243 height 70
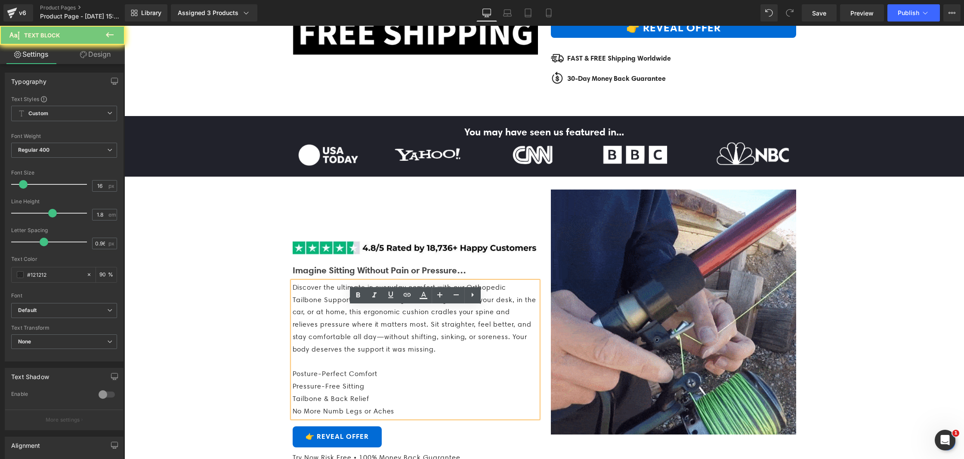
click at [418, 354] on span "Discover the ultimate in everyday comfort with our Orthopedic Tailbone Support …" at bounding box center [414, 318] width 243 height 70
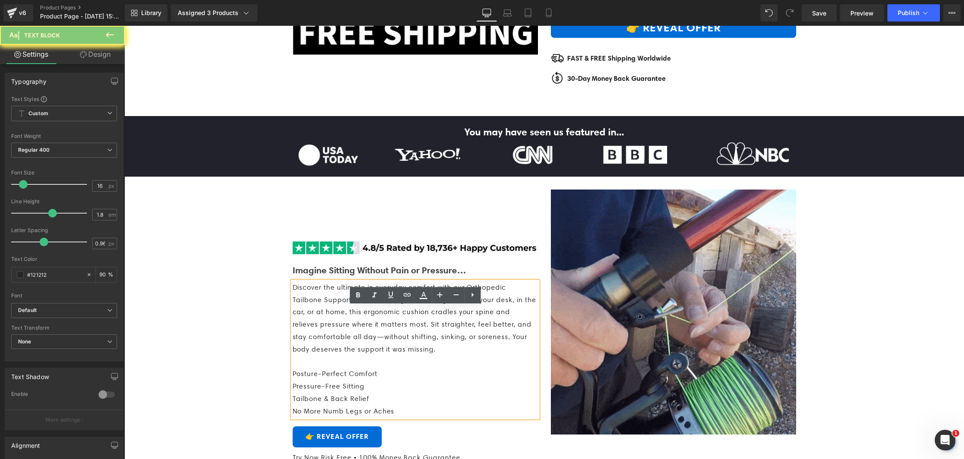
click at [418, 354] on span "Discover the ultimate in everyday comfort with our Orthopedic Tailbone Support …" at bounding box center [414, 318] width 243 height 70
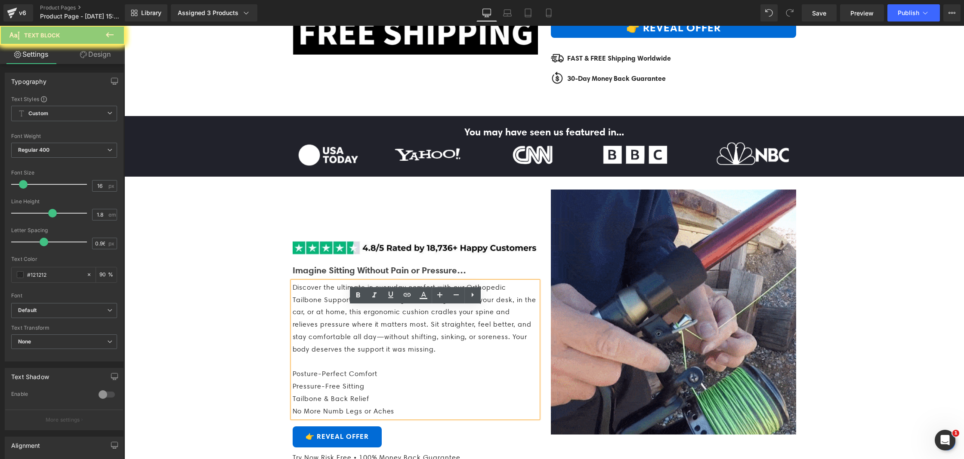
click at [418, 354] on span "Discover the ultimate in everyday comfort with our Orthopedic Tailbone Support …" at bounding box center [414, 318] width 243 height 70
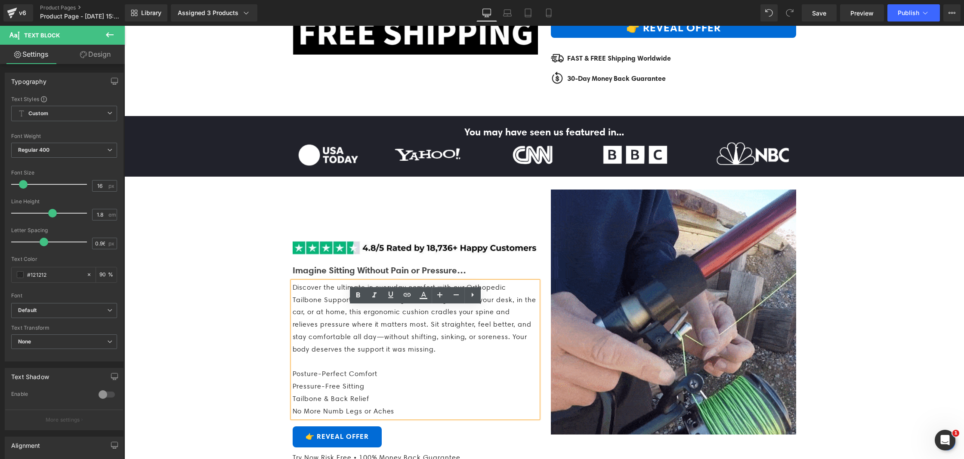
click at [418, 354] on span "Discover the ultimate in everyday comfort with our Orthopedic Tailbone Support …" at bounding box center [414, 318] width 243 height 70
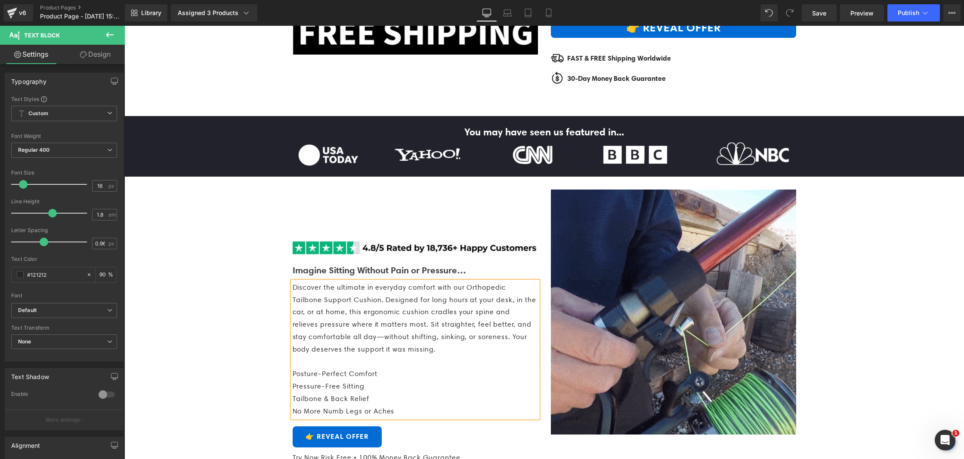
click at [418, 354] on span "Discover the ultimate in everyday comfort with our Orthopedic Tailbone Support …" at bounding box center [414, 318] width 243 height 70
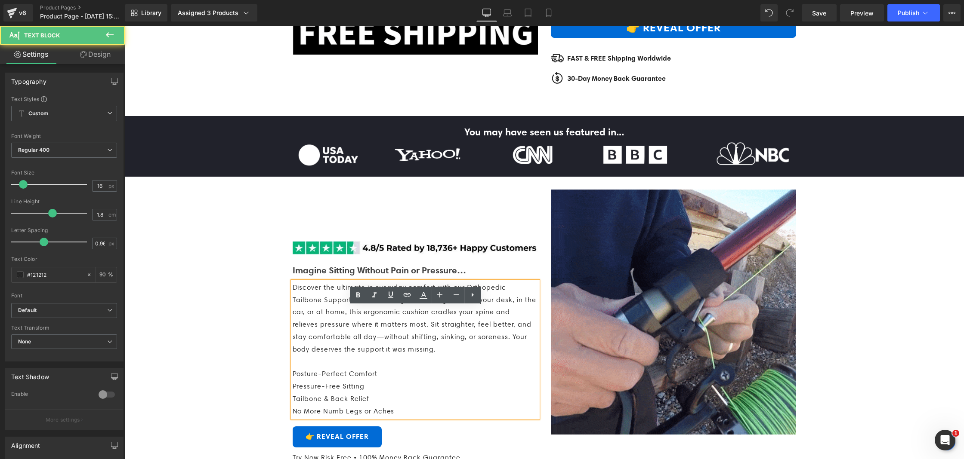
click at [418, 354] on span "Discover the ultimate in everyday comfort with our Orthopedic Tailbone Support …" at bounding box center [414, 318] width 243 height 70
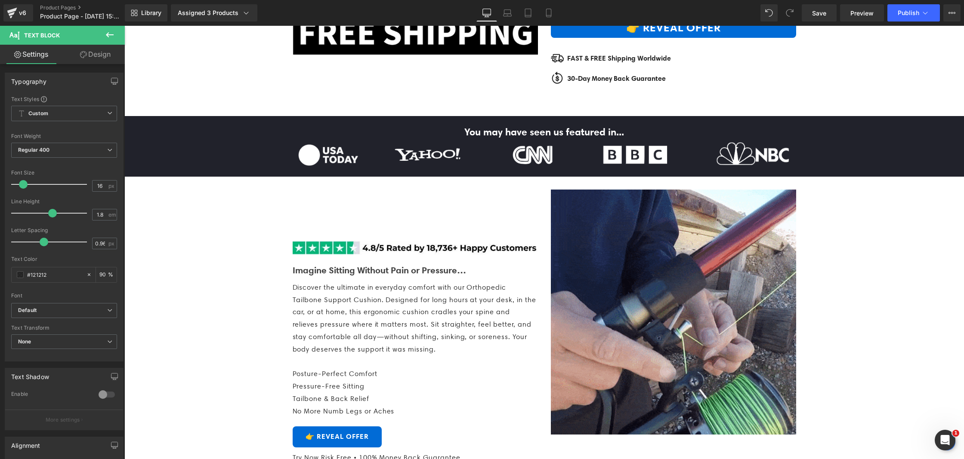
click at [27, 37] on span "Text Block" at bounding box center [42, 35] width 36 height 7
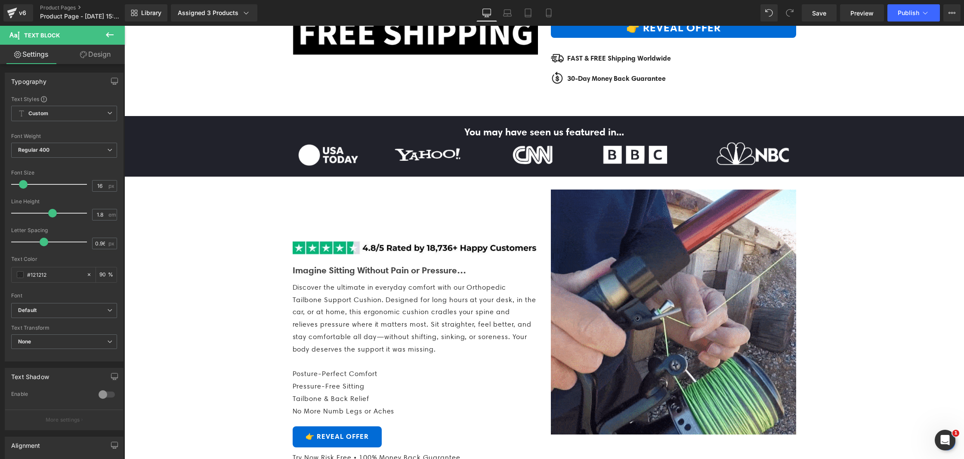
click at [114, 31] on icon at bounding box center [110, 35] width 10 height 10
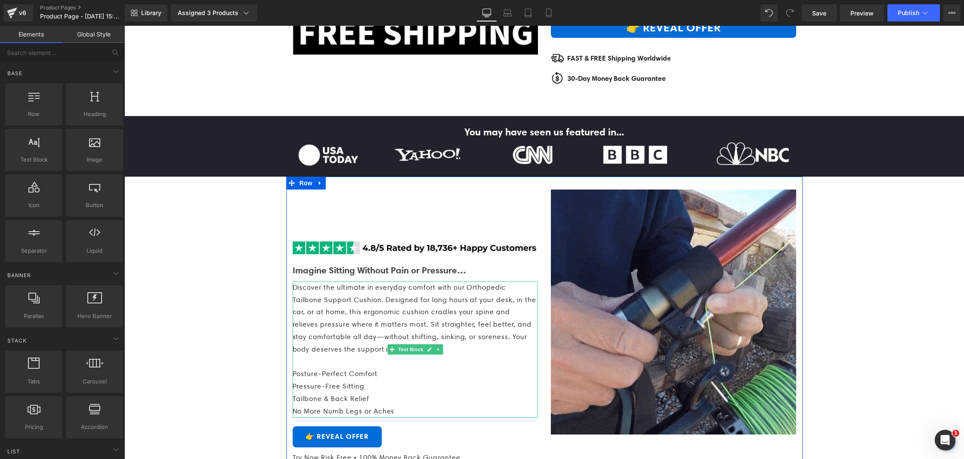
click at [367, 350] on span "Discover the ultimate in everyday comfort with our Orthopedic Tailbone Support …" at bounding box center [414, 318] width 243 height 70
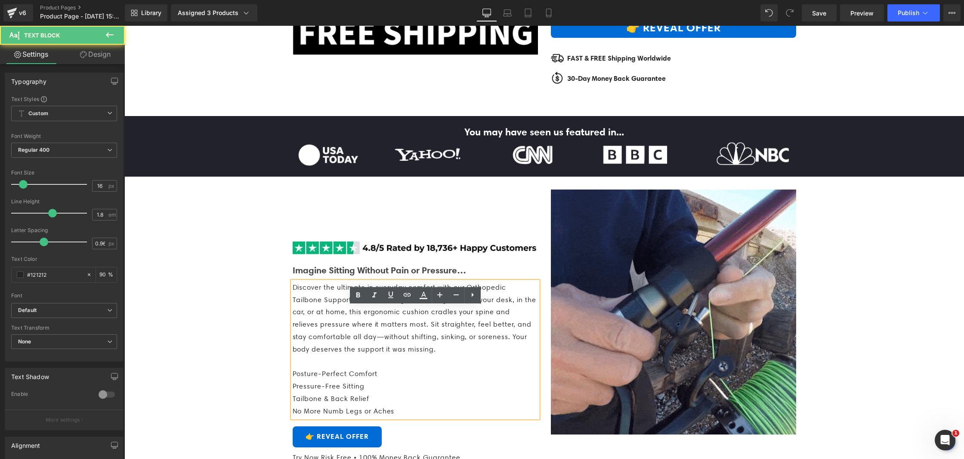
drag, startPoint x: 368, startPoint y: 350, endPoint x: 369, endPoint y: 345, distance: 4.8
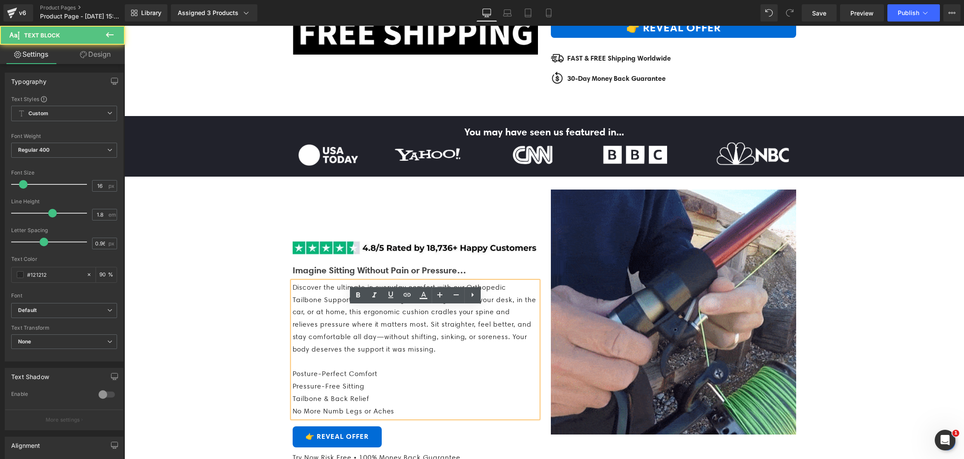
click at [368, 350] on span "Discover the ultimate in everyday comfort with our Orthopedic Tailbone Support …" at bounding box center [414, 318] width 243 height 70
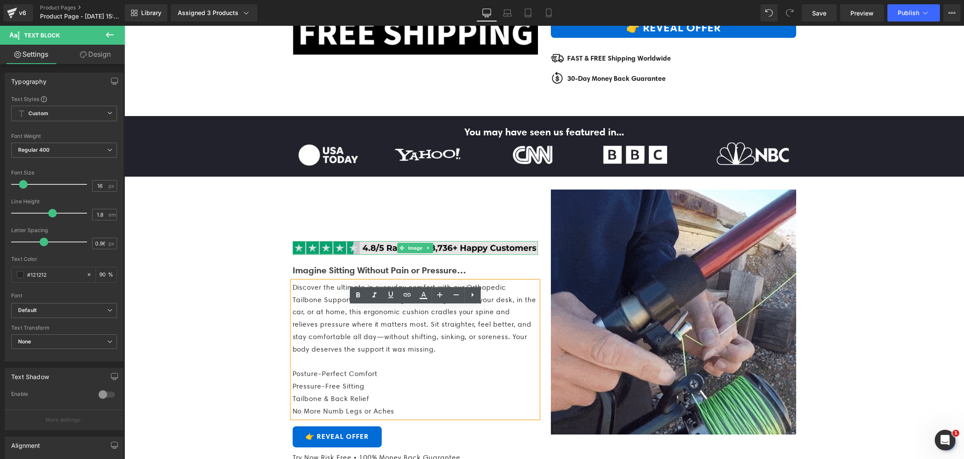
click at [378, 255] on img at bounding box center [415, 248] width 245 height 14
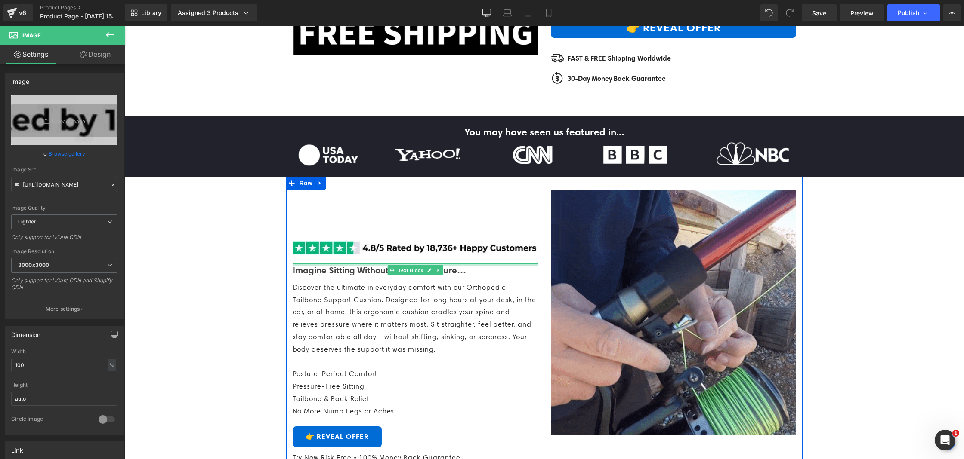
click at [345, 266] on div at bounding box center [415, 265] width 245 height 2
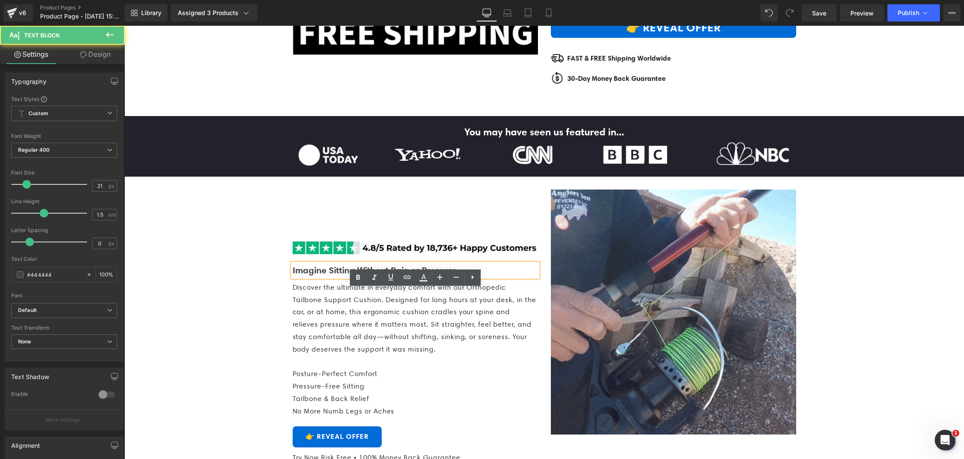
click at [345, 276] on b "Imagine Sitting Without Pain or Pressure…" at bounding box center [379, 270] width 173 height 11
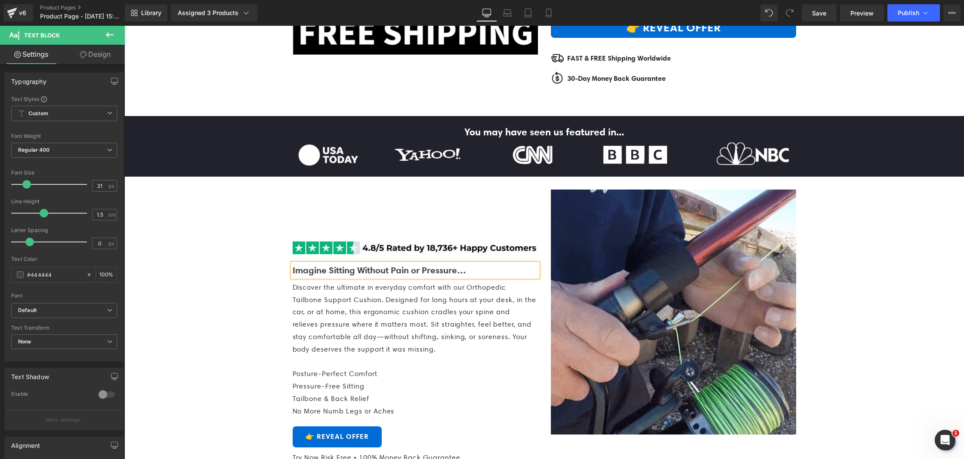
click at [344, 276] on b "Imagine Sitting Without Pain or Pressure…" at bounding box center [379, 270] width 173 height 11
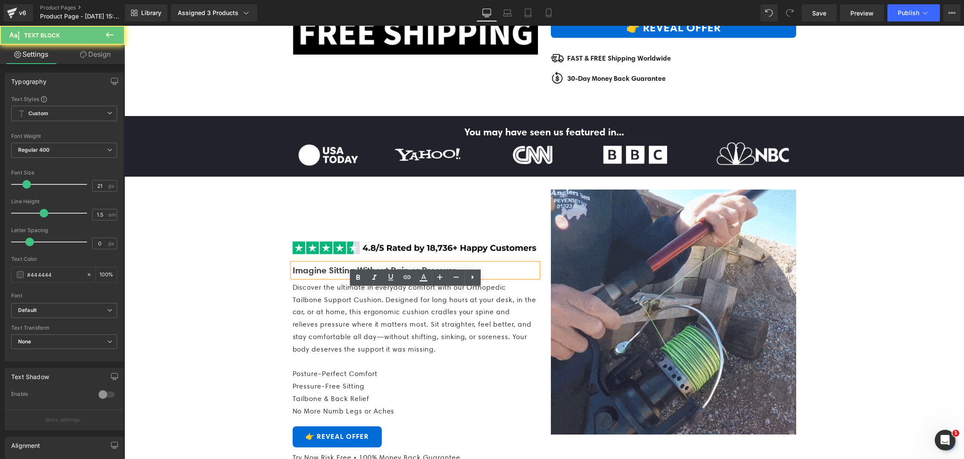
click at [344, 276] on b "Imagine Sitting Without Pain or Pressure…" at bounding box center [379, 270] width 173 height 11
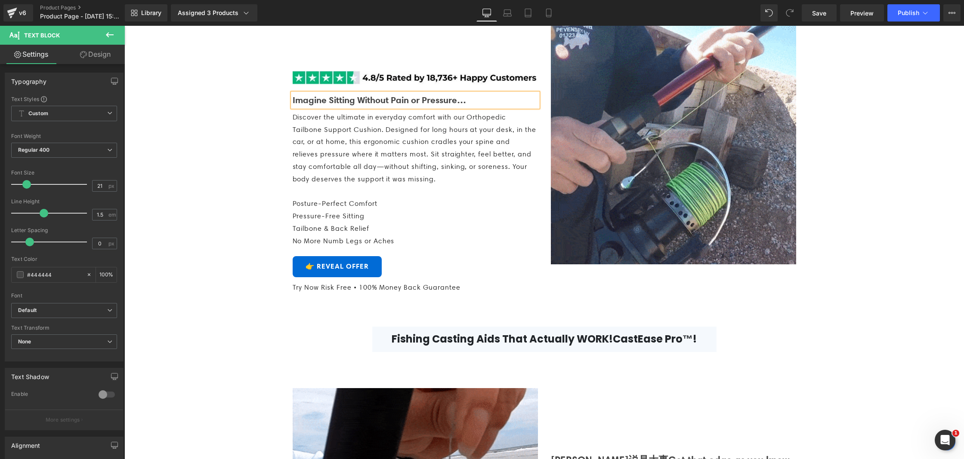
scroll to position [569, 0]
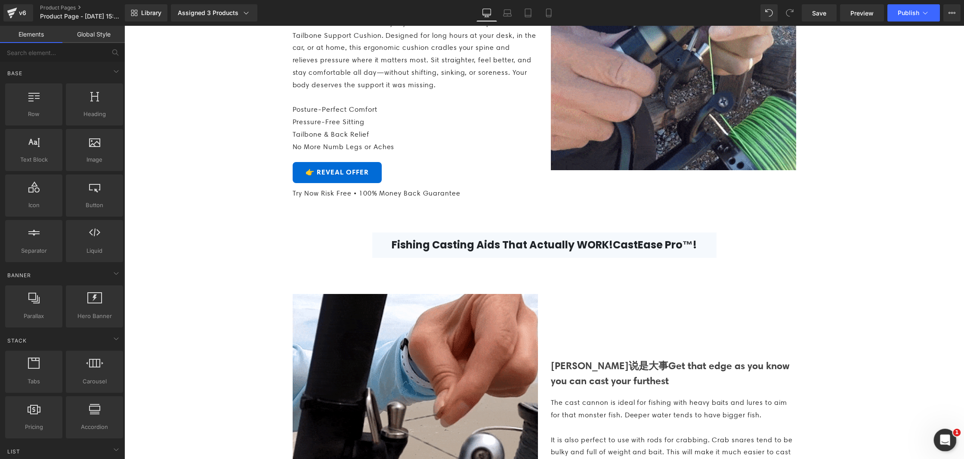
click at [943, 437] on icon "打开 Intercom Messenger" at bounding box center [944, 439] width 14 height 14
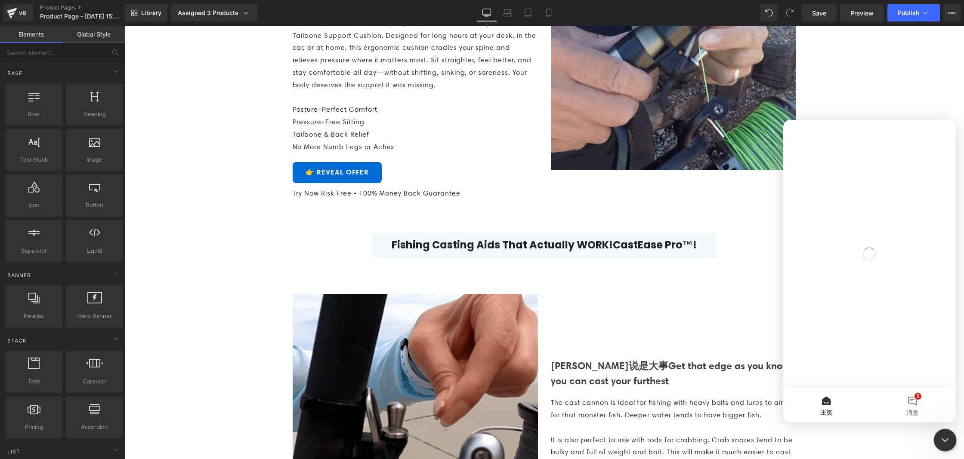
scroll to position [0, 0]
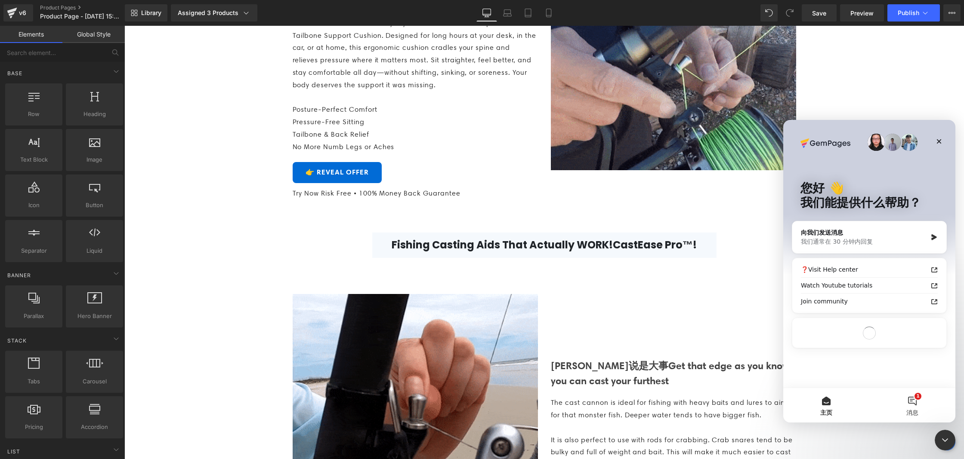
click at [918, 401] on button "1 消息" at bounding box center [912, 405] width 86 height 34
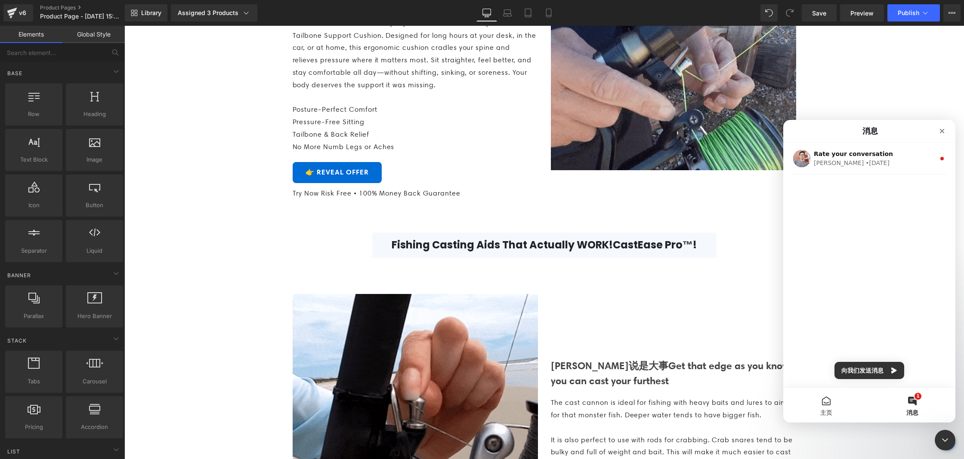
click at [823, 402] on button "主页" at bounding box center [826, 405] width 86 height 34
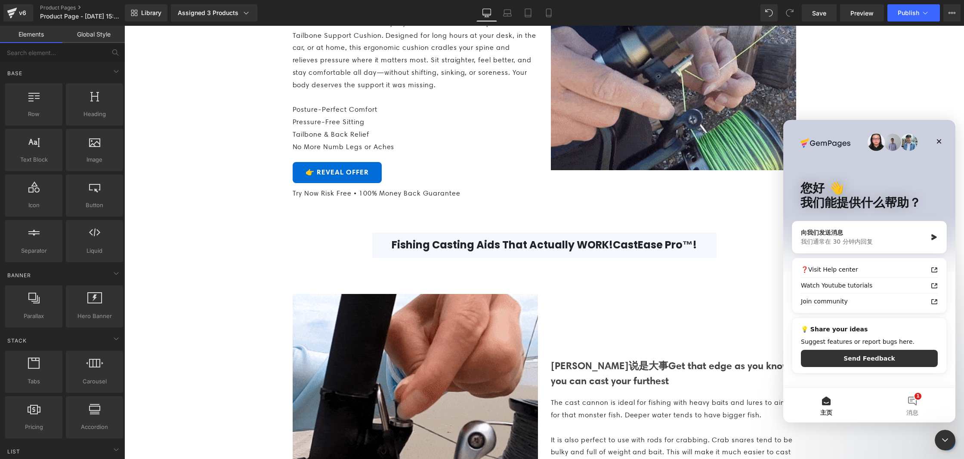
click at [880, 241] on div "我们通常在 30 分钟内回复" at bounding box center [864, 241] width 126 height 9
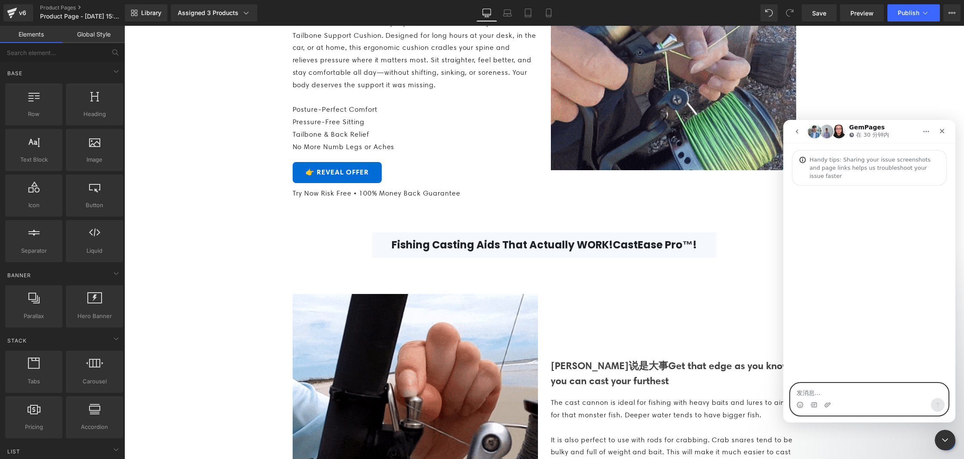
paste textarea "Is anyone there?"
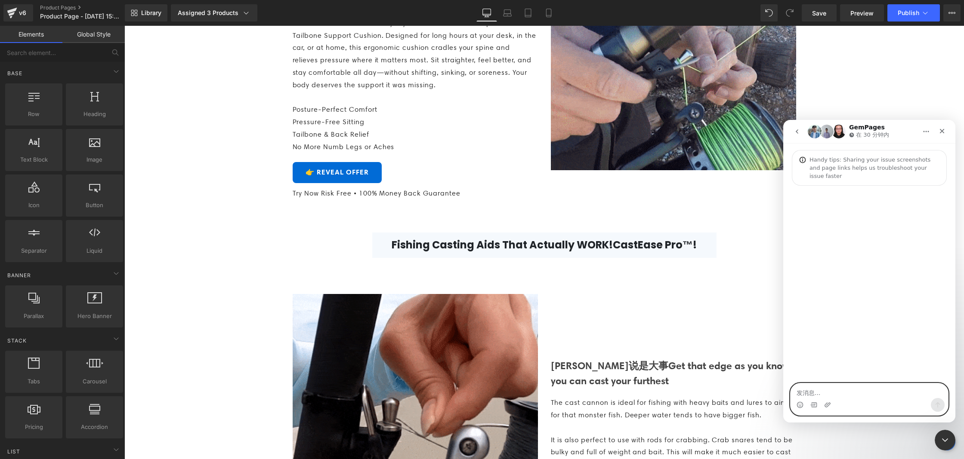
type textarea "Is anyone there?"
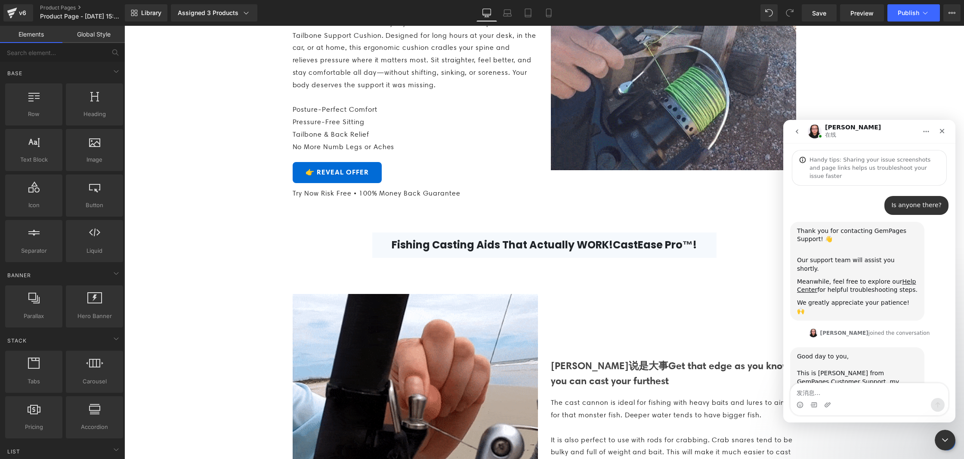
scroll to position [22, 0]
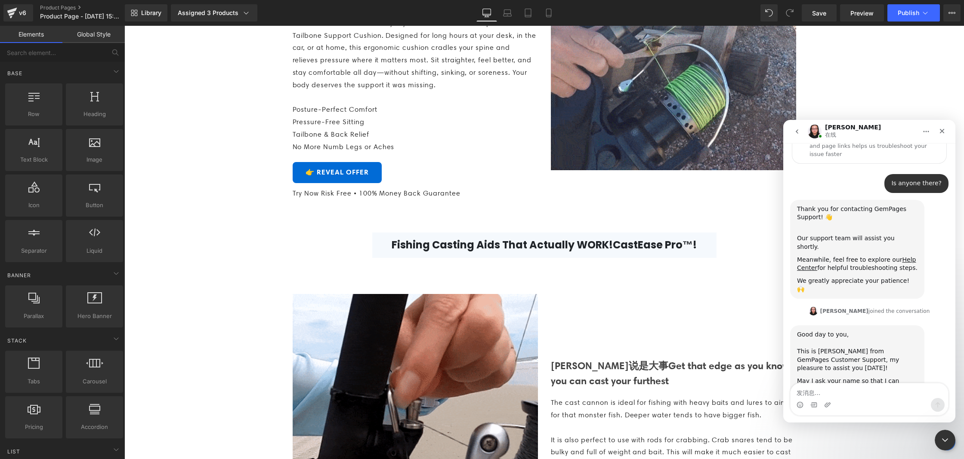
click at [823, 389] on textarea "发消息..." at bounding box center [868, 391] width 157 height 15
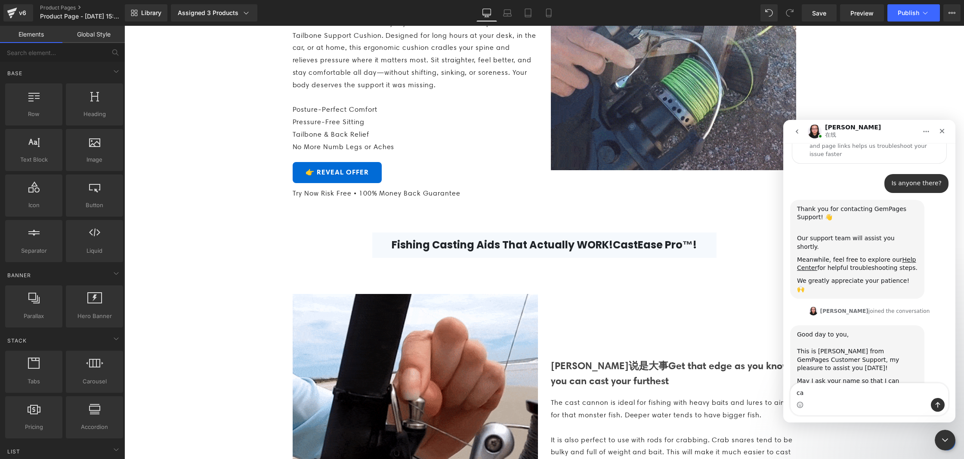
type textarea "cai"
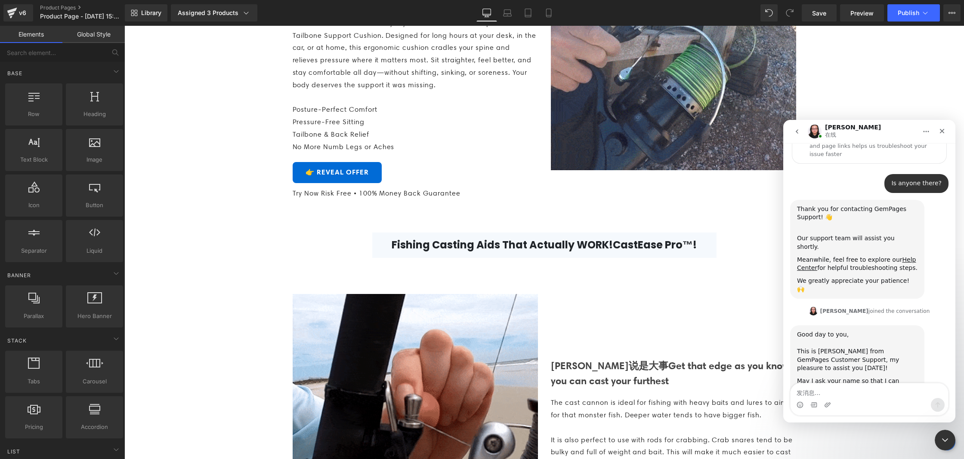
scroll to position [48, 0]
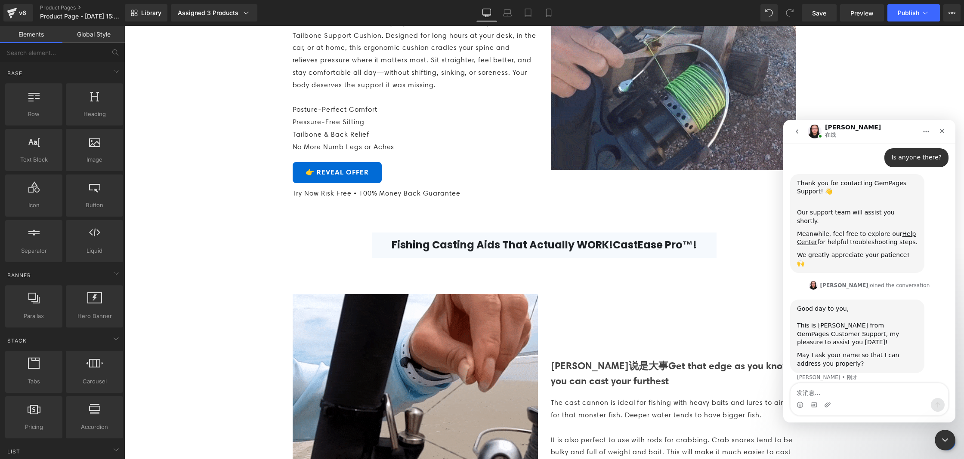
drag, startPoint x: 424, startPoint y: 243, endPoint x: 299, endPoint y: 217, distance: 127.0
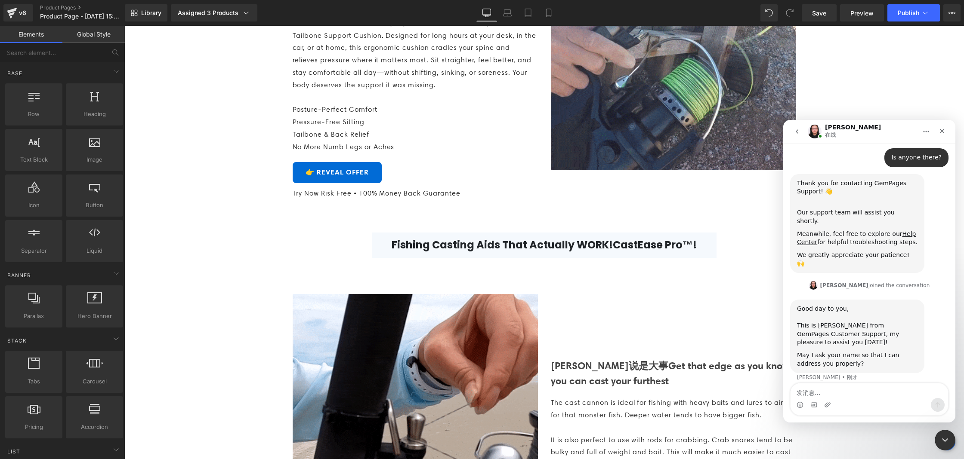
click at [424, 243] on div at bounding box center [482, 217] width 964 height 434
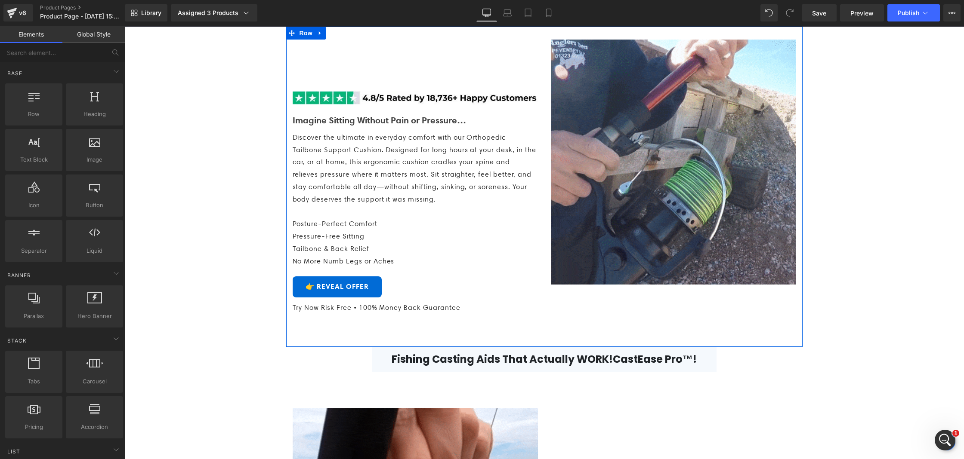
scroll to position [389, 0]
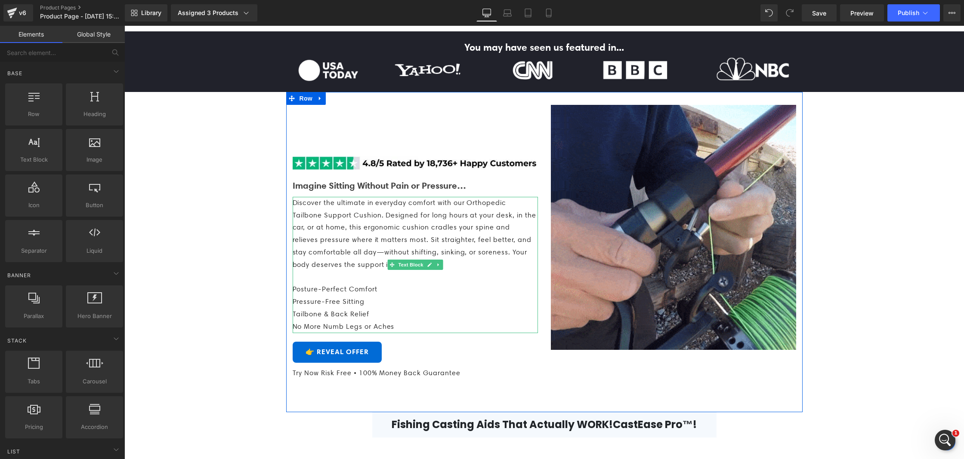
drag, startPoint x: 424, startPoint y: 234, endPoint x: 422, endPoint y: 249, distance: 14.3
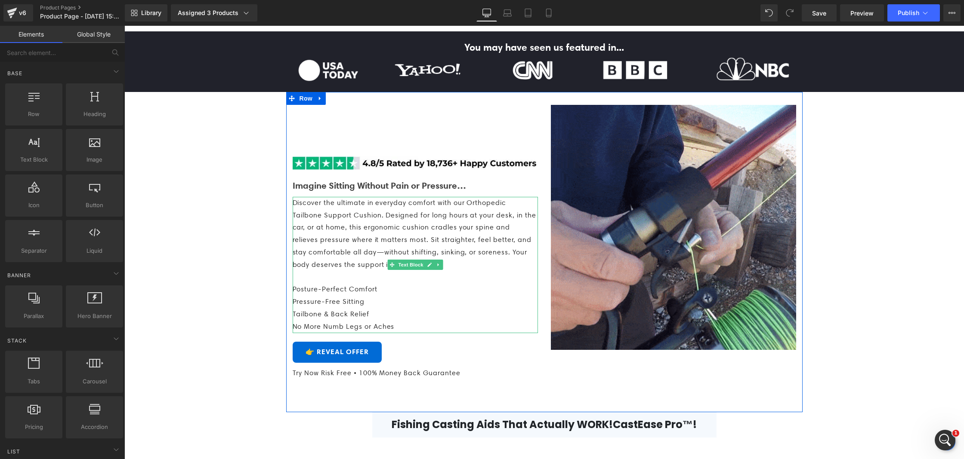
click at [425, 234] on p "Discover the ultimate in everyday comfort with our Orthopedic Tailbone Support …" at bounding box center [415, 234] width 245 height 74
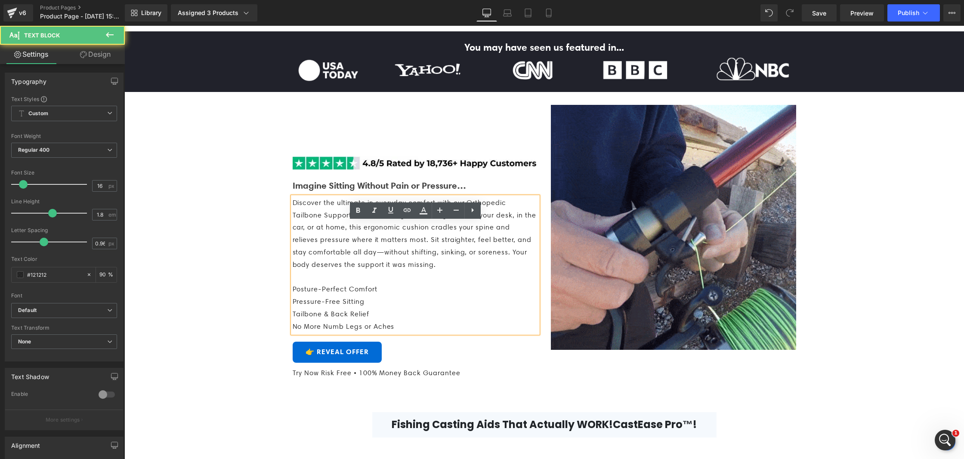
click at [422, 250] on span "Discover the ultimate in everyday comfort with our Orthopedic Tailbone Support …" at bounding box center [414, 234] width 243 height 70
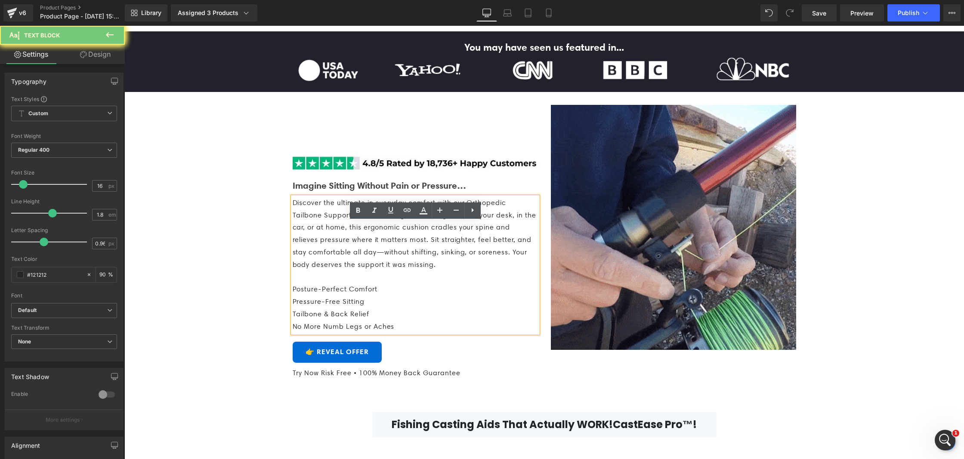
click at [422, 250] on span "Discover the ultimate in everyday comfort with our Orthopedic Tailbone Support …" at bounding box center [414, 234] width 243 height 70
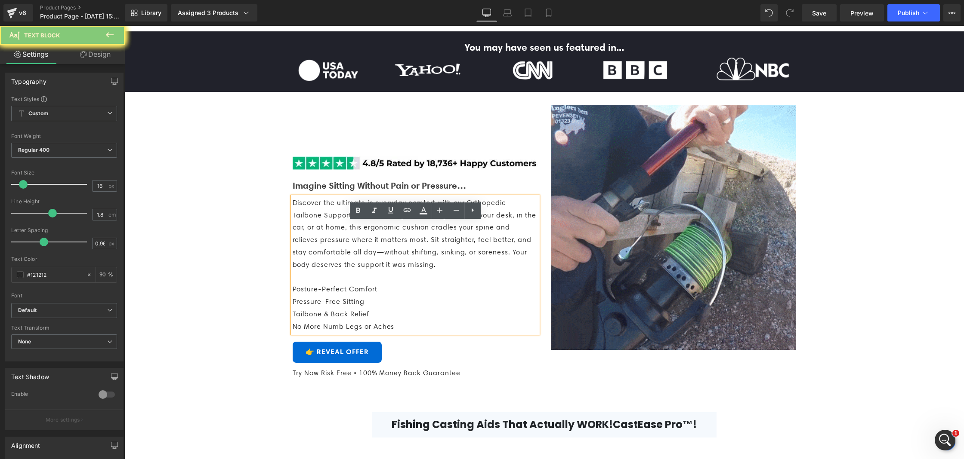
click at [422, 250] on span "Discover the ultimate in everyday comfort with our Orthopedic Tailbone Support …" at bounding box center [414, 234] width 243 height 70
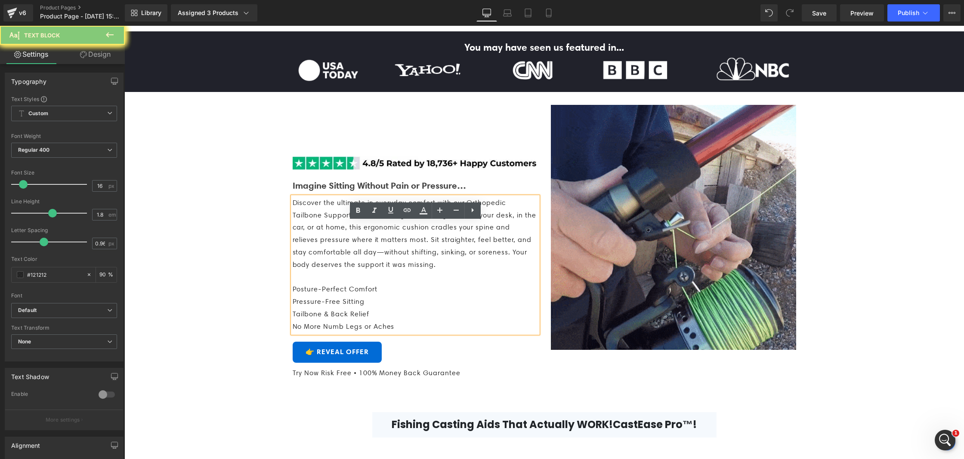
click at [422, 250] on span "Discover the ultimate in everyday comfort with our Orthopedic Tailbone Support …" at bounding box center [414, 234] width 243 height 70
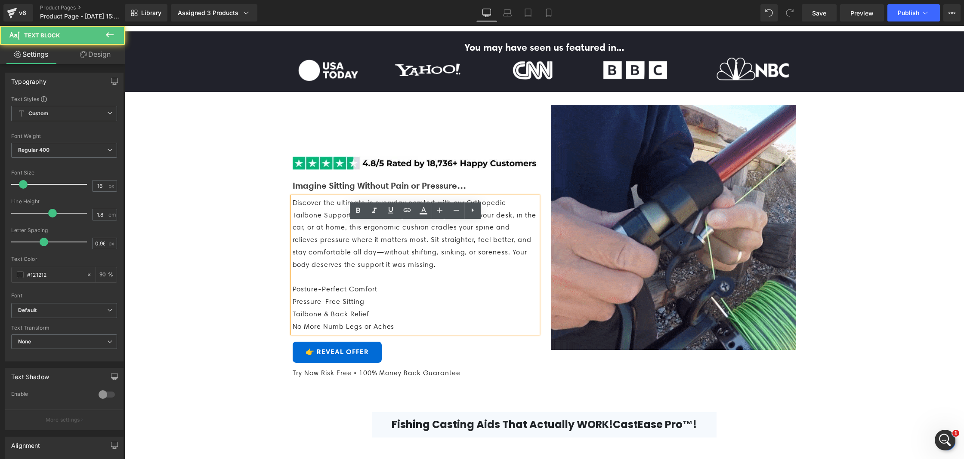
click at [422, 250] on span "Discover the ultimate in everyday comfort with our Orthopedic Tailbone Support …" at bounding box center [414, 234] width 243 height 70
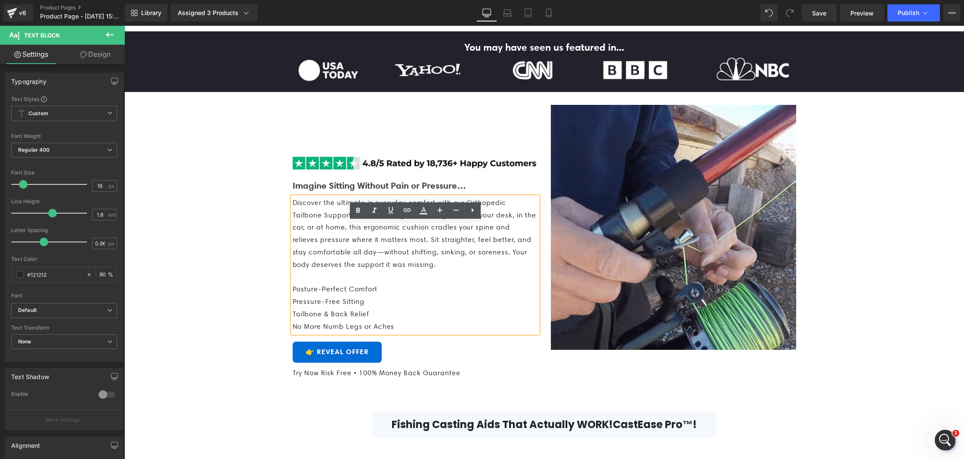
drag, startPoint x: 422, startPoint y: 250, endPoint x: 330, endPoint y: 245, distance: 91.8
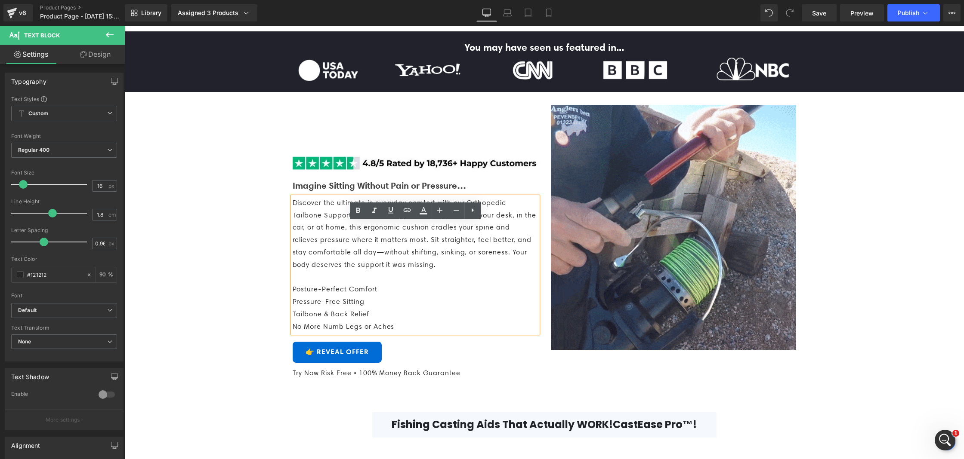
click at [330, 245] on span "Discover the ultimate in everyday comfort with our Orthopedic Tailbone Support …" at bounding box center [414, 234] width 243 height 70
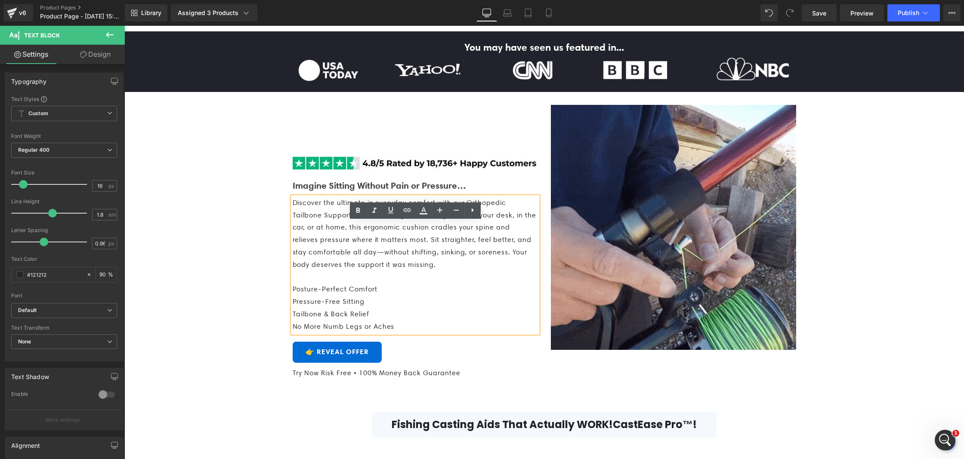
drag, startPoint x: 350, startPoint y: 250, endPoint x: 369, endPoint y: 253, distance: 19.7
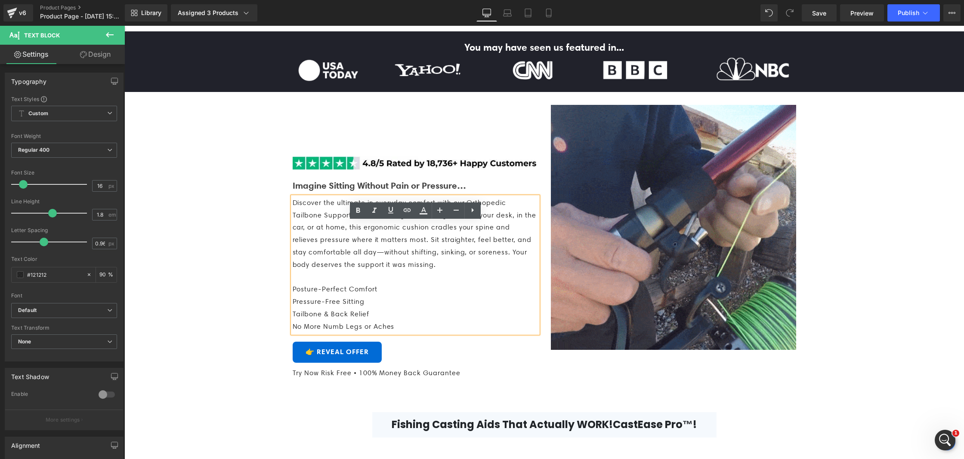
click at [369, 253] on span "Discover the ultimate in everyday comfort with our Orthopedic Tailbone Support …" at bounding box center [414, 234] width 243 height 70
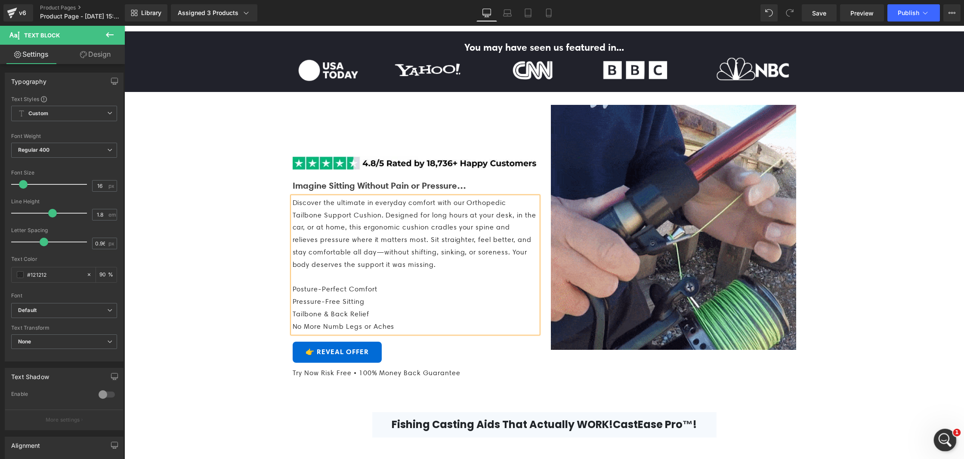
click at [943, 441] on icon "打开 Intercom Messenger" at bounding box center [943, 439] width 6 height 7
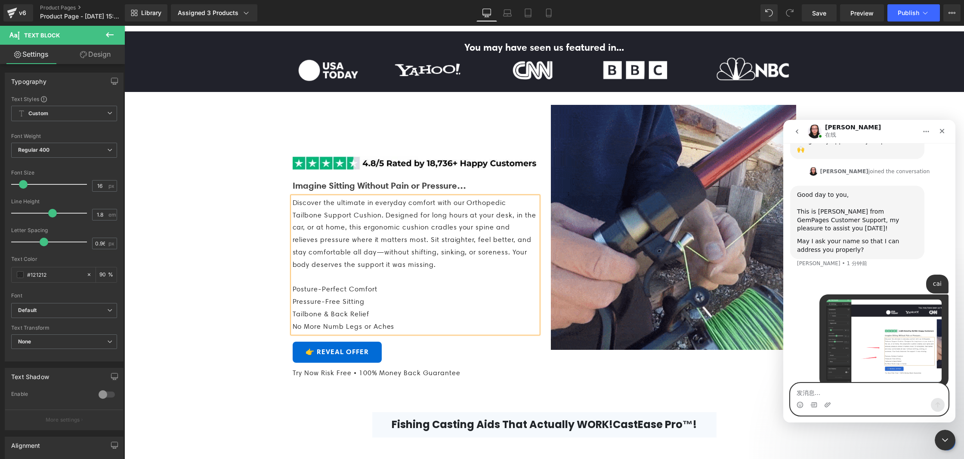
scroll to position [175, 0]
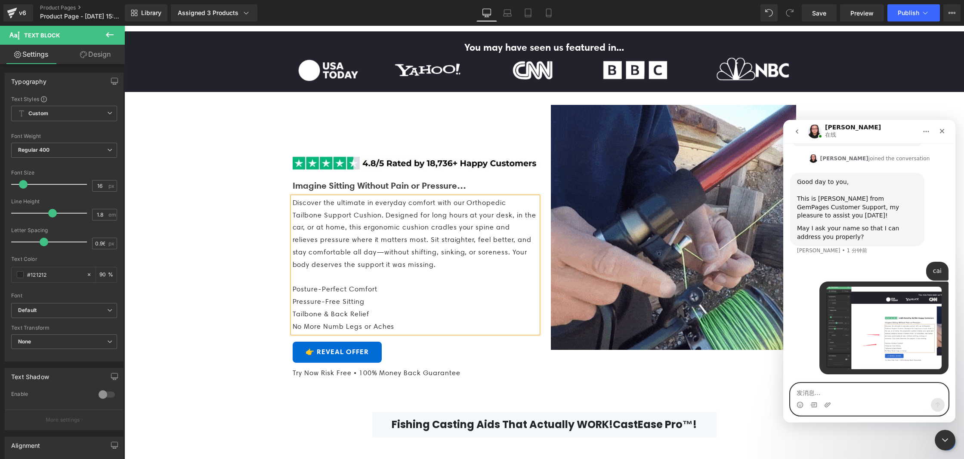
paste textarea "Why can't I edit this text? I can't delete it either."
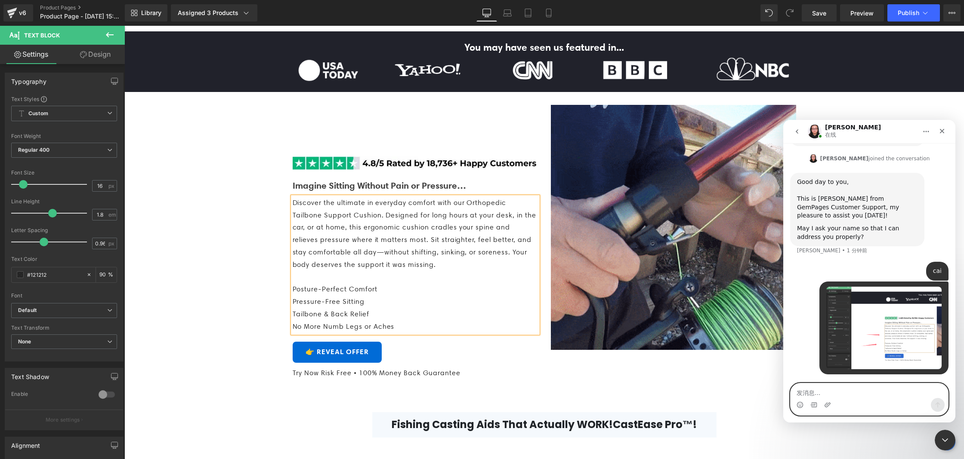
type textarea "Why can't I edit this text? I can't delete it either."
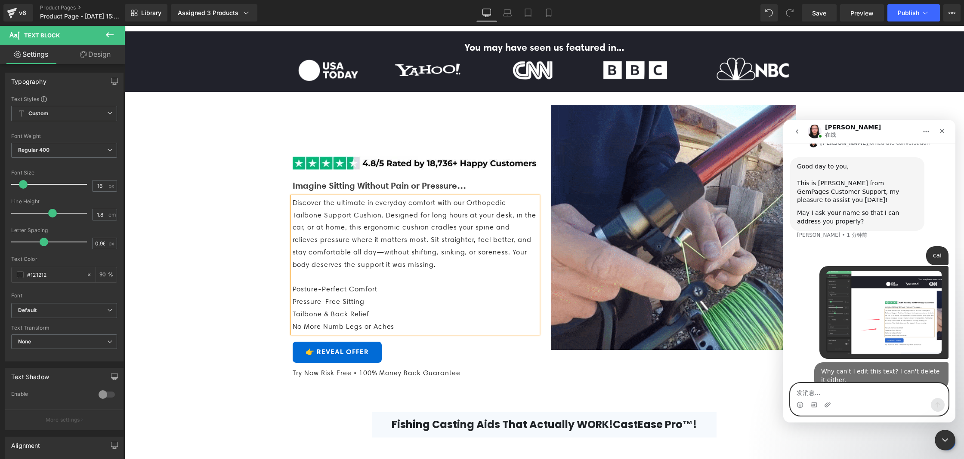
scroll to position [203, 0]
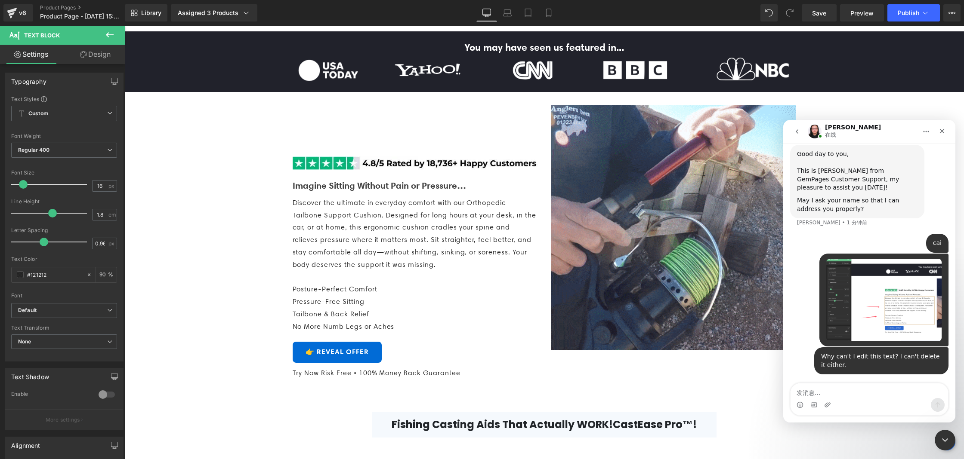
click at [526, 71] on div at bounding box center [482, 217] width 964 height 434
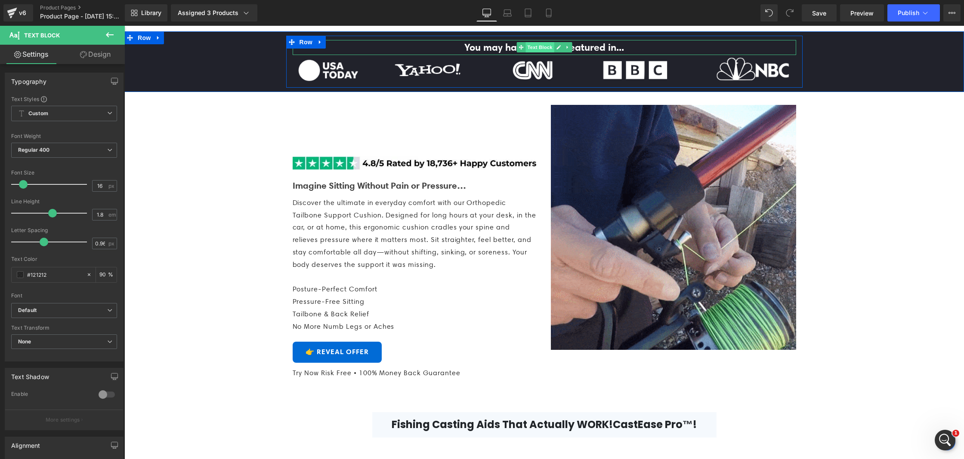
click at [526, 52] on span "Text Block" at bounding box center [539, 47] width 28 height 10
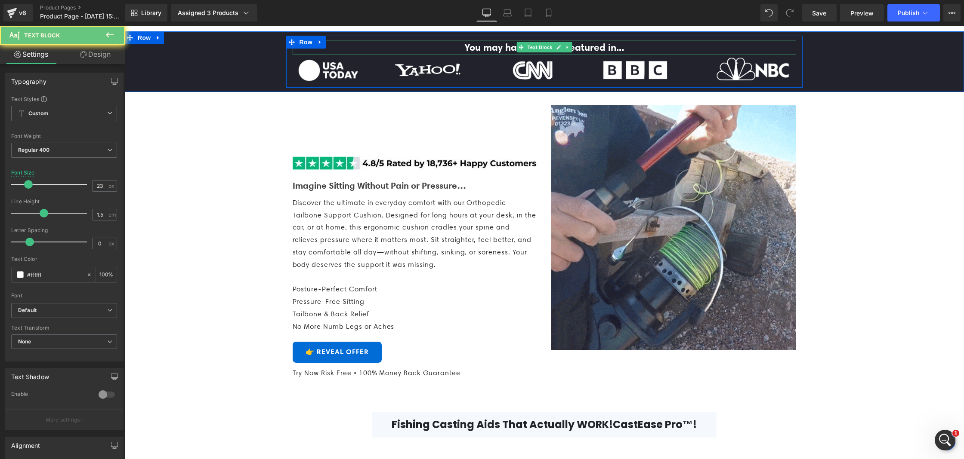
click at [502, 53] on strong "You may have seen us featured in..." at bounding box center [544, 47] width 160 height 12
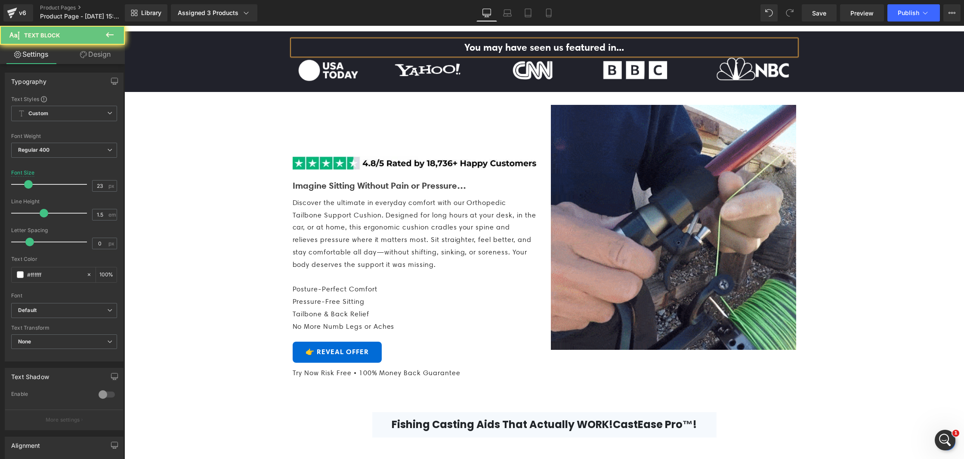
click at [502, 53] on strong "You may have seen us featured in..." at bounding box center [544, 47] width 160 height 12
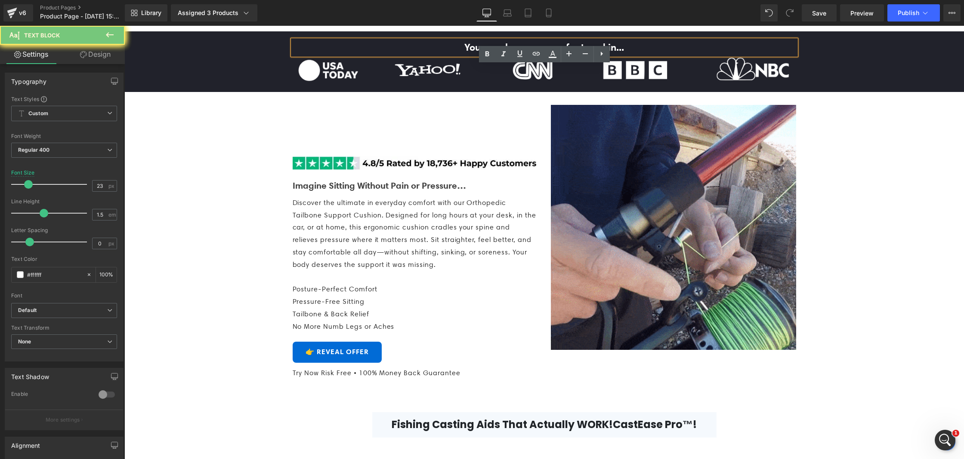
click at [502, 53] on strong "You may have seen us featured in..." at bounding box center [544, 47] width 160 height 12
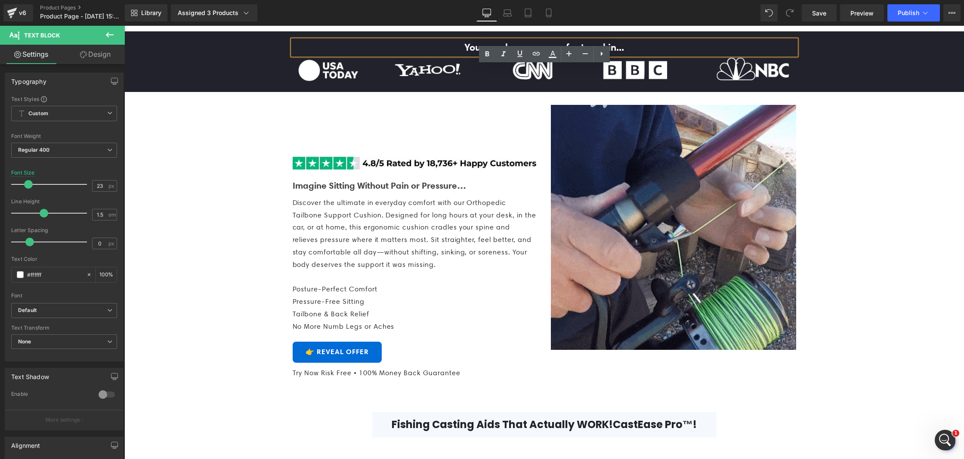
click at [599, 53] on strong "You may have seen us featured in..." at bounding box center [544, 47] width 160 height 12
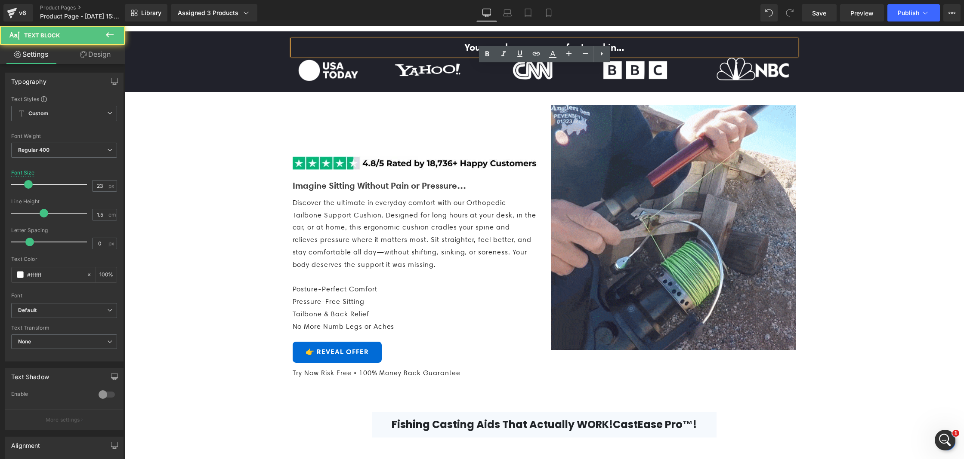
click at [599, 53] on strong "You may have seen us featured in..." at bounding box center [544, 47] width 160 height 12
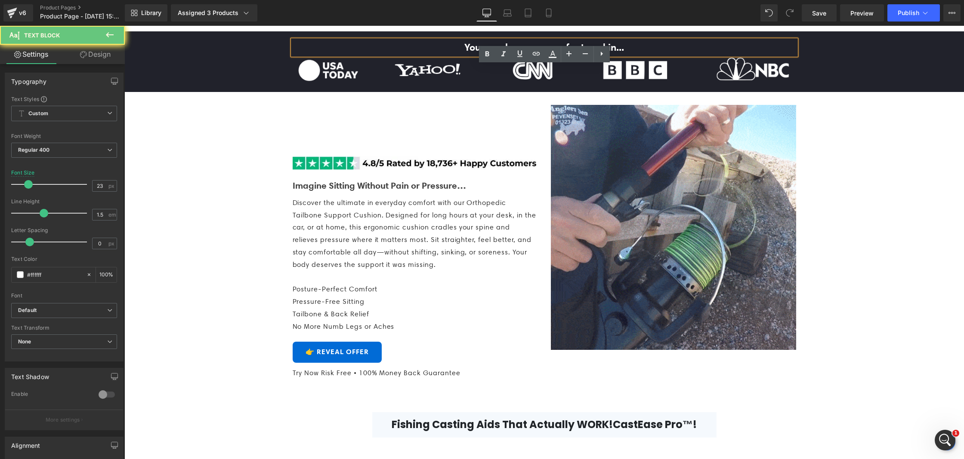
click at [599, 53] on strong "You may have seen us featured in..." at bounding box center [544, 47] width 160 height 12
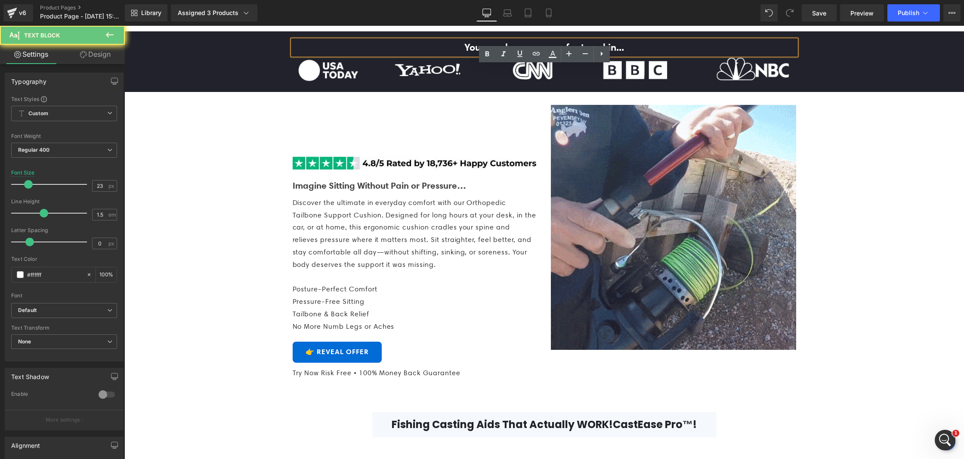
click at [599, 53] on strong "You may have seen us featured in..." at bounding box center [544, 47] width 160 height 12
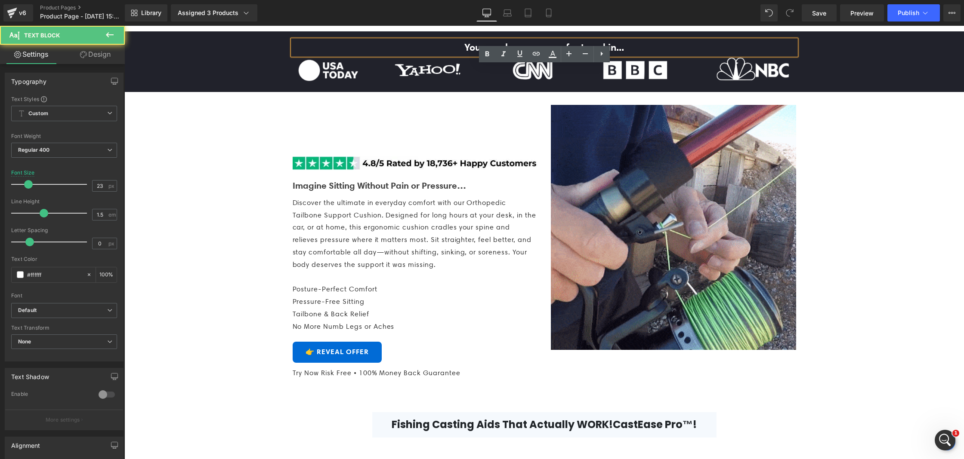
click at [655, 55] on p "You may have seen us featured in..." at bounding box center [544, 47] width 503 height 15
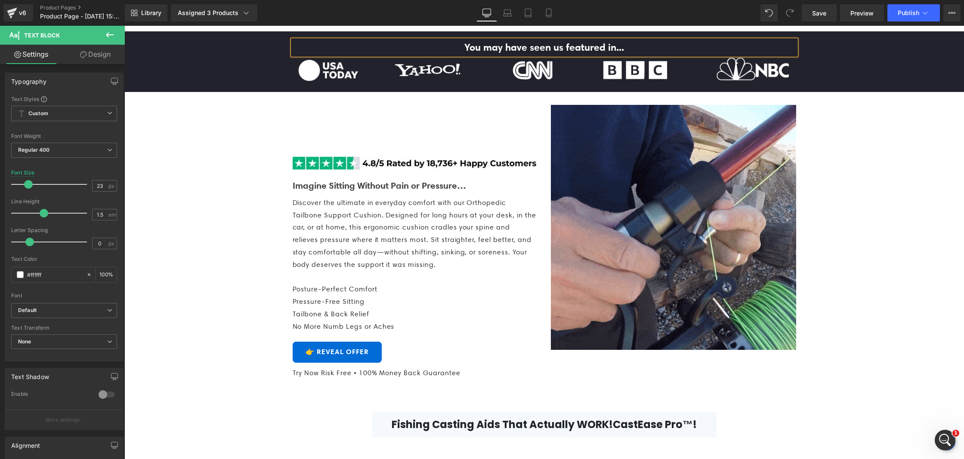
click at [655, 55] on p "You may have seen us featured in..." at bounding box center [544, 47] width 503 height 15
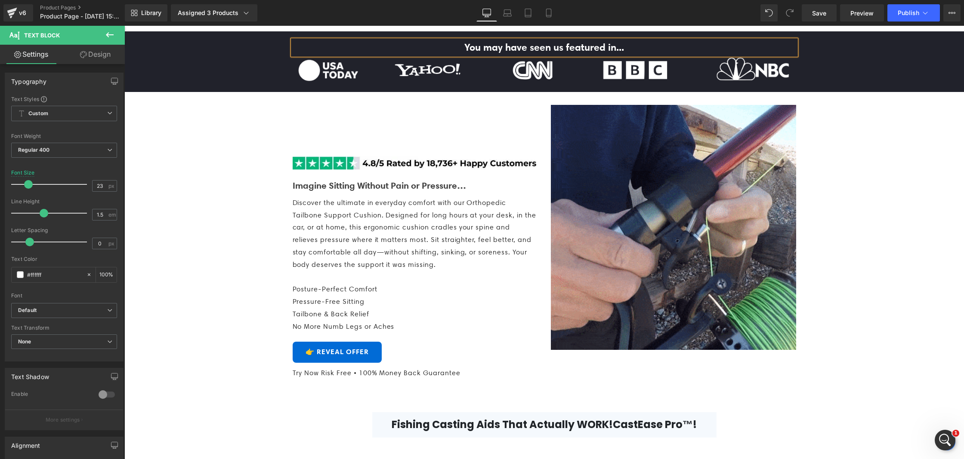
scroll to position [169, 0]
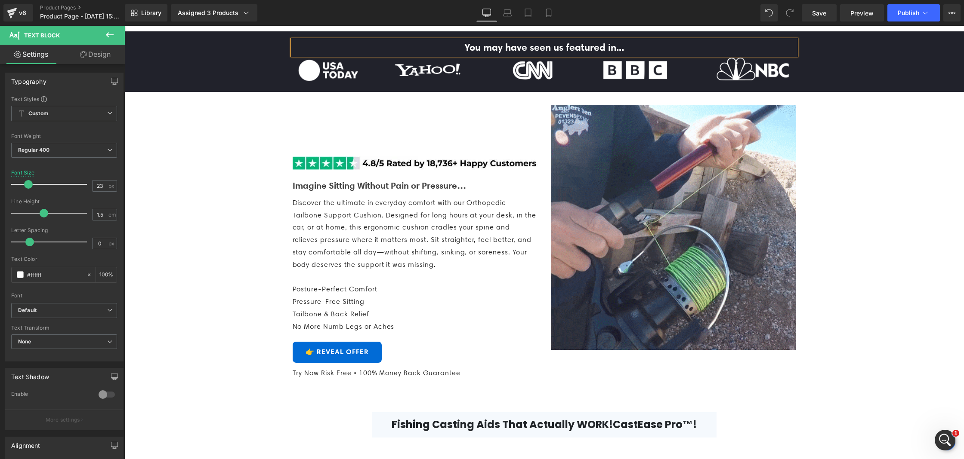
click at [655, 55] on p "You may have seen us featured in..." at bounding box center [544, 47] width 503 height 15
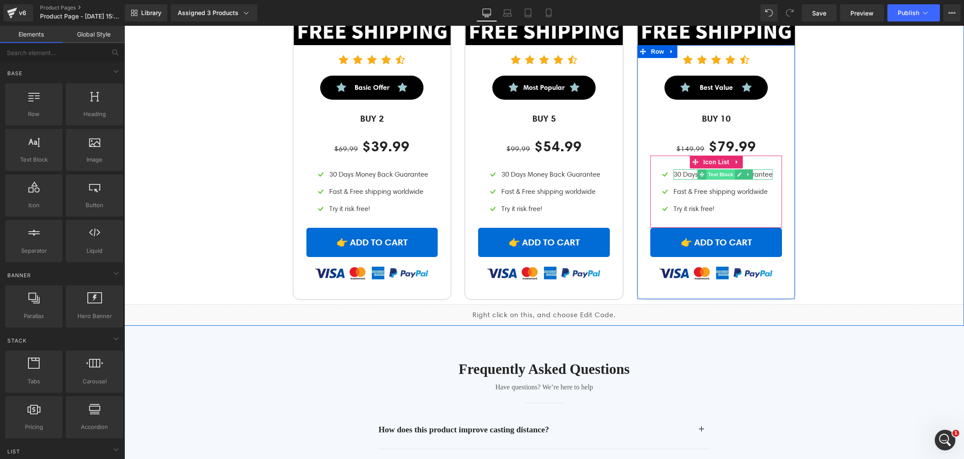
scroll to position [3495, 0]
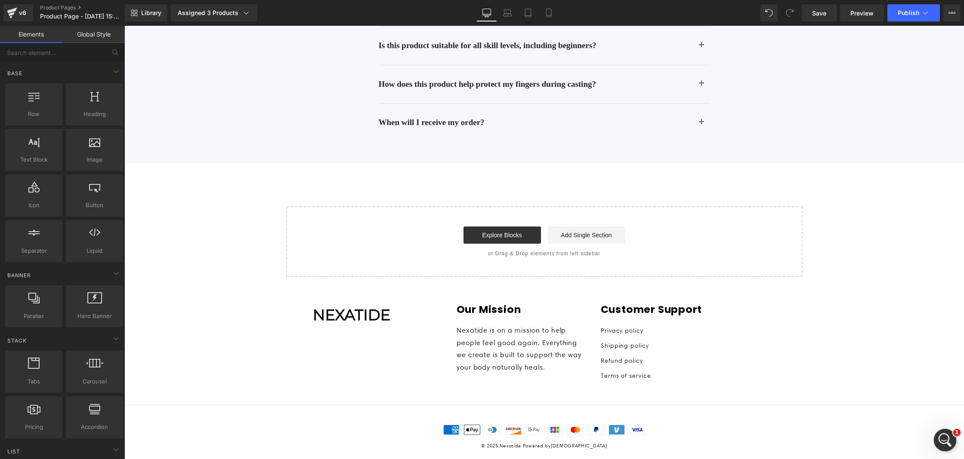
click at [946, 448] on div "打开 Intercom Messenger" at bounding box center [943, 439] width 28 height 28
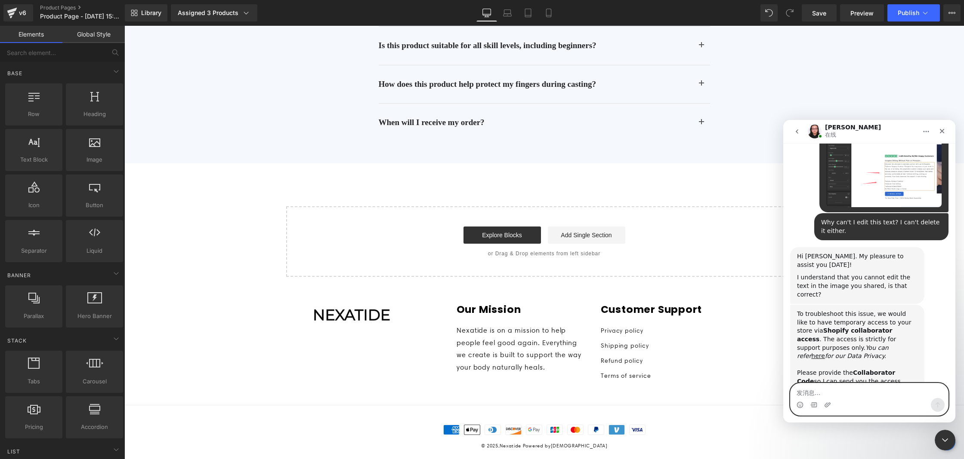
scroll to position [370, 0]
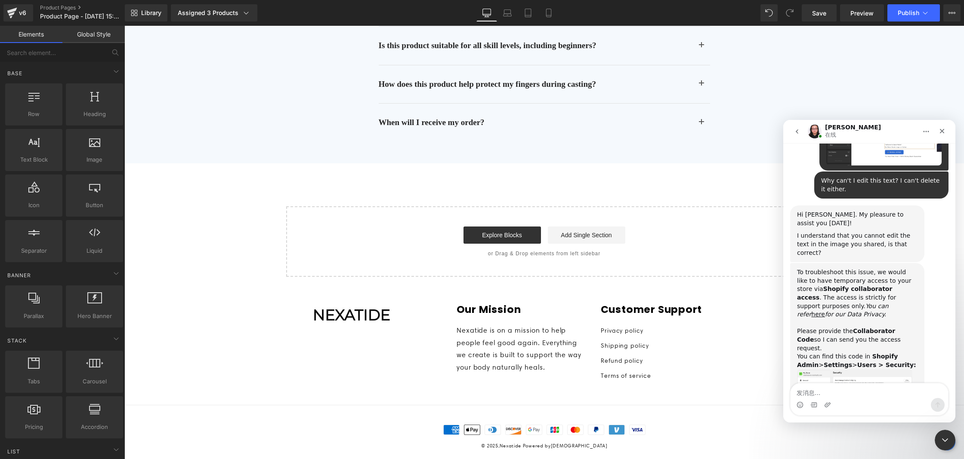
click at [866, 370] on img "Nathan说…" at bounding box center [854, 393] width 115 height 46
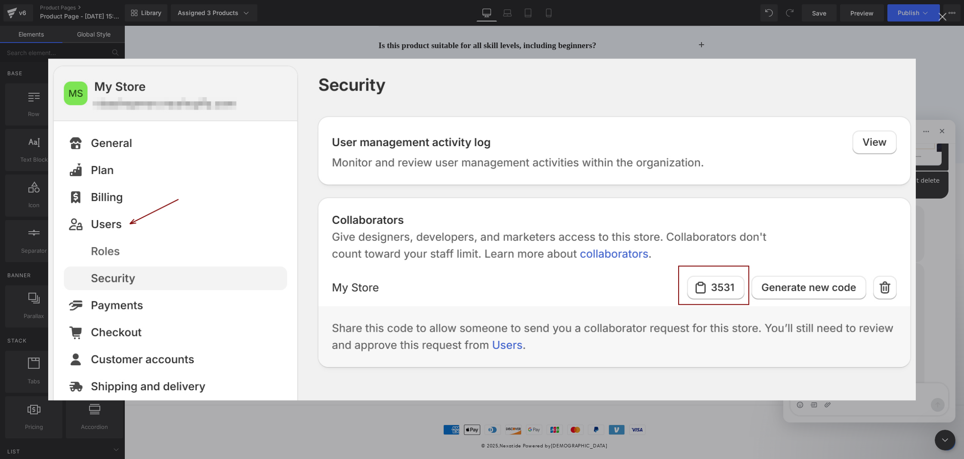
click at [937, 260] on div "Intercom Messenger" at bounding box center [482, 229] width 964 height 459
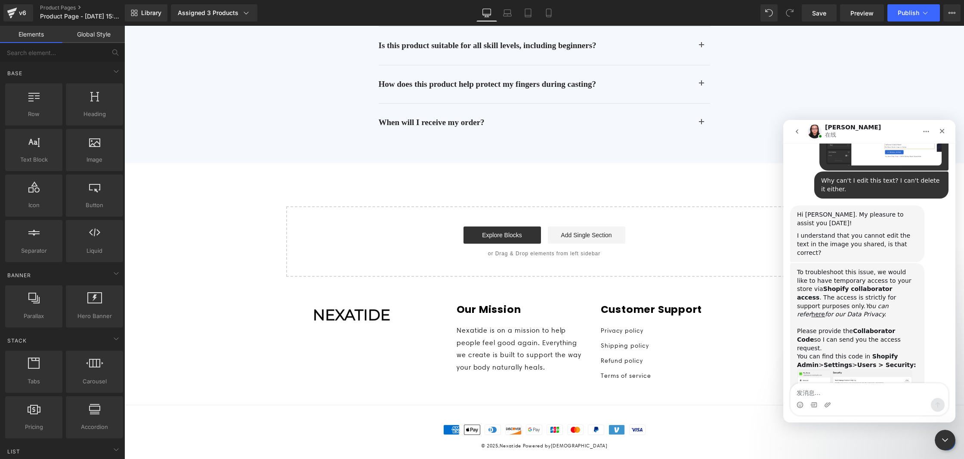
click at [849, 399] on div "Intercom Messenger" at bounding box center [868, 405] width 157 height 14
click at [852, 394] on textarea "发消息..." at bounding box center [868, 391] width 157 height 15
paste textarea "9911"
type textarea "9911"
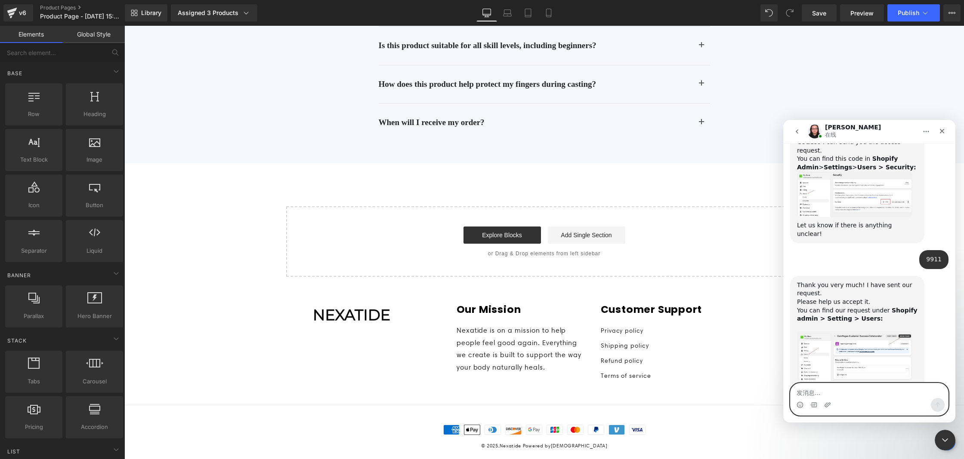
scroll to position [568, 0]
paste textarea "I have agreed"
type textarea "I have agreed"
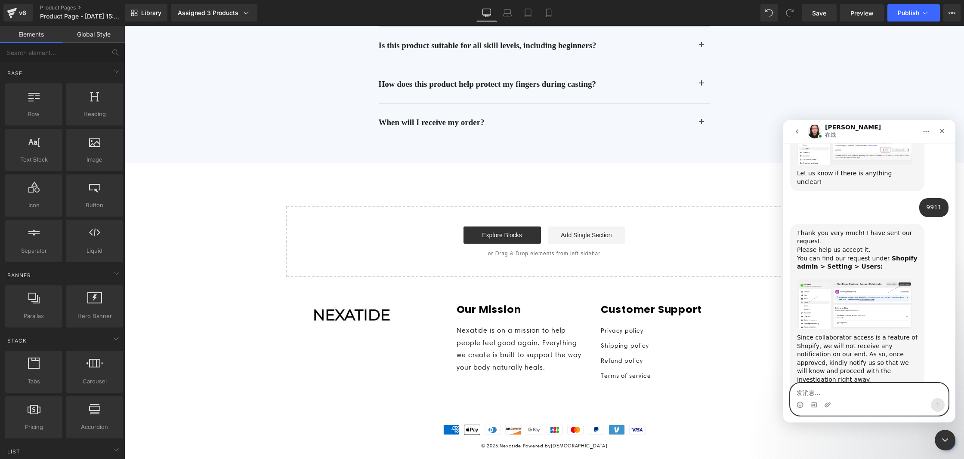
scroll to position [628, 0]
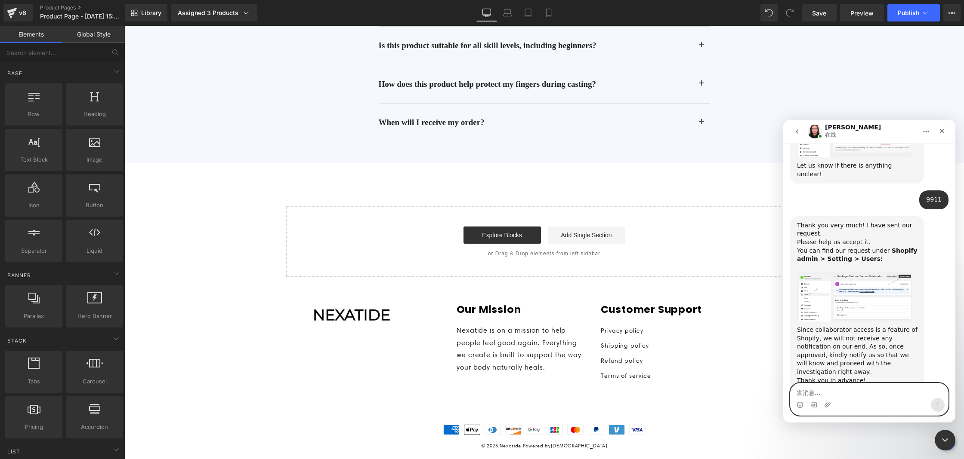
click at [884, 396] on textarea "发消息..." at bounding box center [868, 391] width 157 height 15
type textarea "ok"
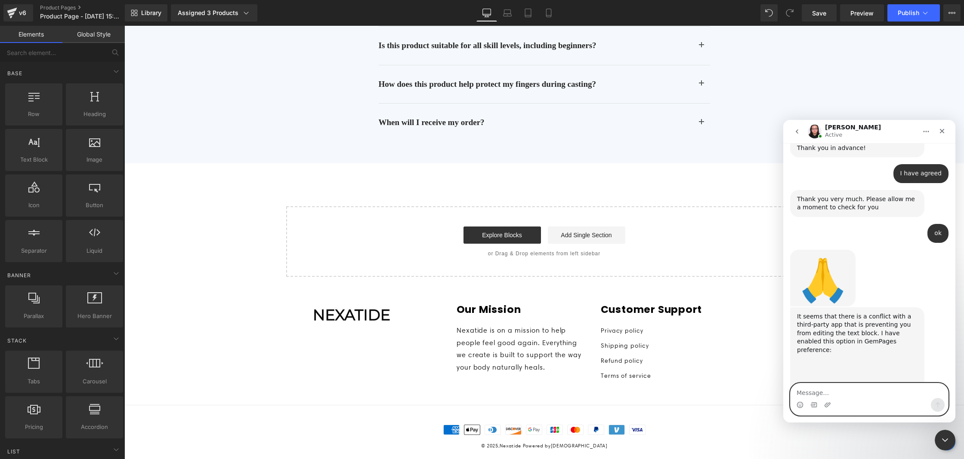
scroll to position [896, 0]
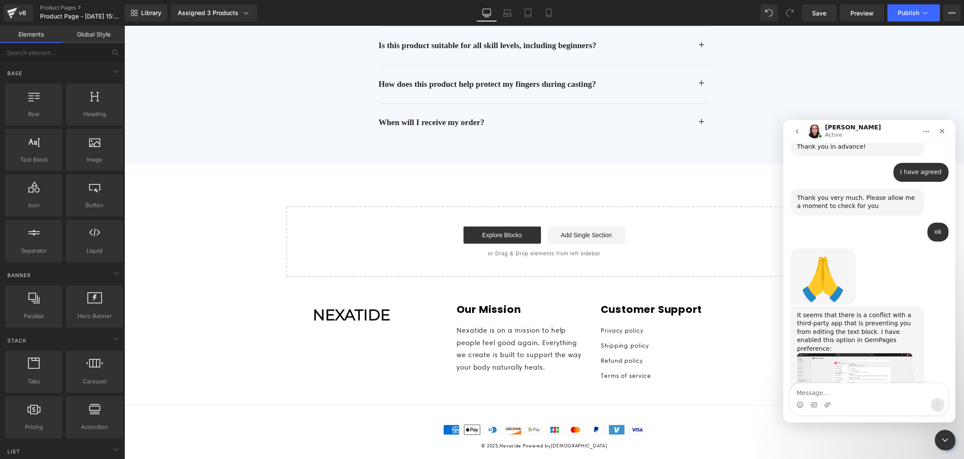
click at [860, 354] on img "Nathan说…" at bounding box center [854, 382] width 115 height 57
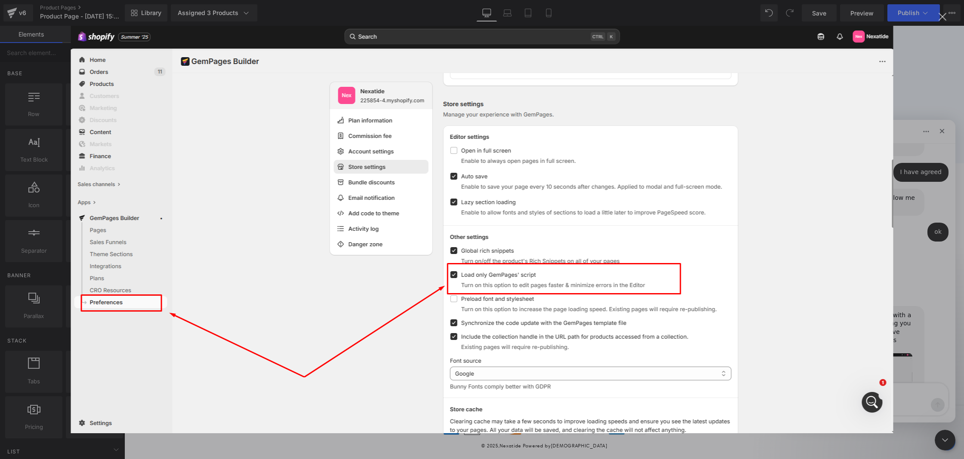
click at [931, 225] on div "Intercom Messenger" at bounding box center [482, 229] width 964 height 459
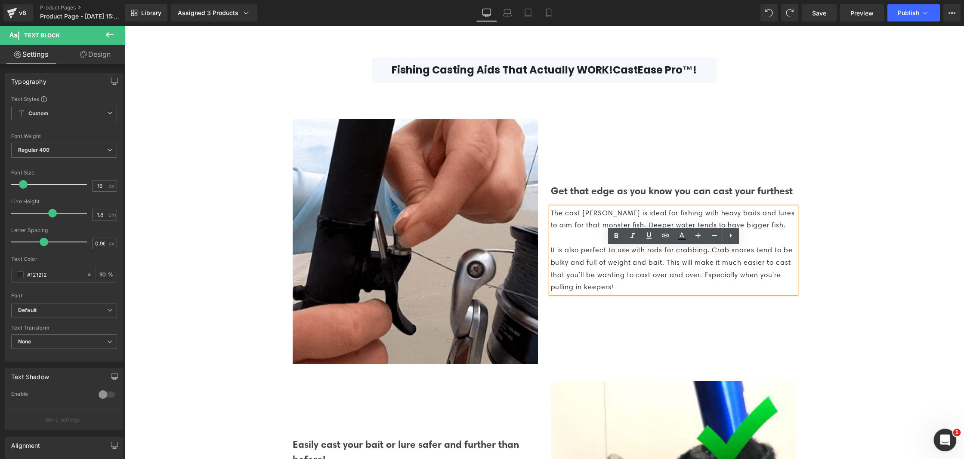
click at [949, 431] on div "打开 Intercom Messenger" at bounding box center [943, 439] width 28 height 28
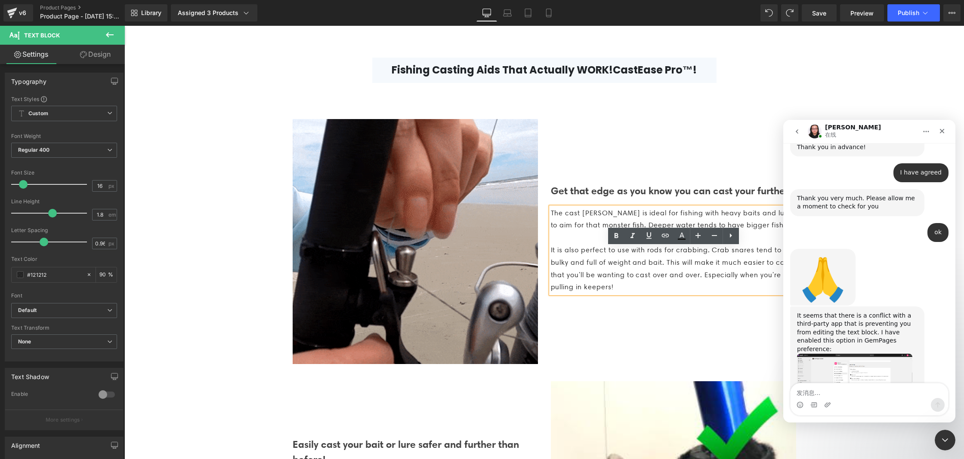
scroll to position [862, 0]
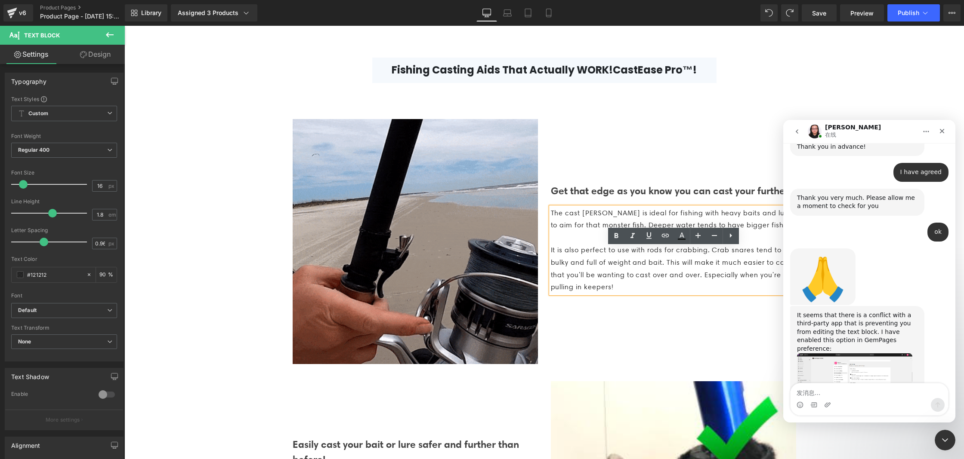
type textarea "Ok, that's it. Thank you."
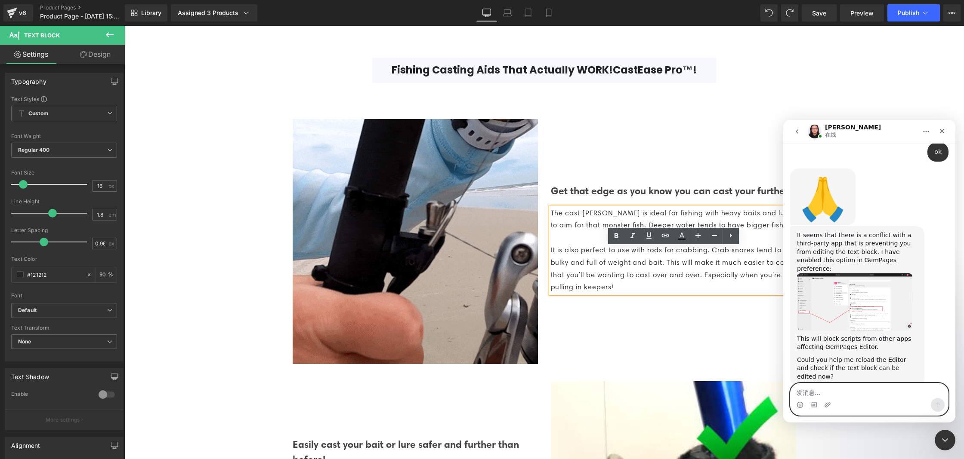
scroll to position [955, 0]
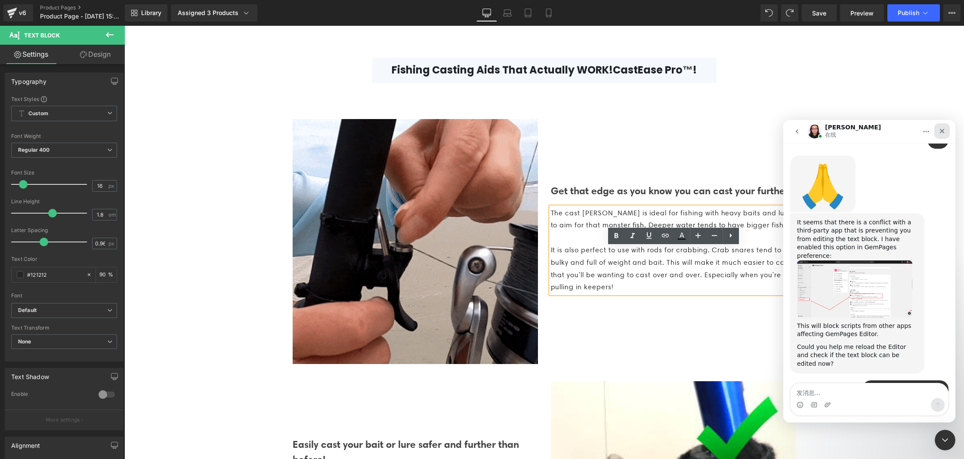
click at [941, 131] on icon "关闭" at bounding box center [941, 131] width 7 height 7
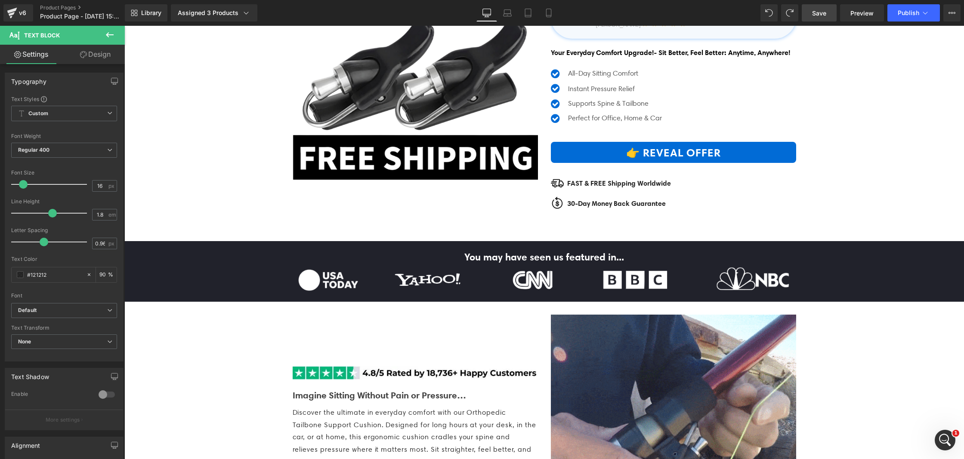
scroll to position [163, 0]
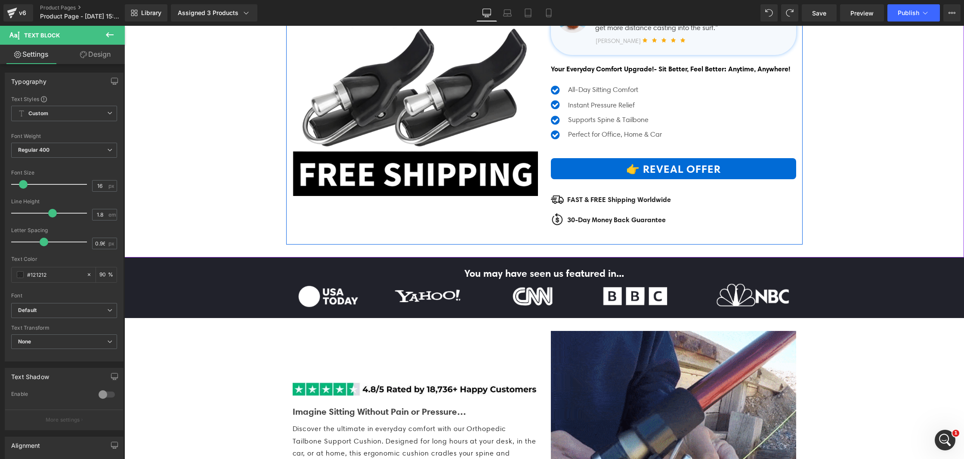
click at [674, 79] on span "Text Block" at bounding box center [668, 74] width 28 height 10
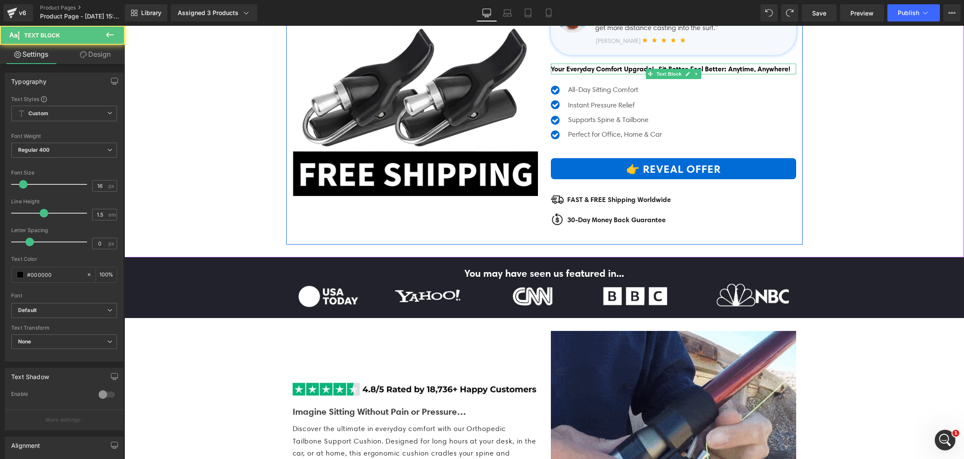
click at [718, 73] on span "- Sit Better, Feel Better: Anytime, Anywhere!" at bounding box center [721, 69] width 136 height 9
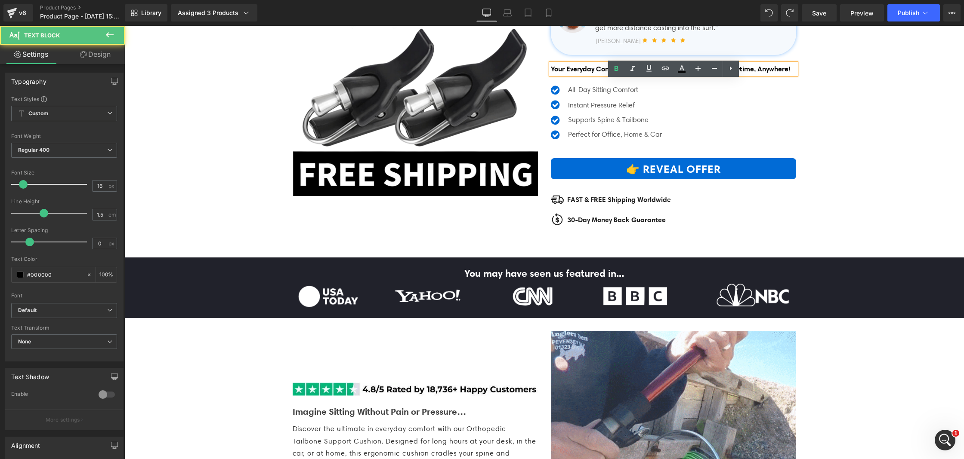
click at [666, 73] on span "- Sit Better, Feel Better: Anytime, Anywhere!" at bounding box center [721, 69] width 136 height 9
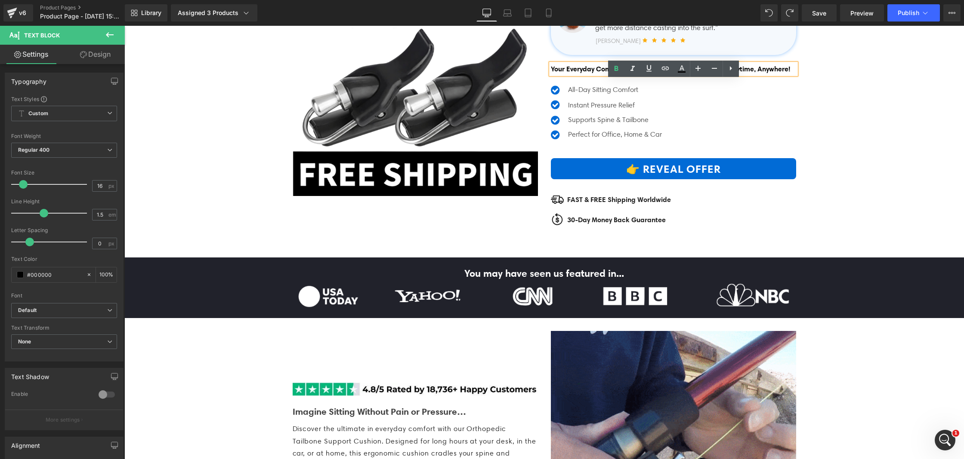
click at [650, 73] on strong "Your Everyday Comfort Upgrade! - Sit Better, Feel Better: Anytime, Anywhere!" at bounding box center [670, 69] width 239 height 9
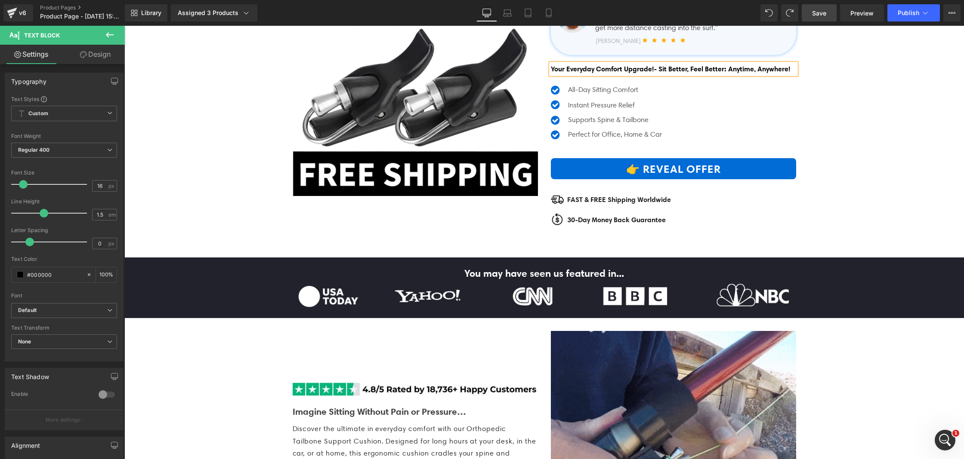
drag, startPoint x: 817, startPoint y: 13, endPoint x: 669, endPoint y: 131, distance: 189.9
click at [817, 13] on span "Save" at bounding box center [819, 13] width 14 height 9
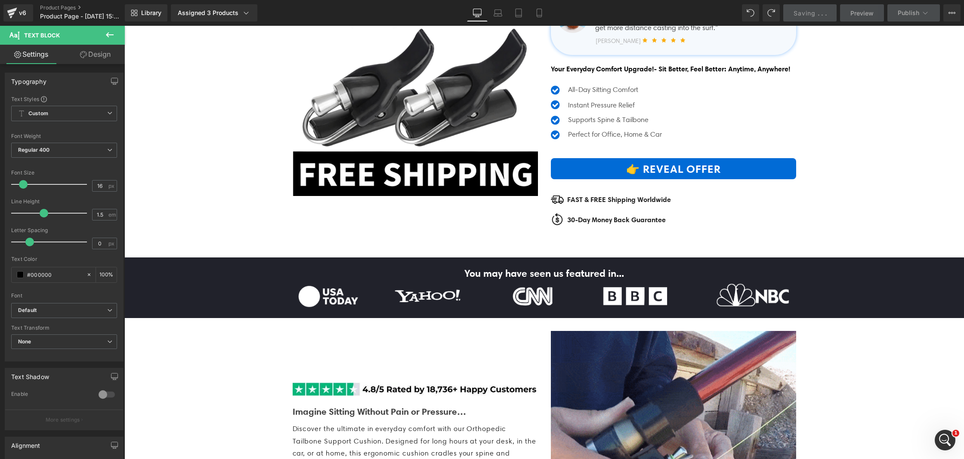
scroll to position [0, 0]
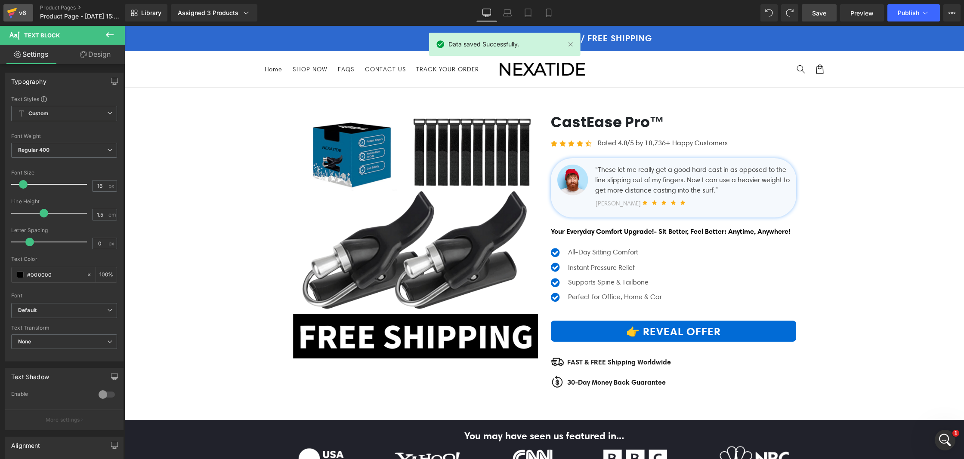
click at [14, 15] on icon at bounding box center [12, 13] width 10 height 22
